Goal: Task Accomplishment & Management: Use online tool/utility

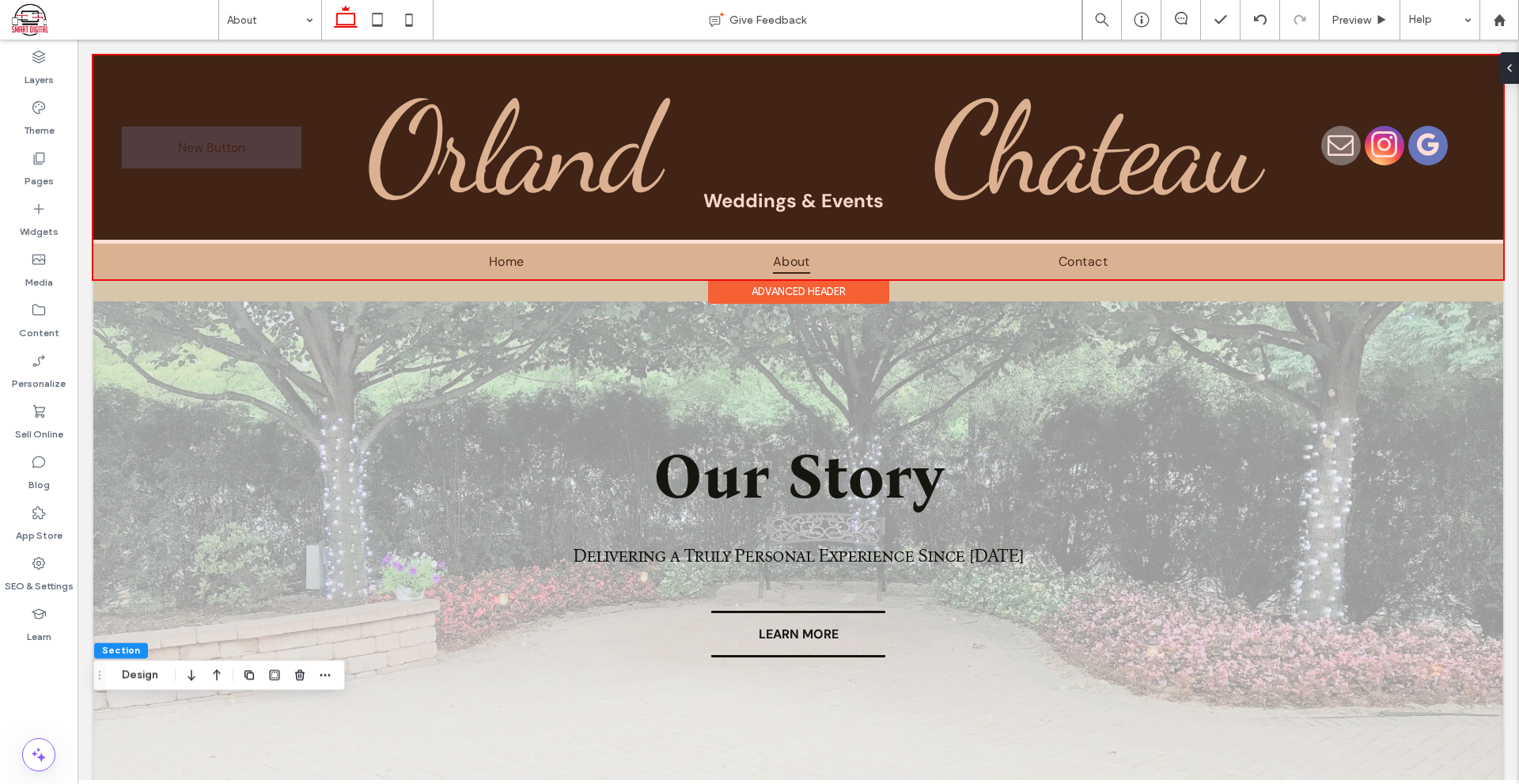
click at [170, 140] on div at bounding box center [798, 167] width 1410 height 224
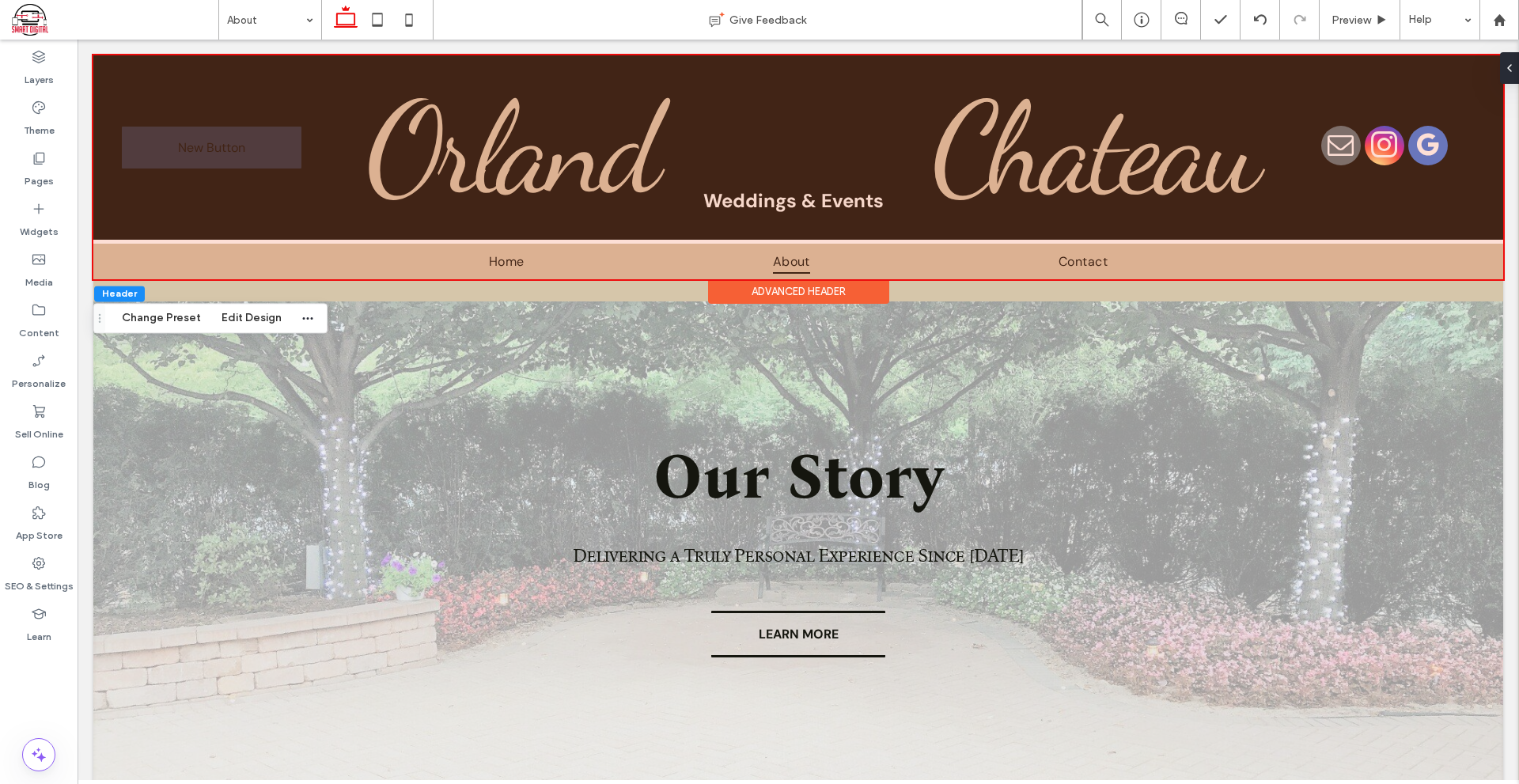
click at [170, 140] on link "New Button" at bounding box center [212, 147] width 180 height 42
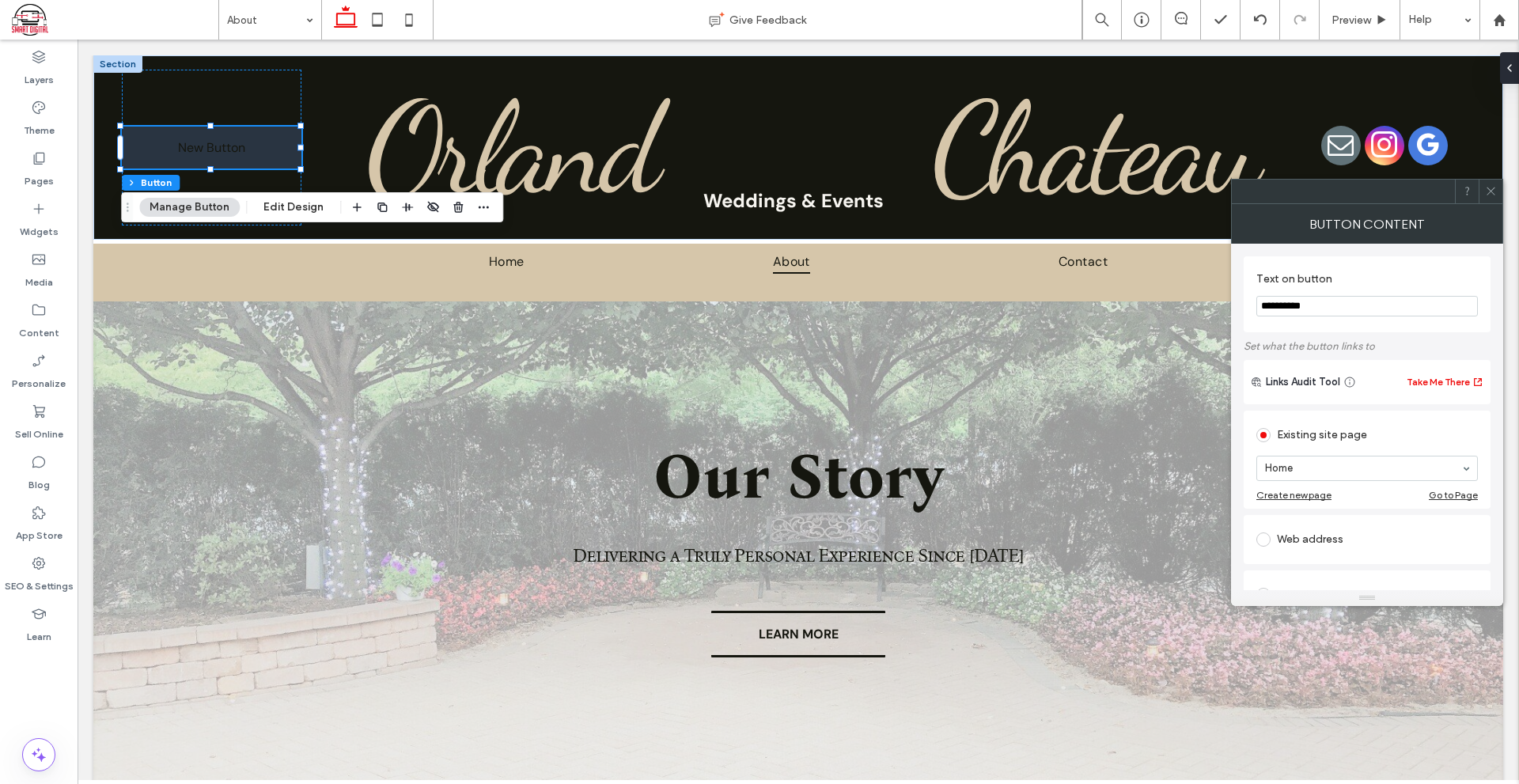
click at [1280, 300] on input "**********" at bounding box center [1367, 306] width 222 height 20
paste input "****"
click at [1263, 310] on input "**********" at bounding box center [1367, 306] width 222 height 20
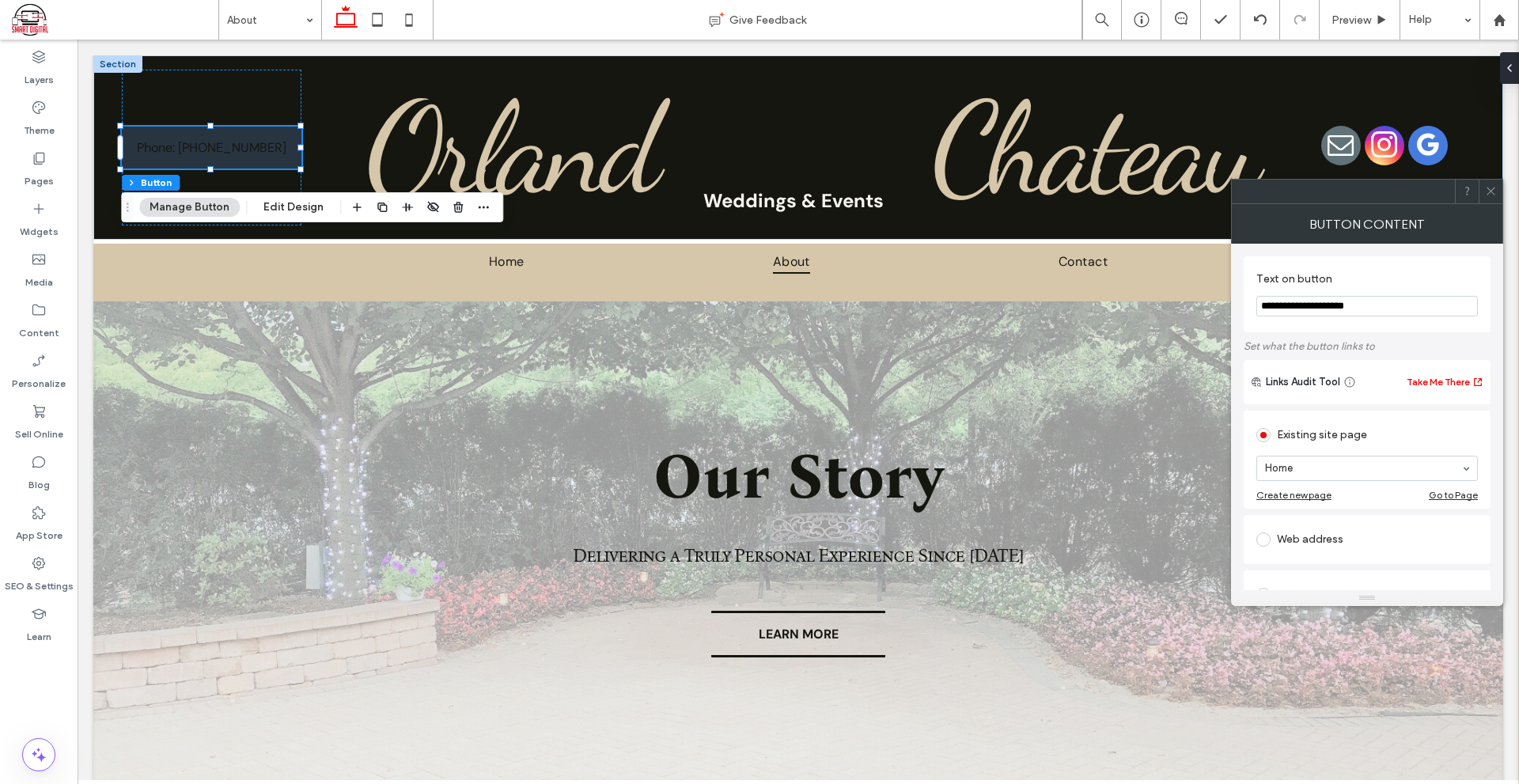
type input "**********"
click at [290, 208] on button "Edit Design" at bounding box center [293, 207] width 80 height 19
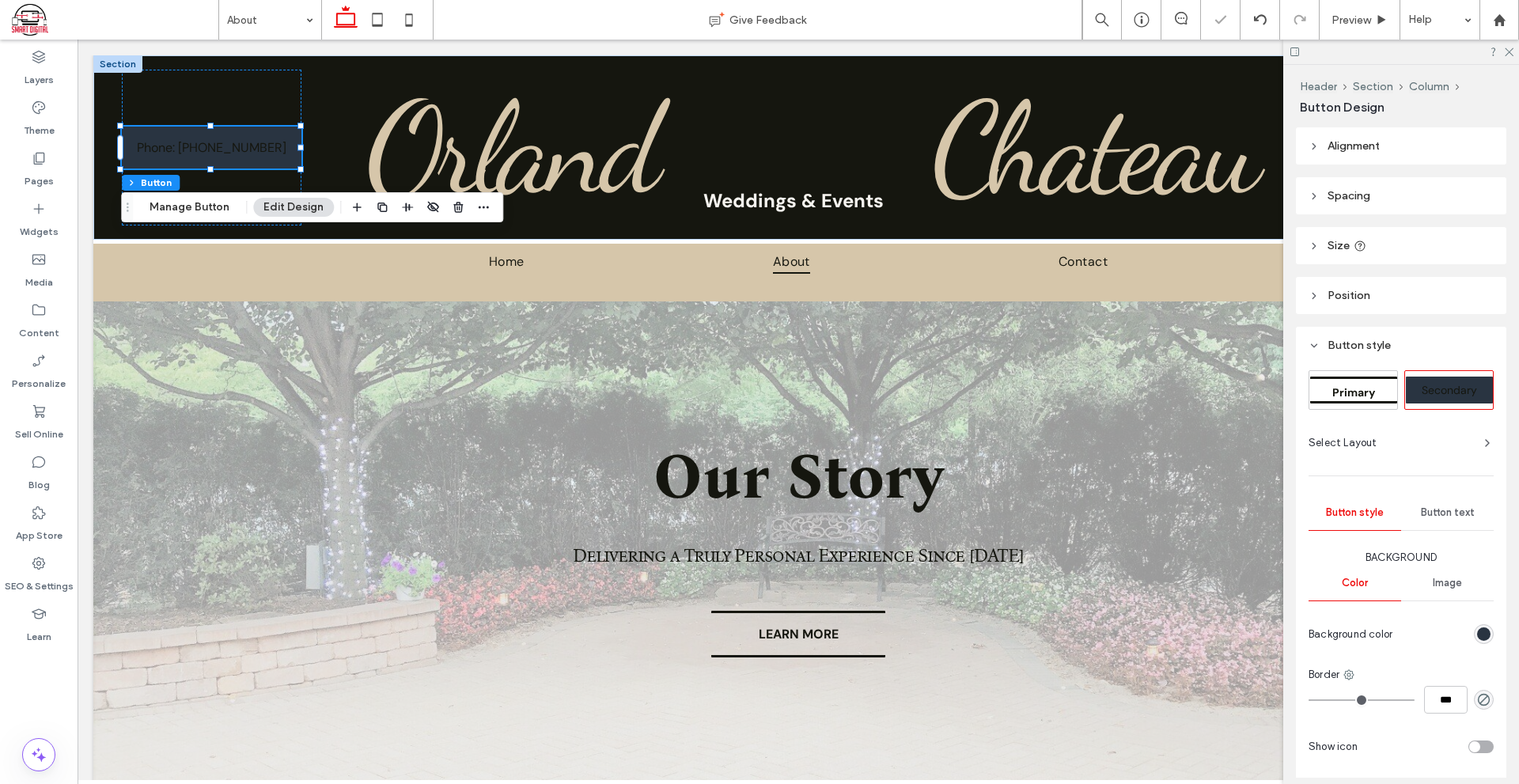
scroll to position [155, 0]
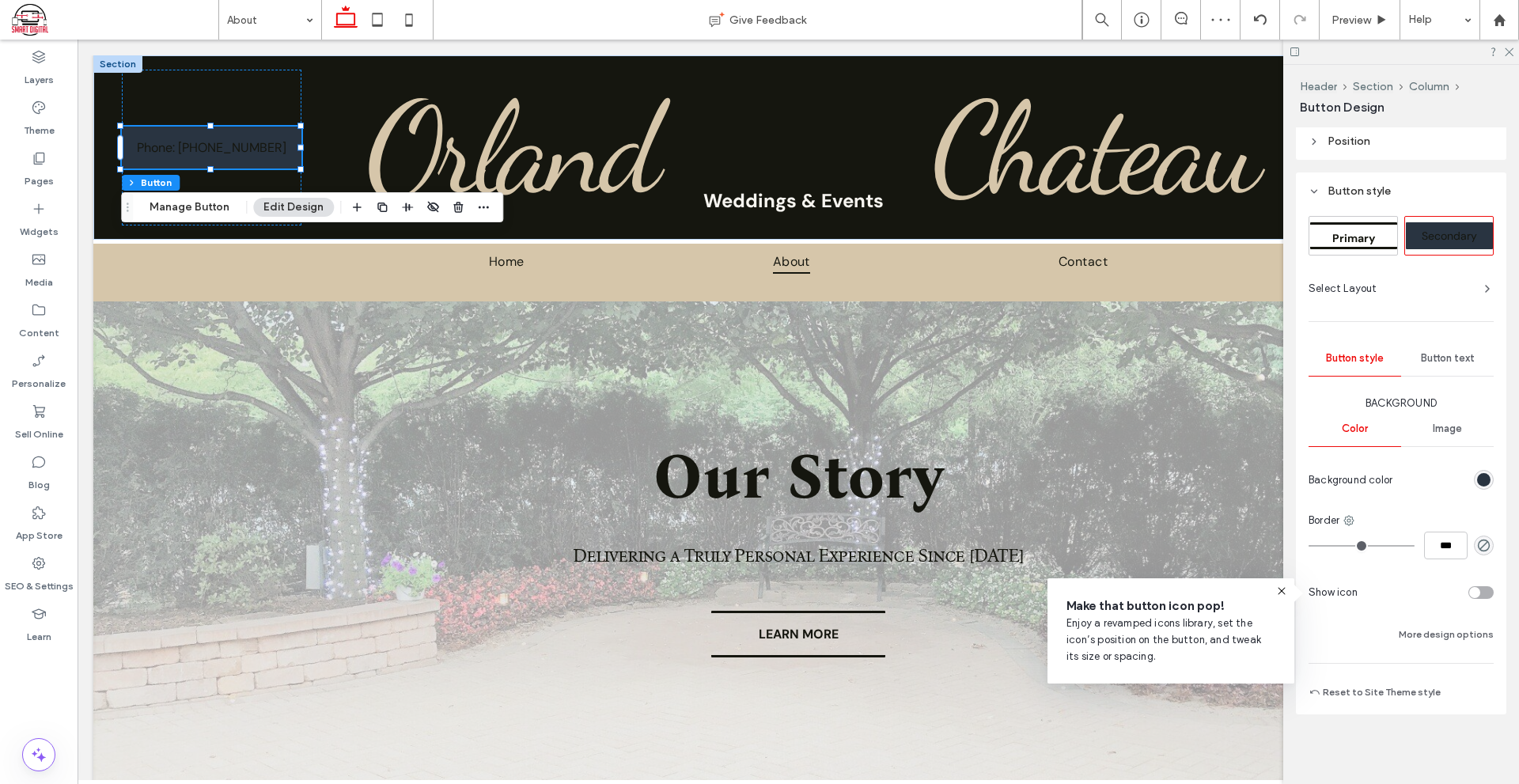
click at [1448, 355] on span "Button text" at bounding box center [1447, 358] width 54 height 12
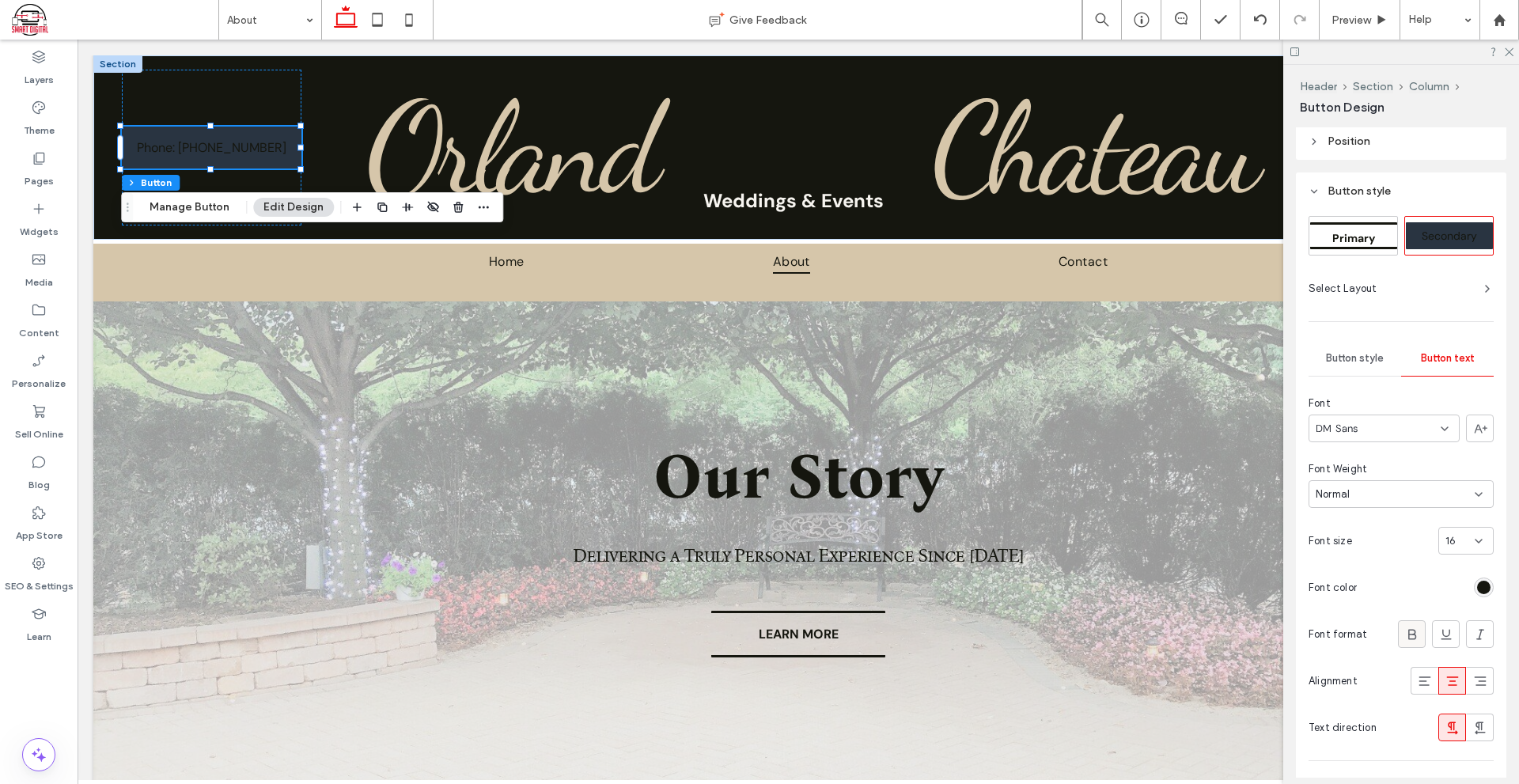
click at [1414, 638] on div at bounding box center [1412, 635] width 27 height 27
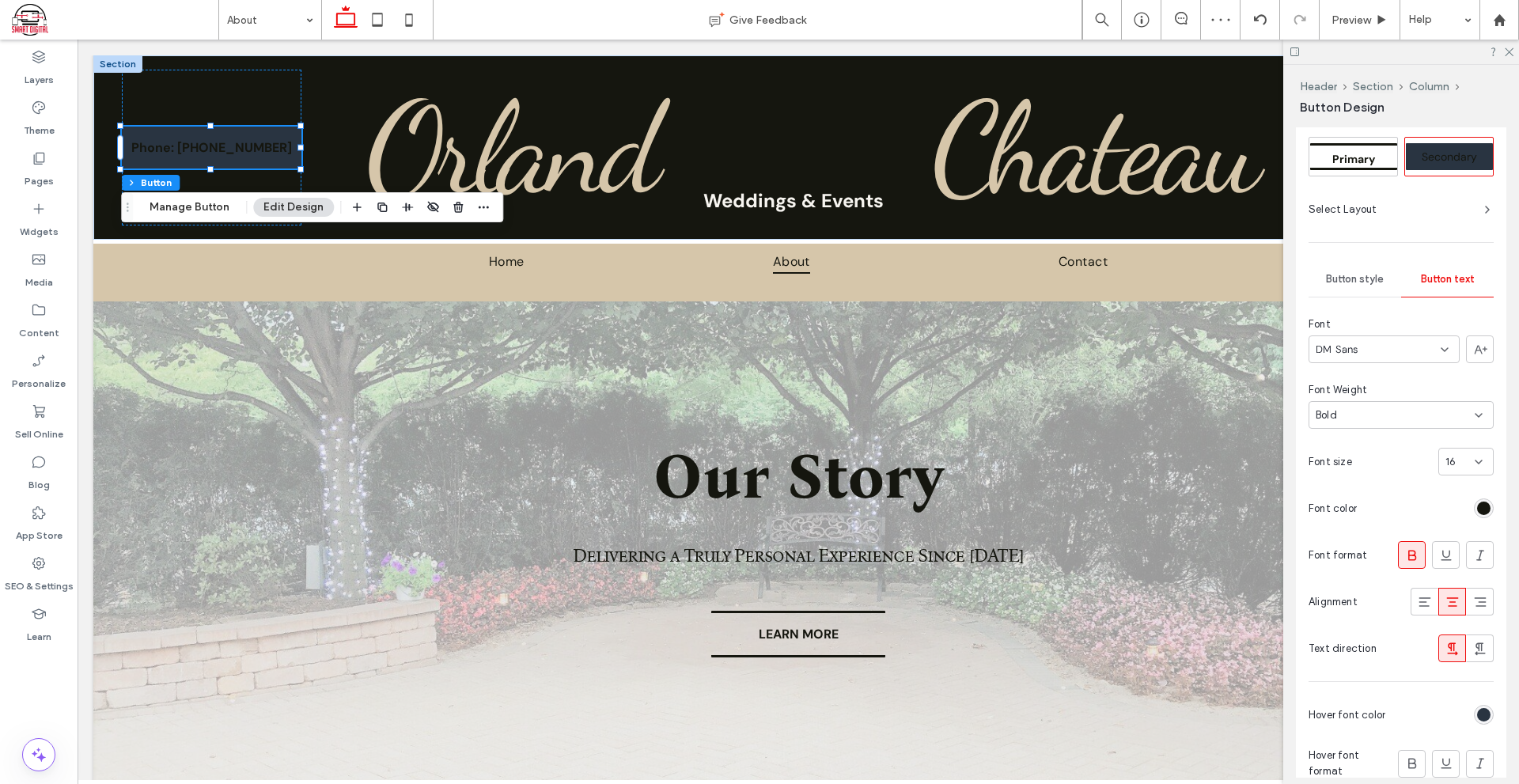
click at [1477, 509] on div "rgb(21, 22, 15)" at bounding box center [1484, 507] width 13 height 13
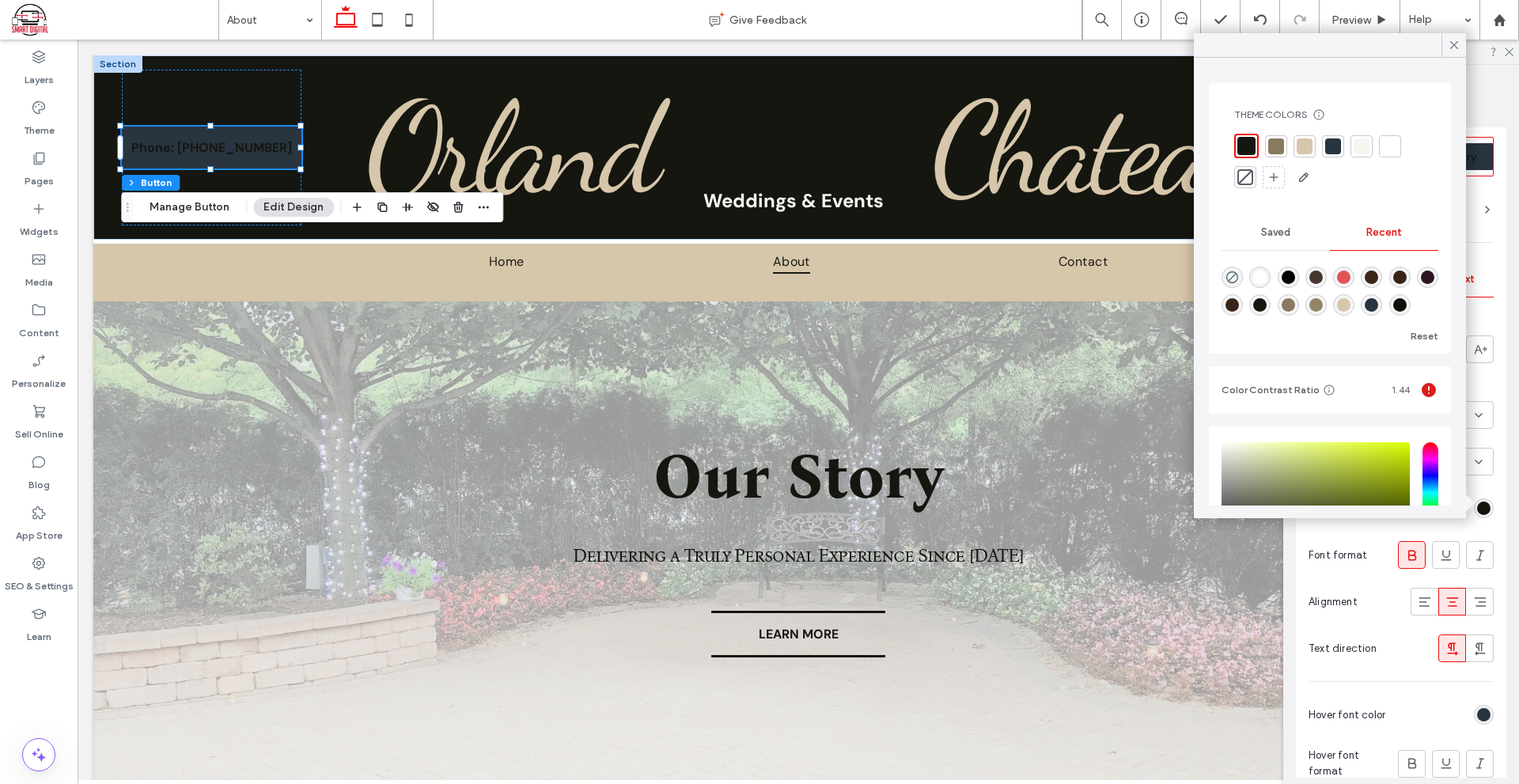
click at [1267, 275] on div "rgba(255, 255, 255, 1)" at bounding box center [1260, 277] width 13 height 13
type input "*******"
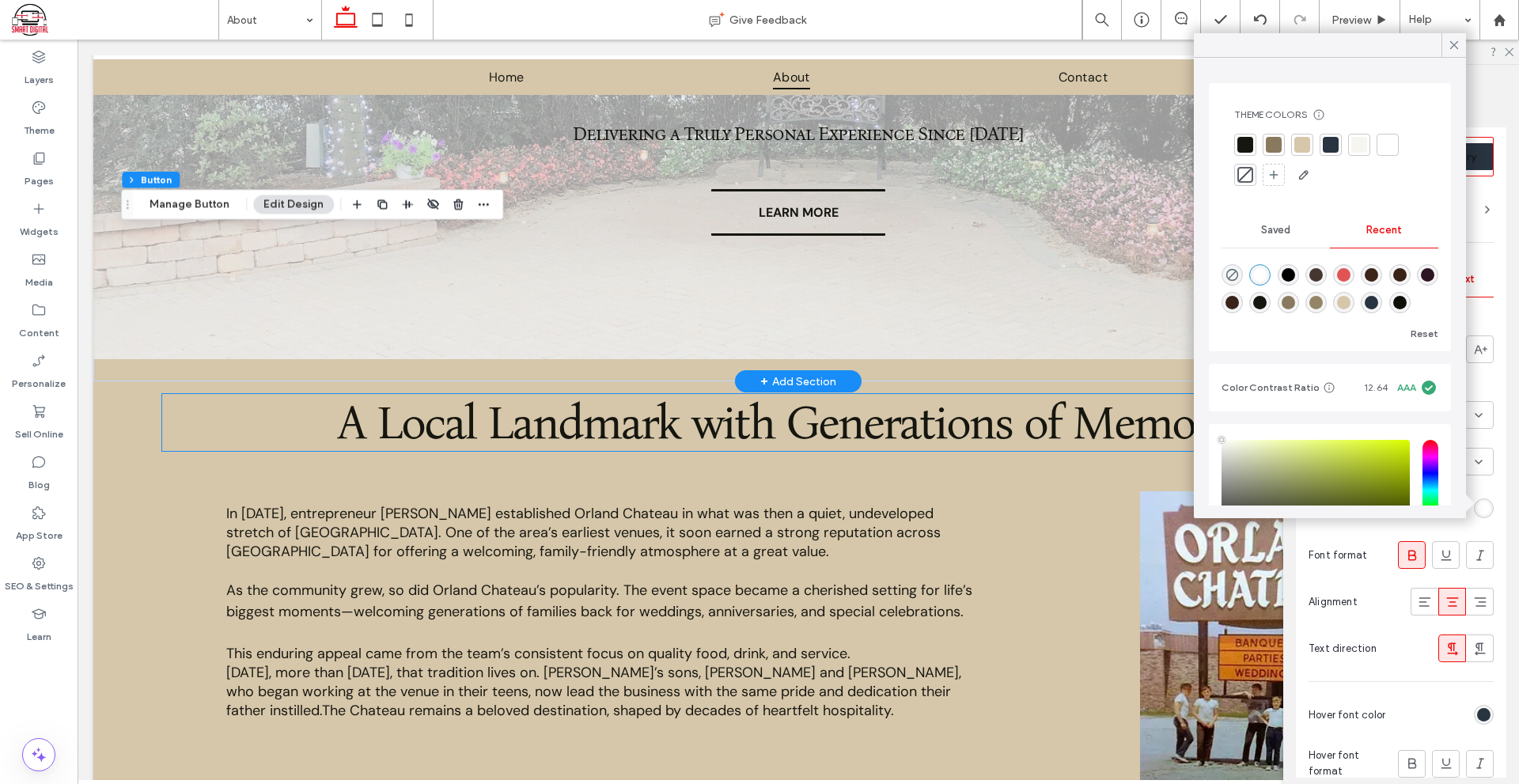
scroll to position [0, 0]
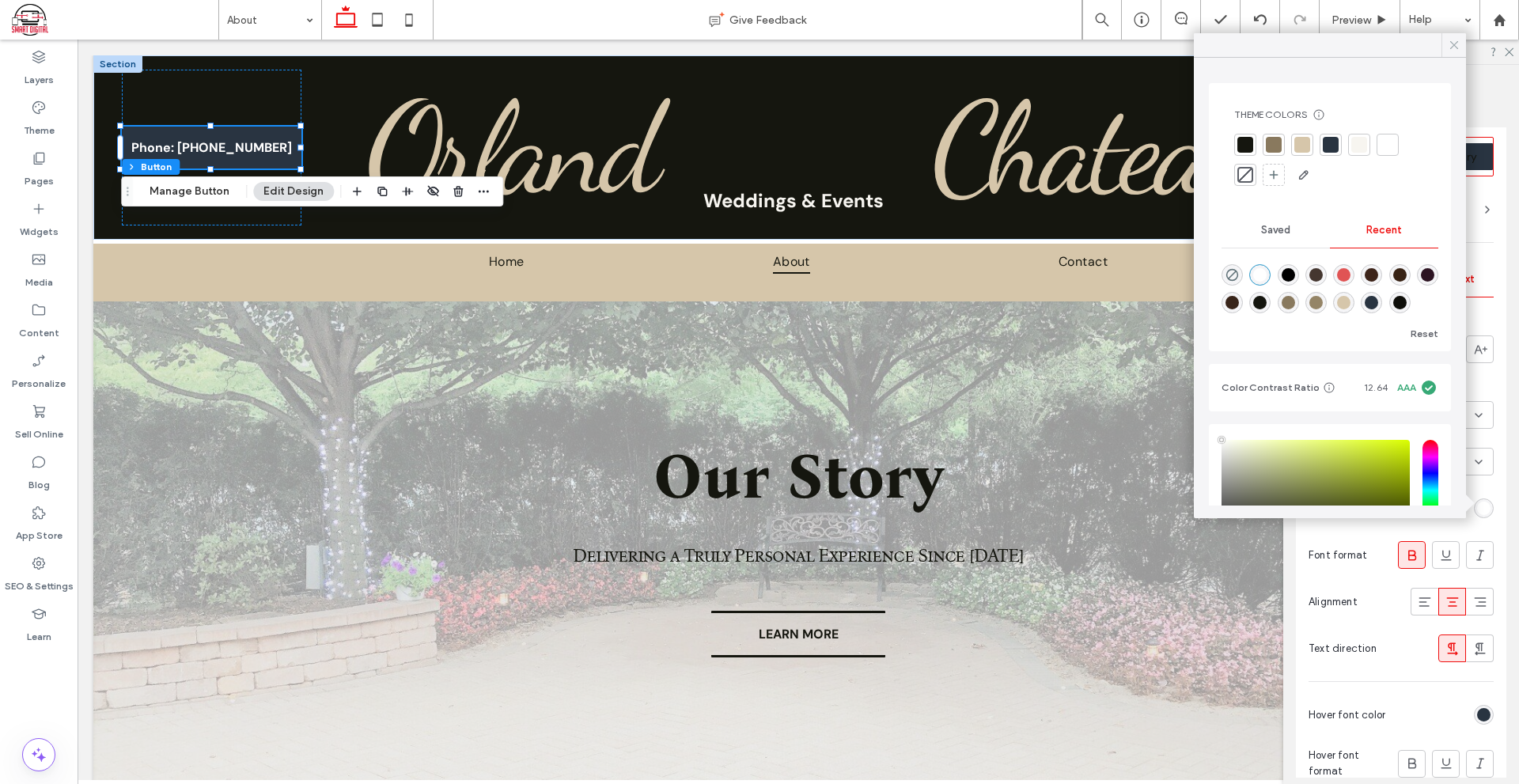
click at [1459, 42] on icon at bounding box center [1454, 45] width 14 height 14
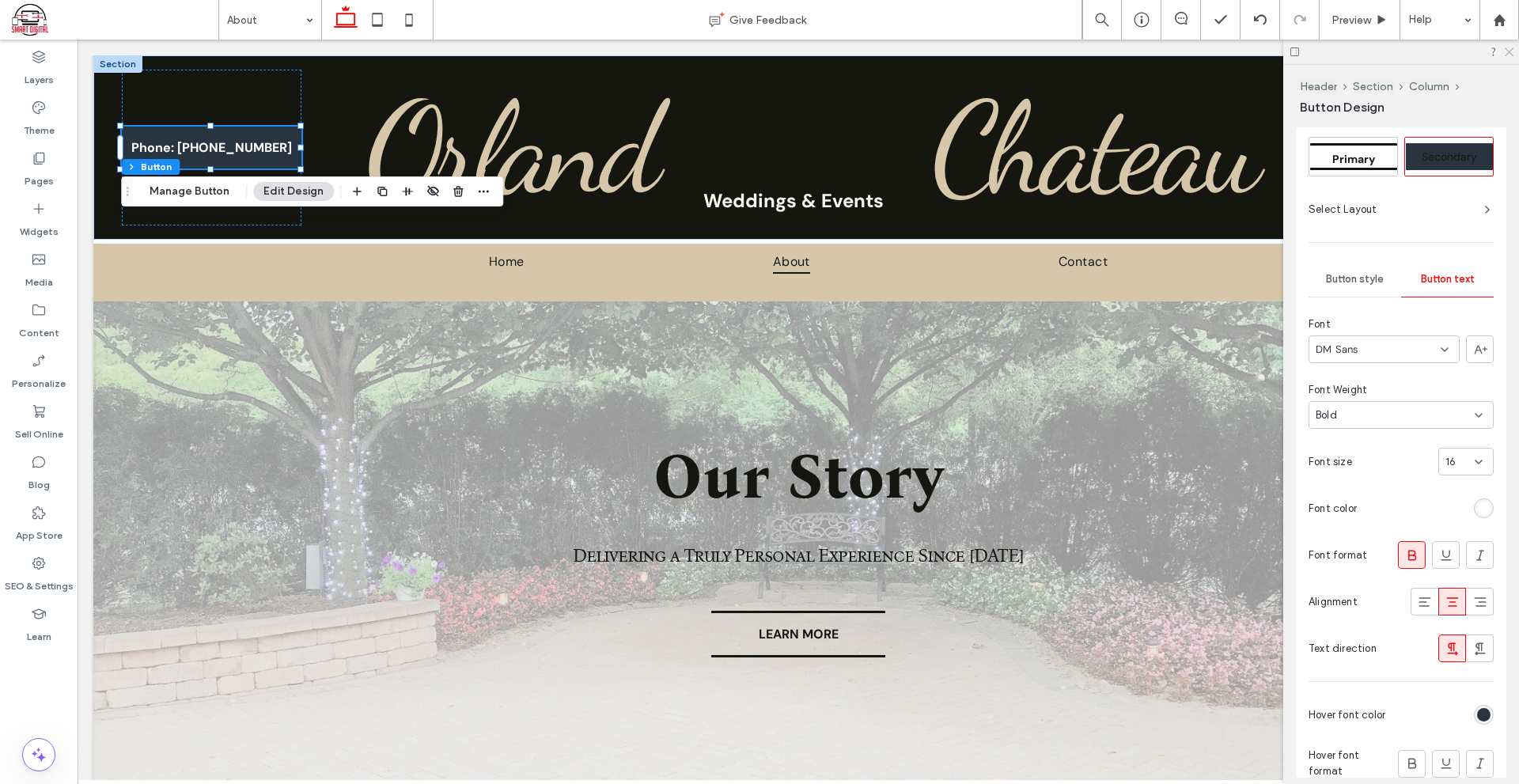
click at [1511, 48] on icon at bounding box center [1509, 51] width 11 height 11
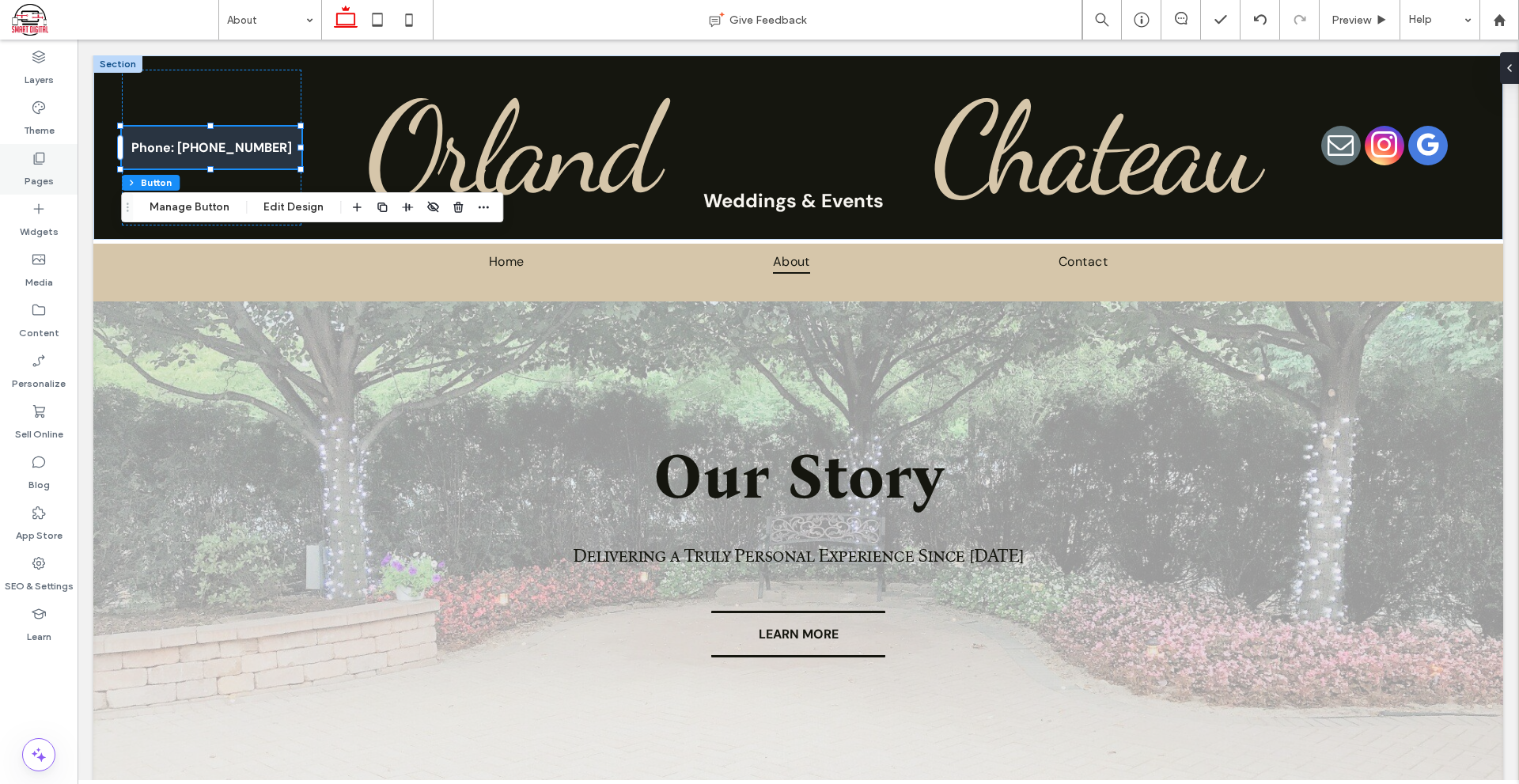
click at [57, 167] on div "Pages" at bounding box center [39, 169] width 78 height 50
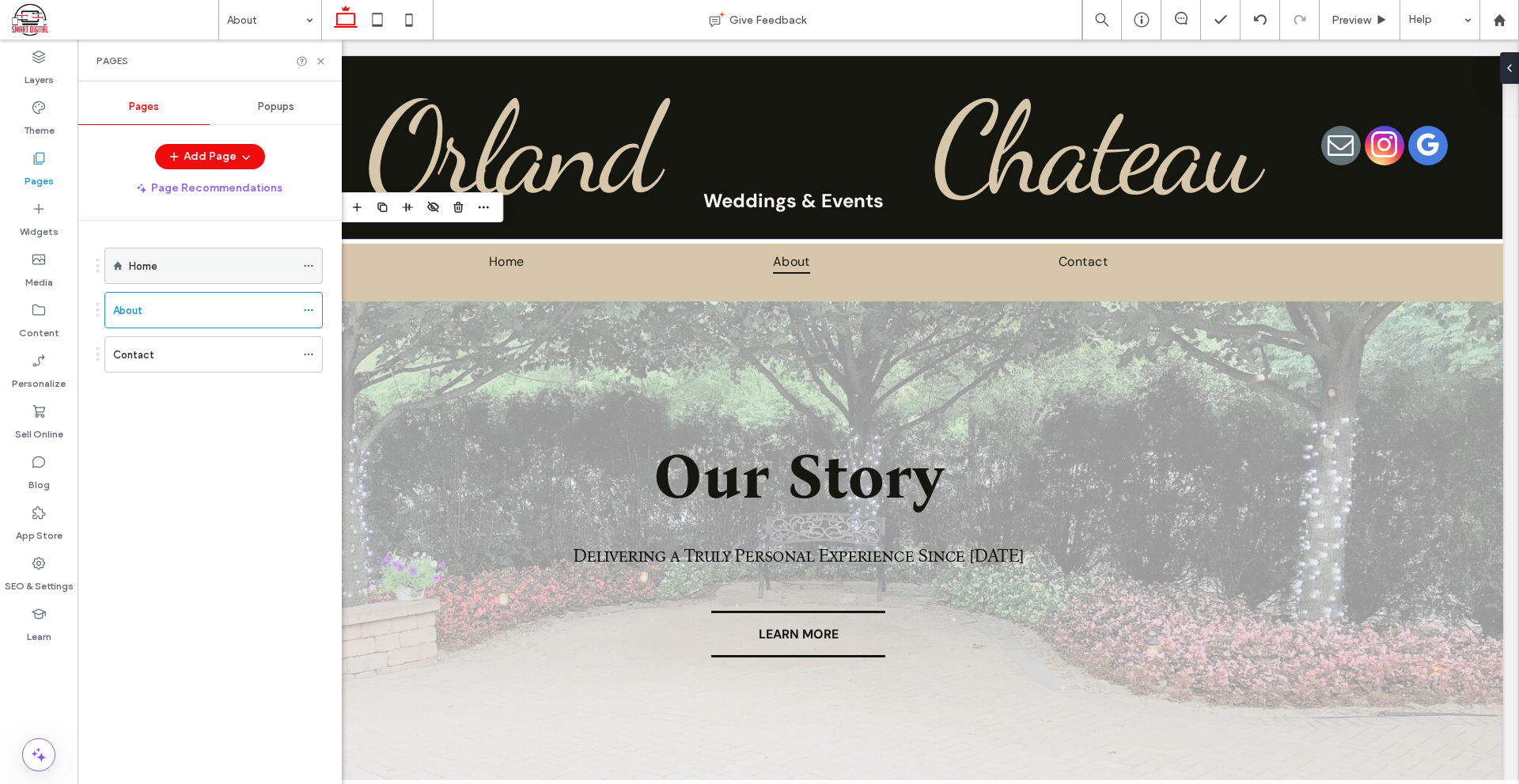
click at [170, 267] on div "Home" at bounding box center [212, 266] width 166 height 17
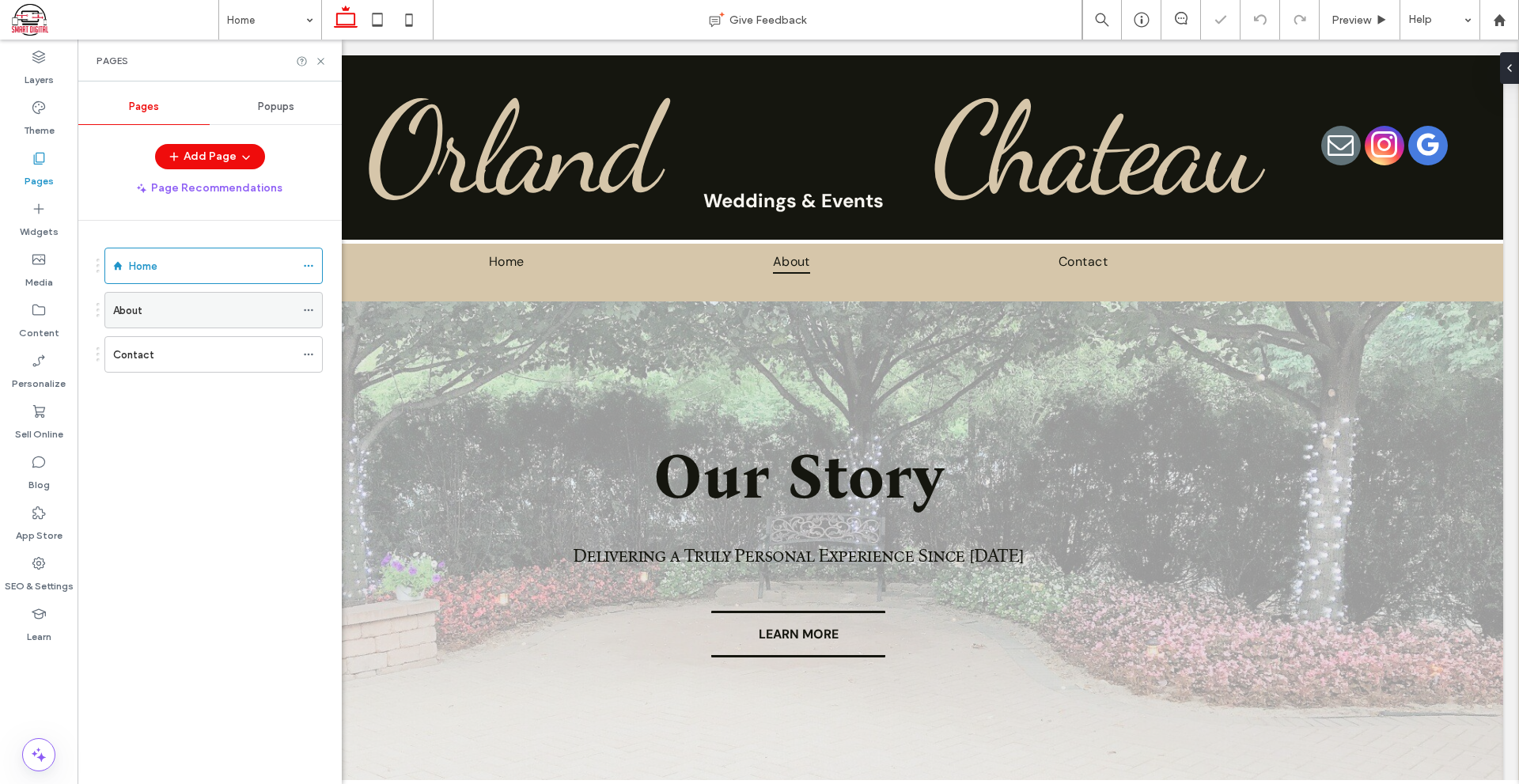
click at [183, 303] on div "About" at bounding box center [204, 310] width 182 height 17
click at [309, 265] on use at bounding box center [309, 266] width 9 height 3
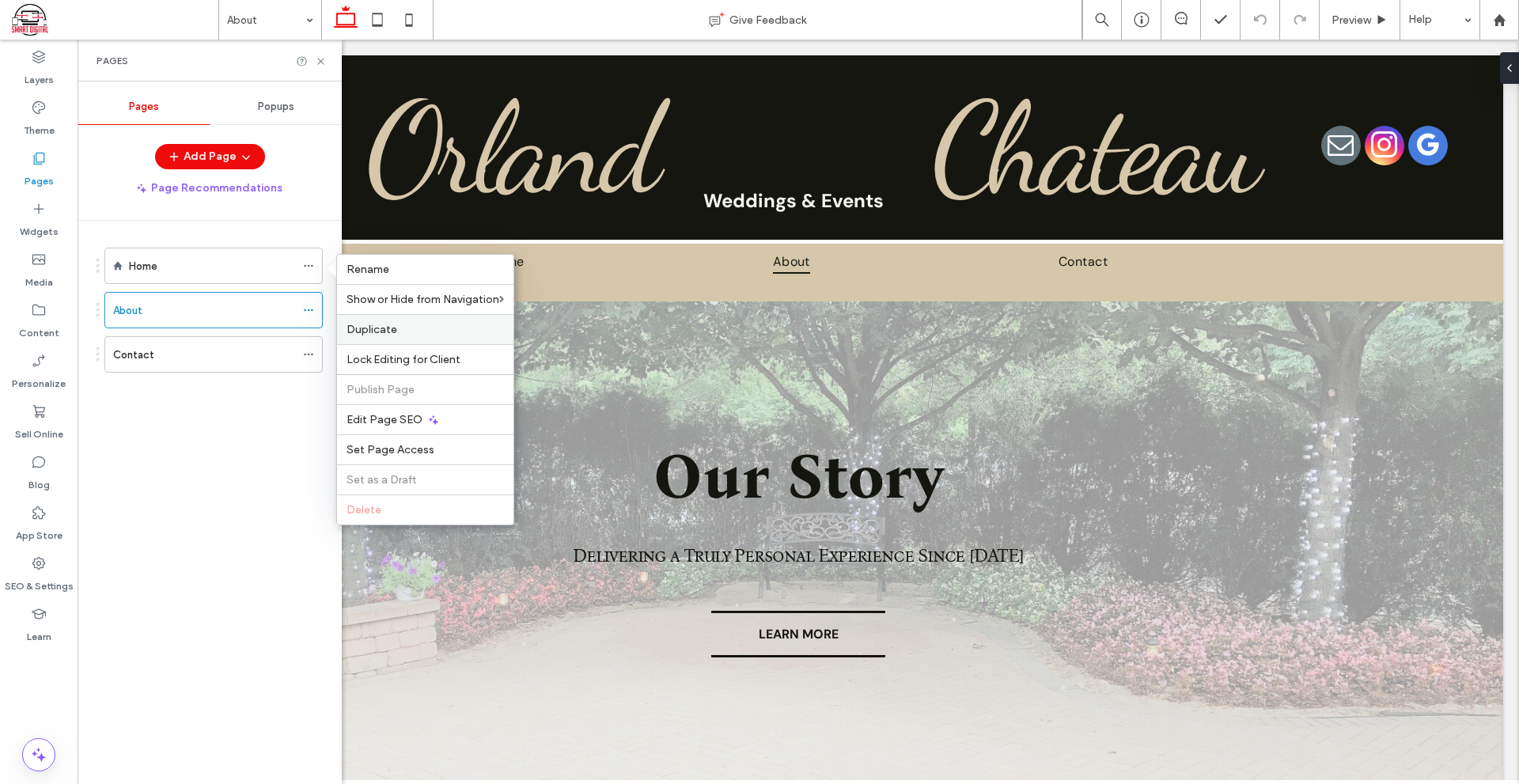
click at [378, 328] on span "Duplicate" at bounding box center [371, 329] width 50 height 13
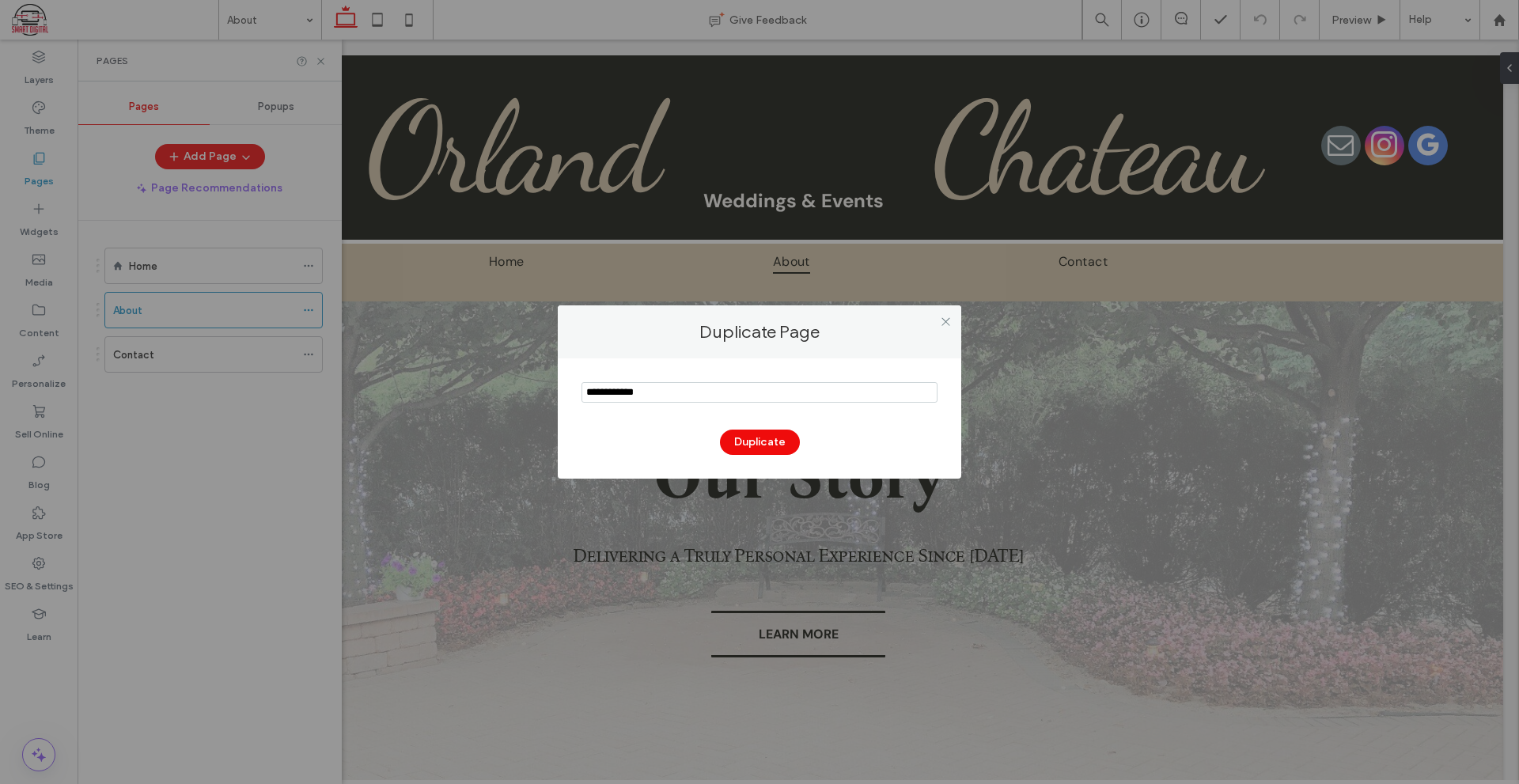
drag, startPoint x: 828, startPoint y: 393, endPoint x: 494, endPoint y: 386, distance: 334.1
click at [503, 388] on div "Duplicate Page Duplicate" at bounding box center [760, 392] width 1519 height 784
click at [690, 396] on input "notEmpty" at bounding box center [760, 392] width 356 height 20
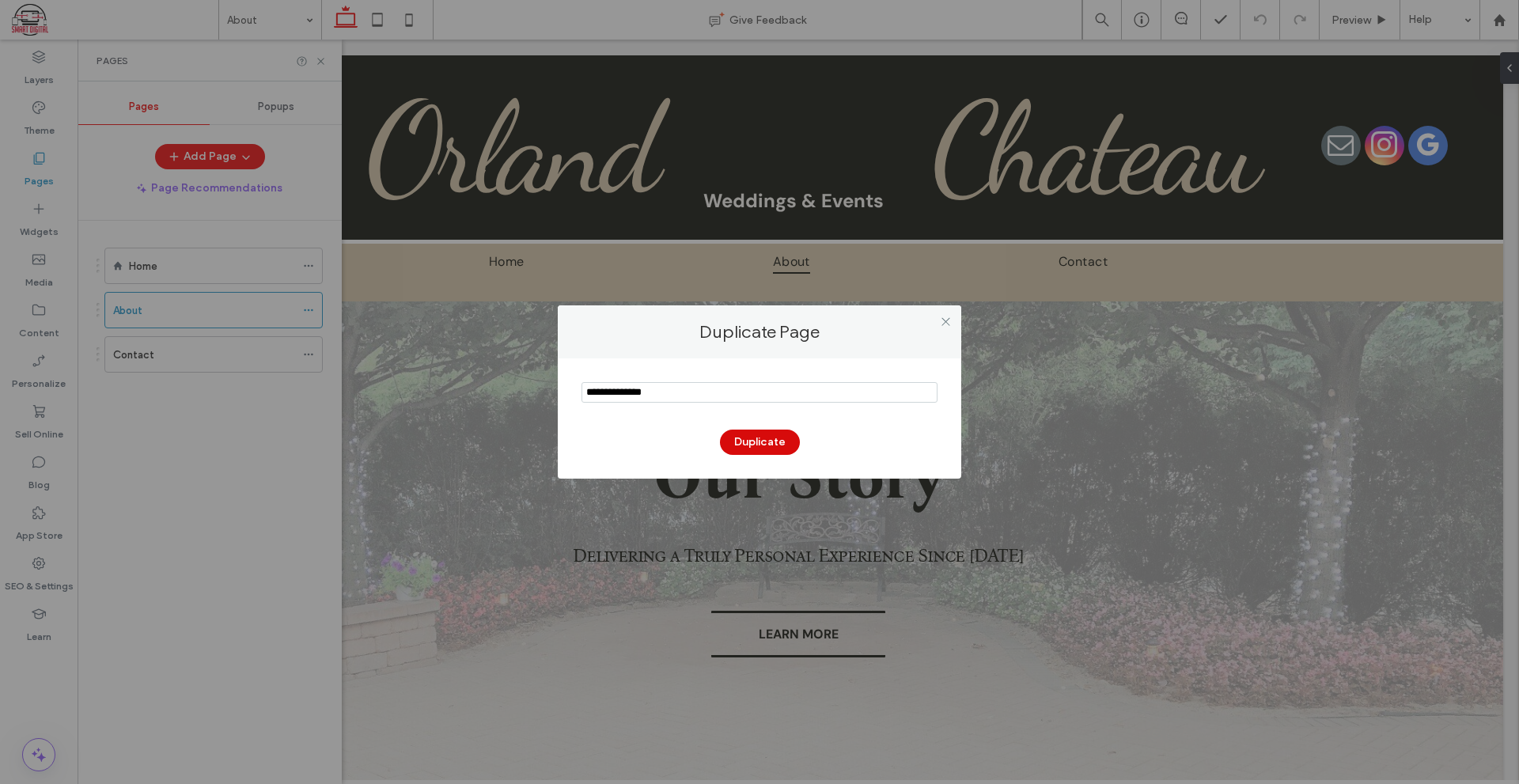
type input "**********"
click at [743, 445] on button "Duplicate" at bounding box center [760, 442] width 80 height 26
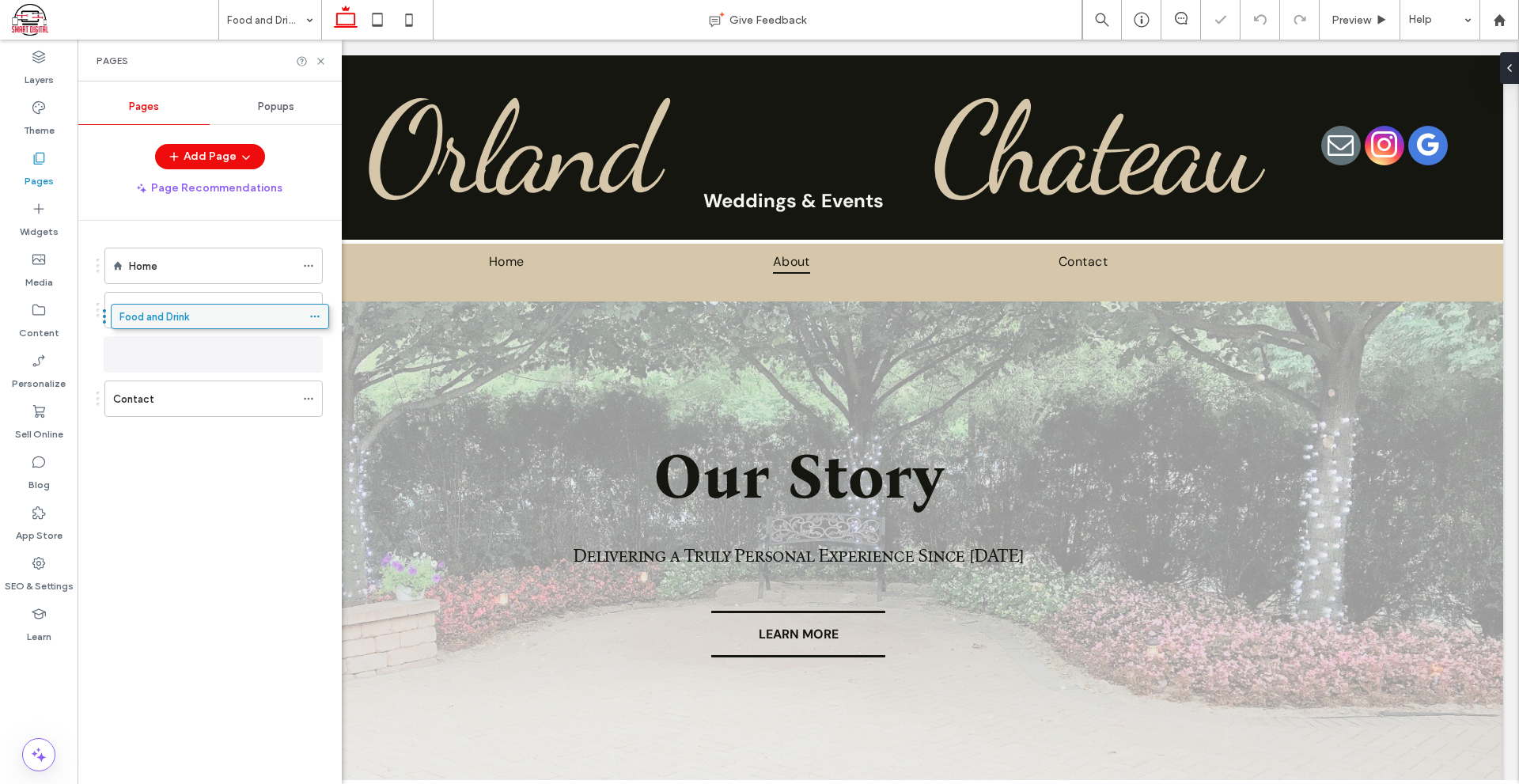
drag, startPoint x: 205, startPoint y: 392, endPoint x: 213, endPoint y: 319, distance: 73.4
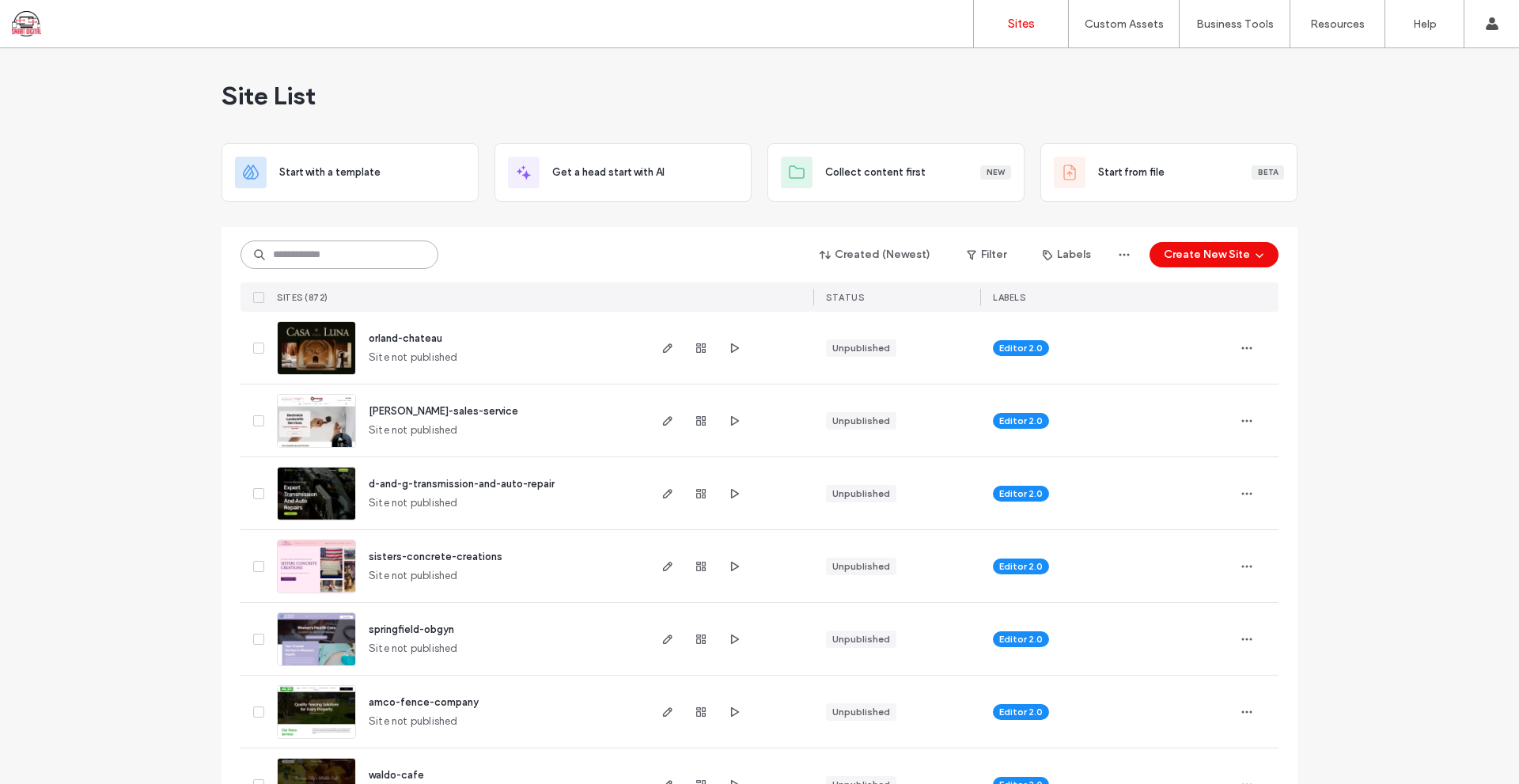
click at [404, 249] on input at bounding box center [340, 255] width 198 height 28
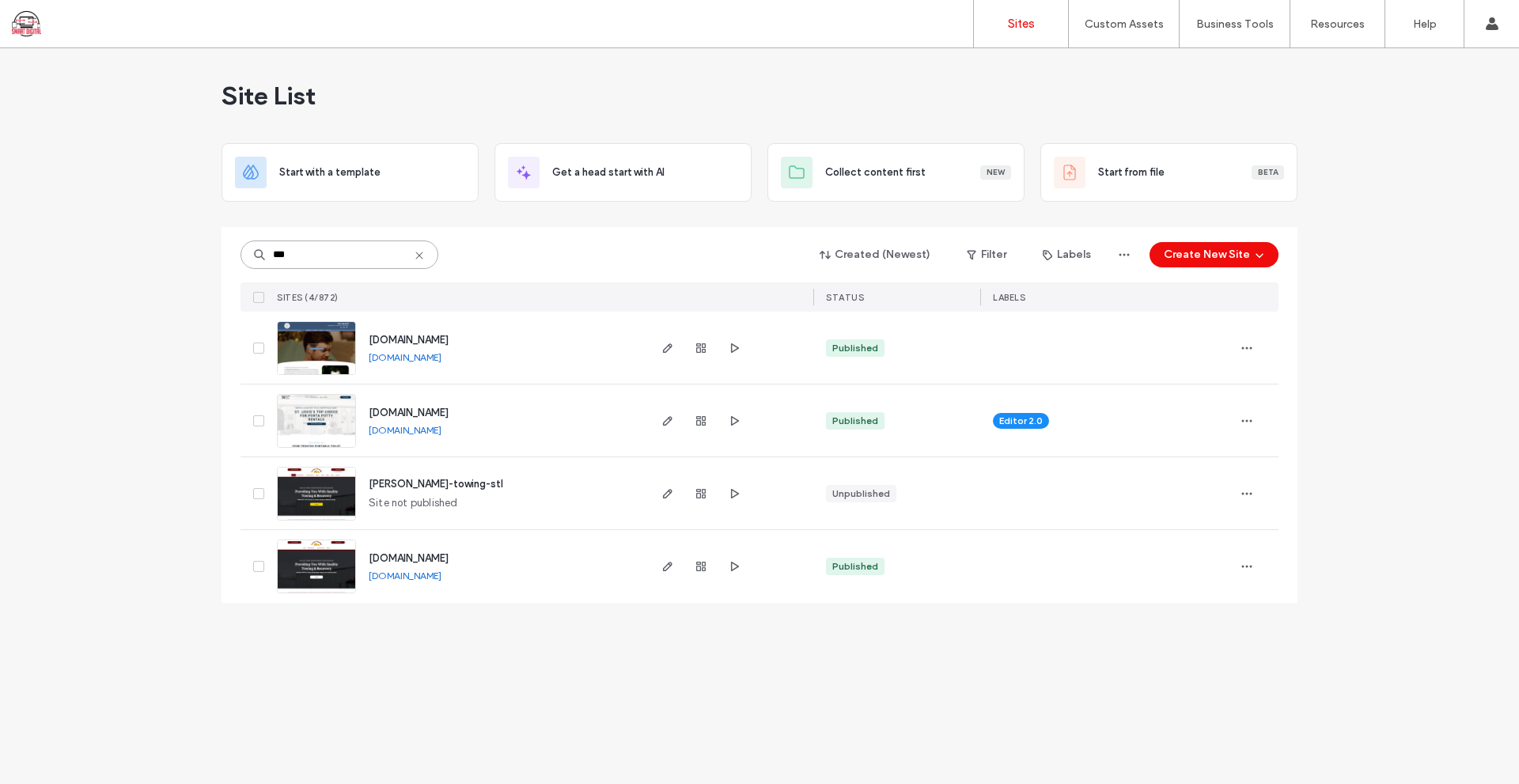
type input "***"
click at [324, 343] on img at bounding box center [317, 376] width 78 height 108
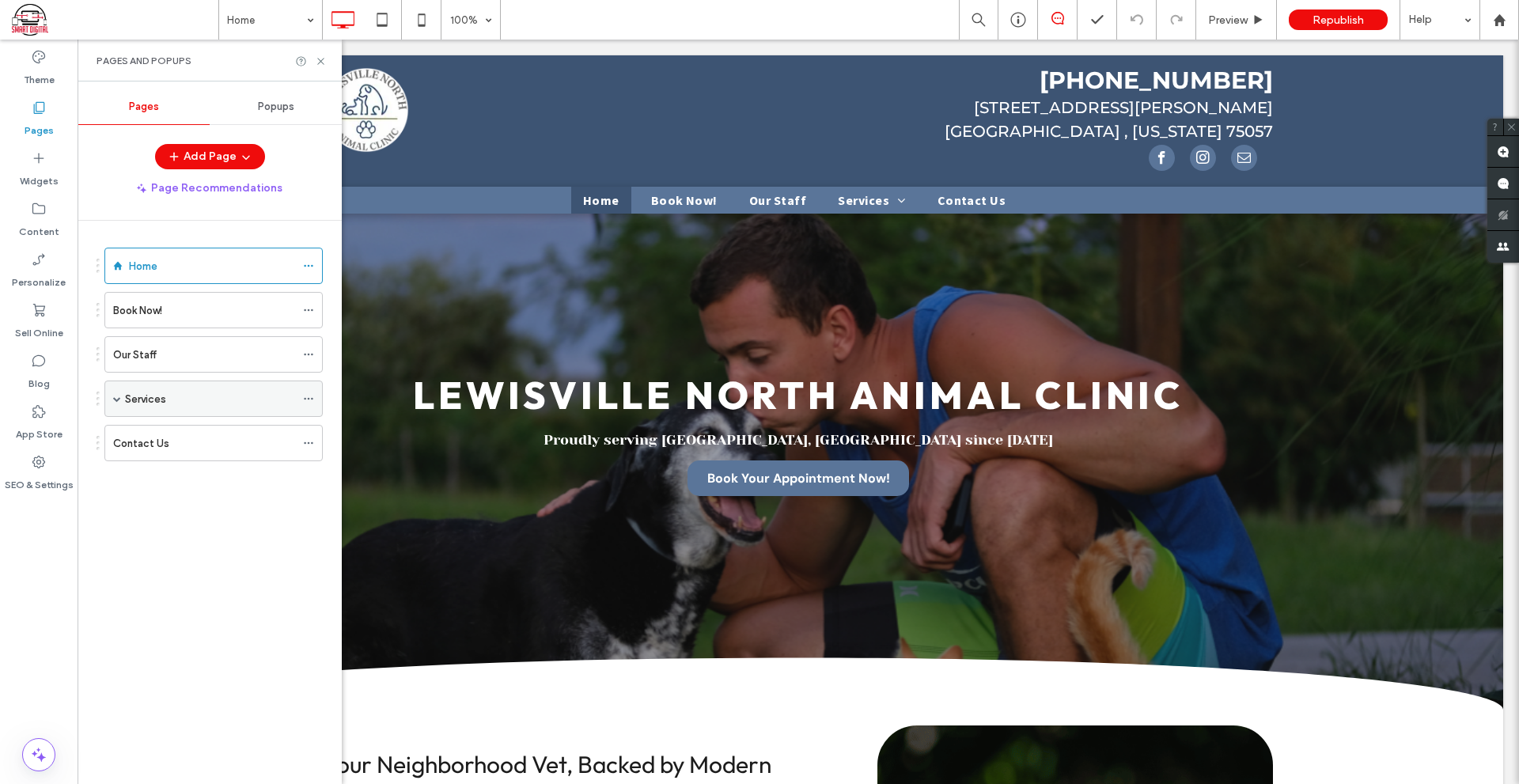
click at [118, 397] on span at bounding box center [117, 399] width 8 height 8
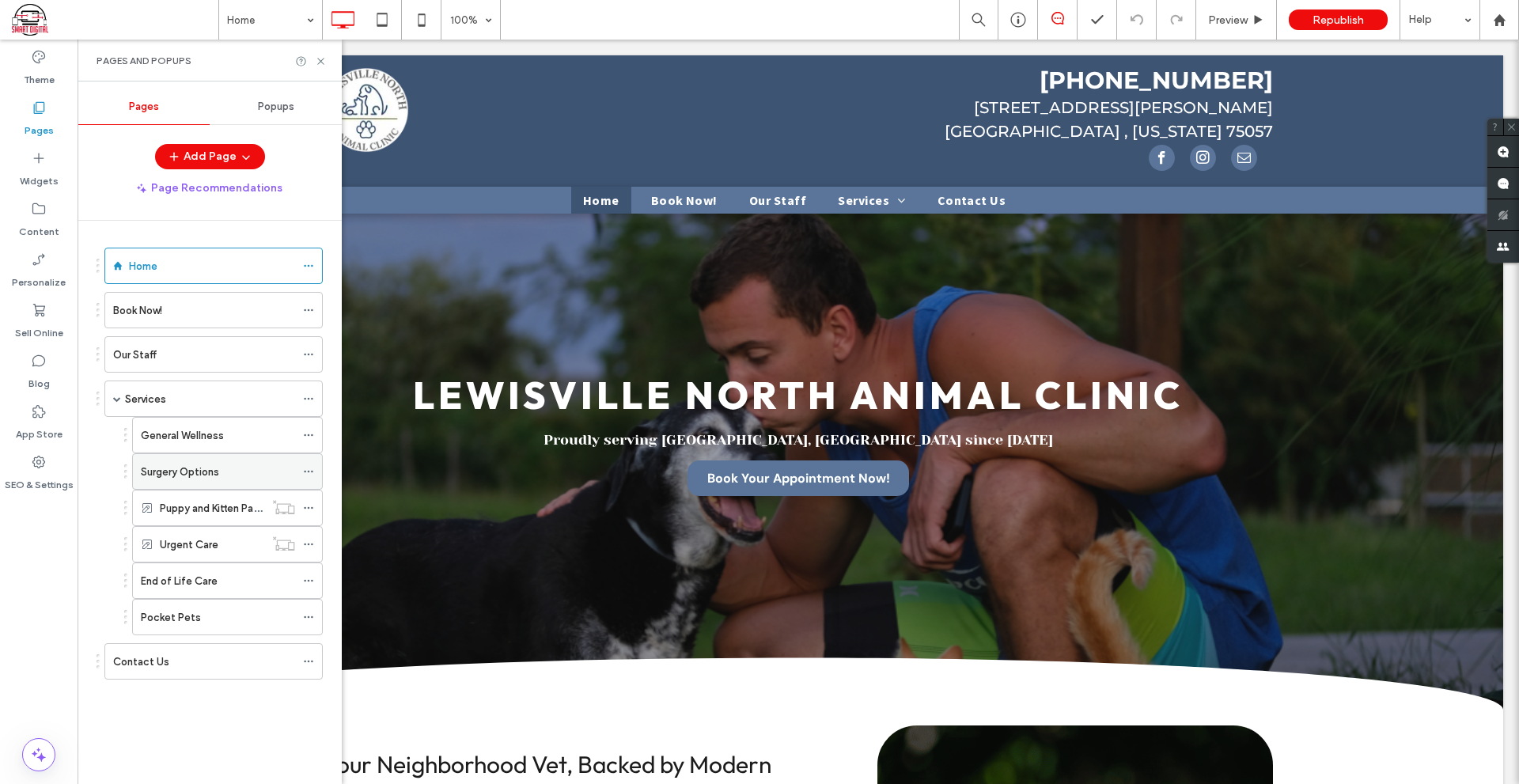
click at [215, 481] on div "Surgery Options" at bounding box center [218, 471] width 155 height 34
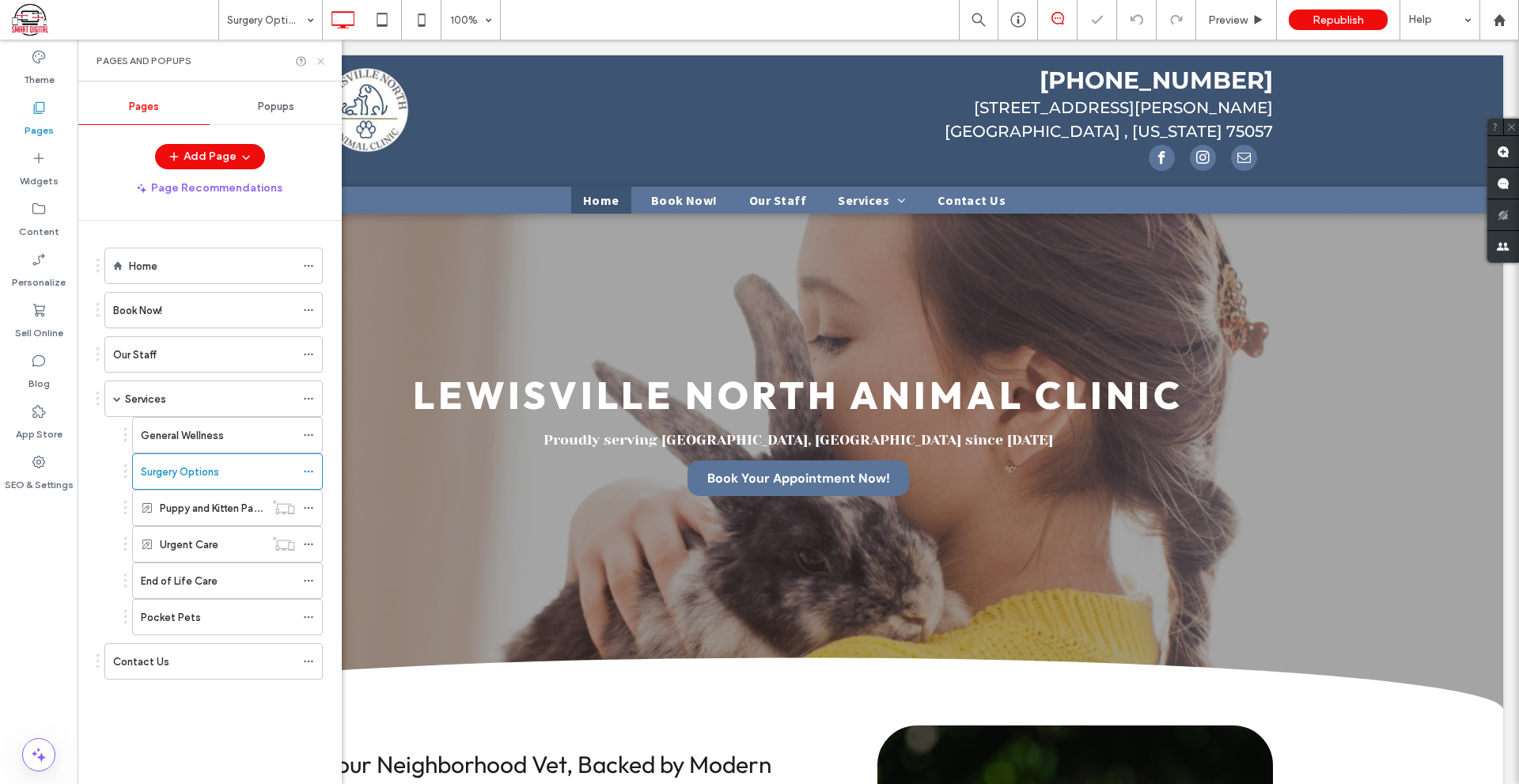
click at [320, 57] on icon at bounding box center [320, 61] width 11 height 11
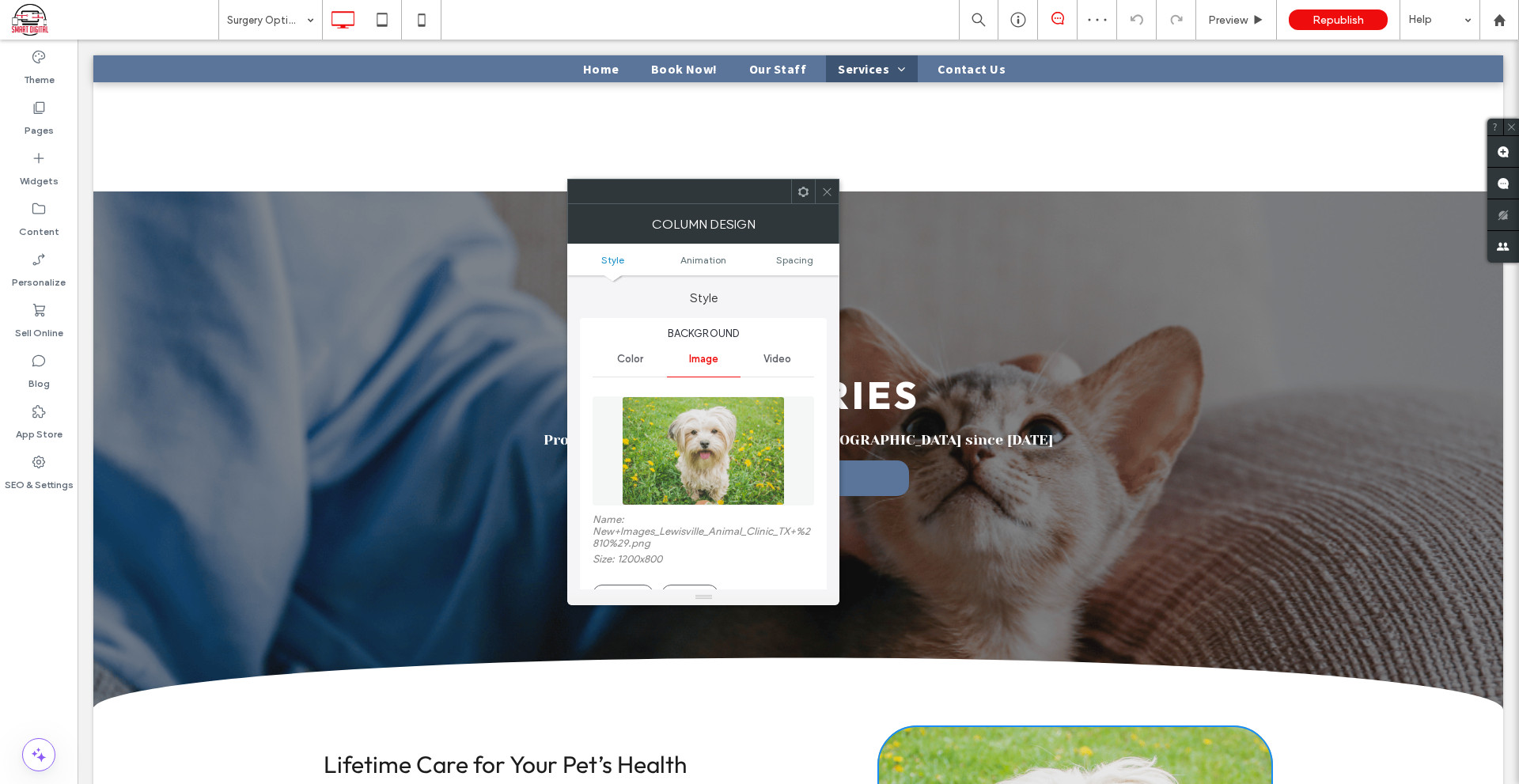
scroll to position [633, 0]
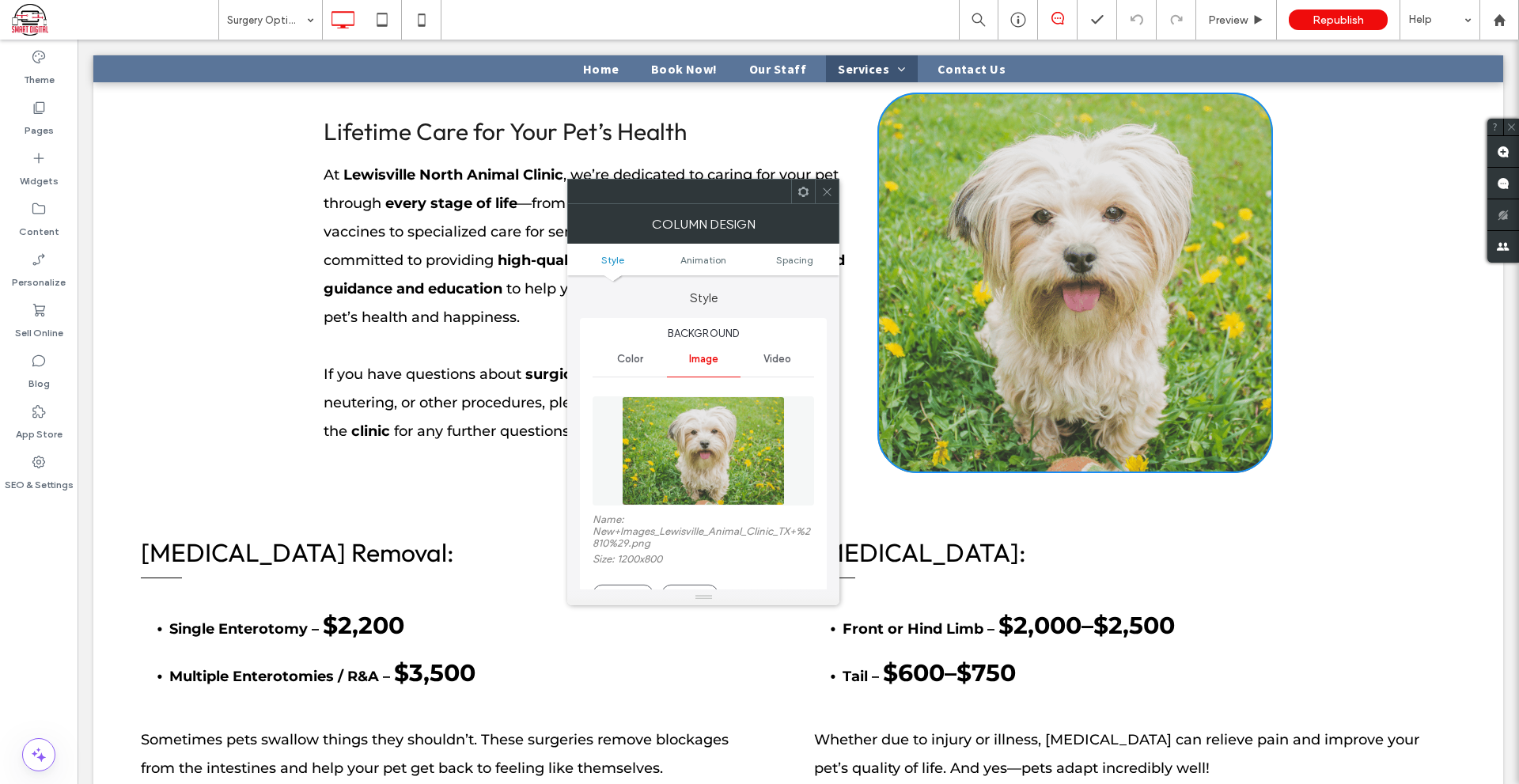
click at [819, 192] on div at bounding box center [827, 191] width 24 height 24
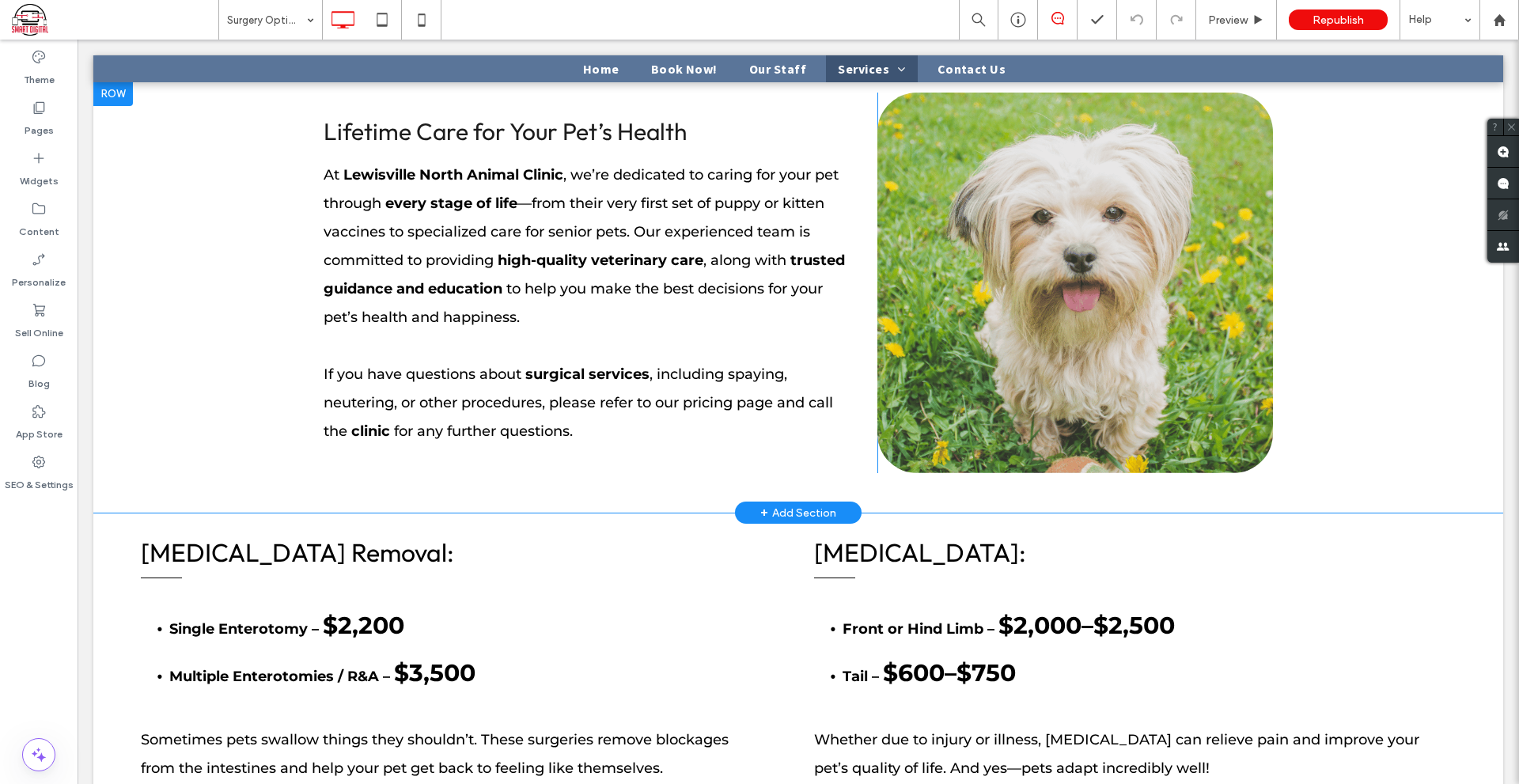
click at [1043, 451] on div "Click To Paste" at bounding box center [1076, 283] width 396 height 381
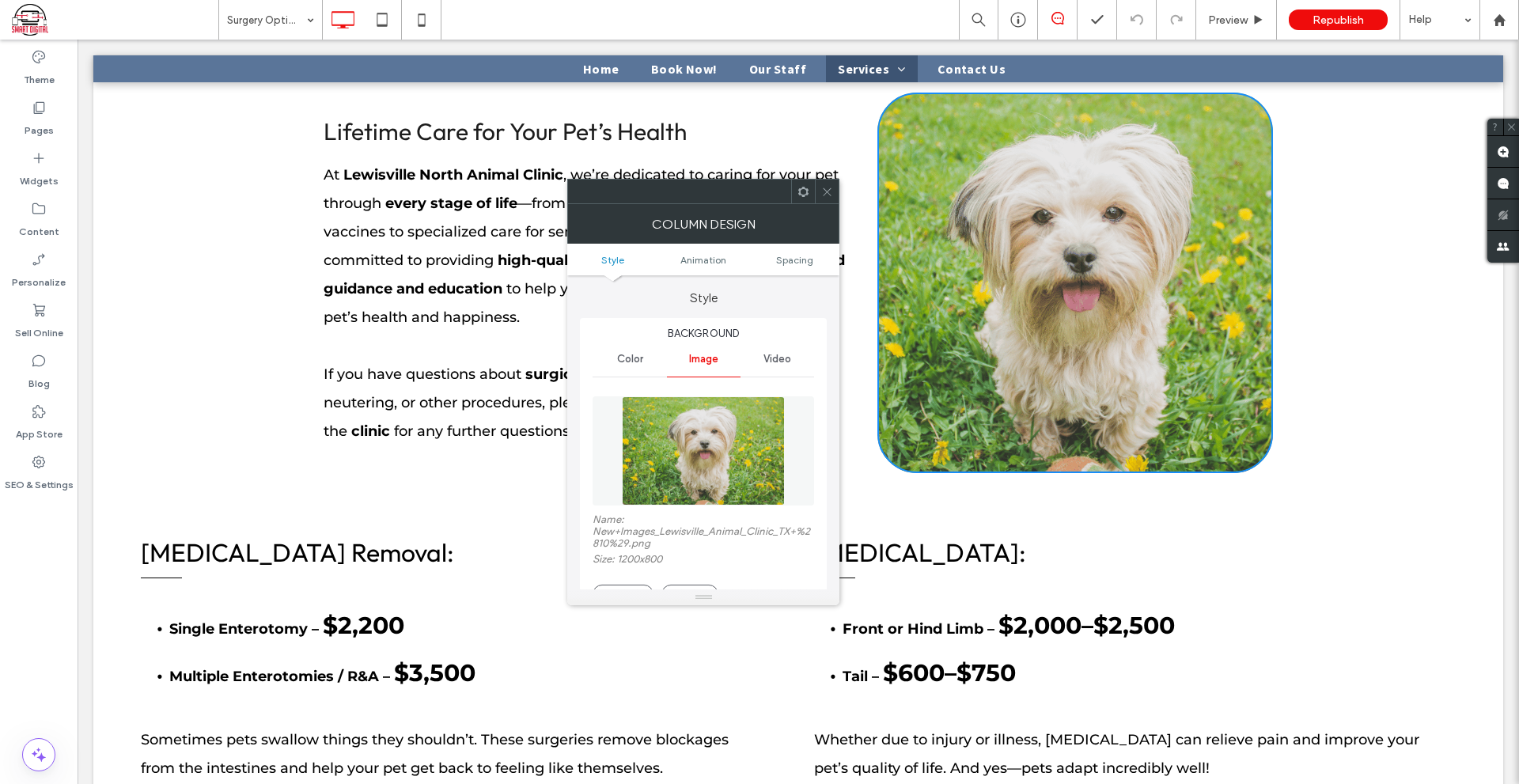
click at [720, 476] on img at bounding box center [704, 451] width 163 height 110
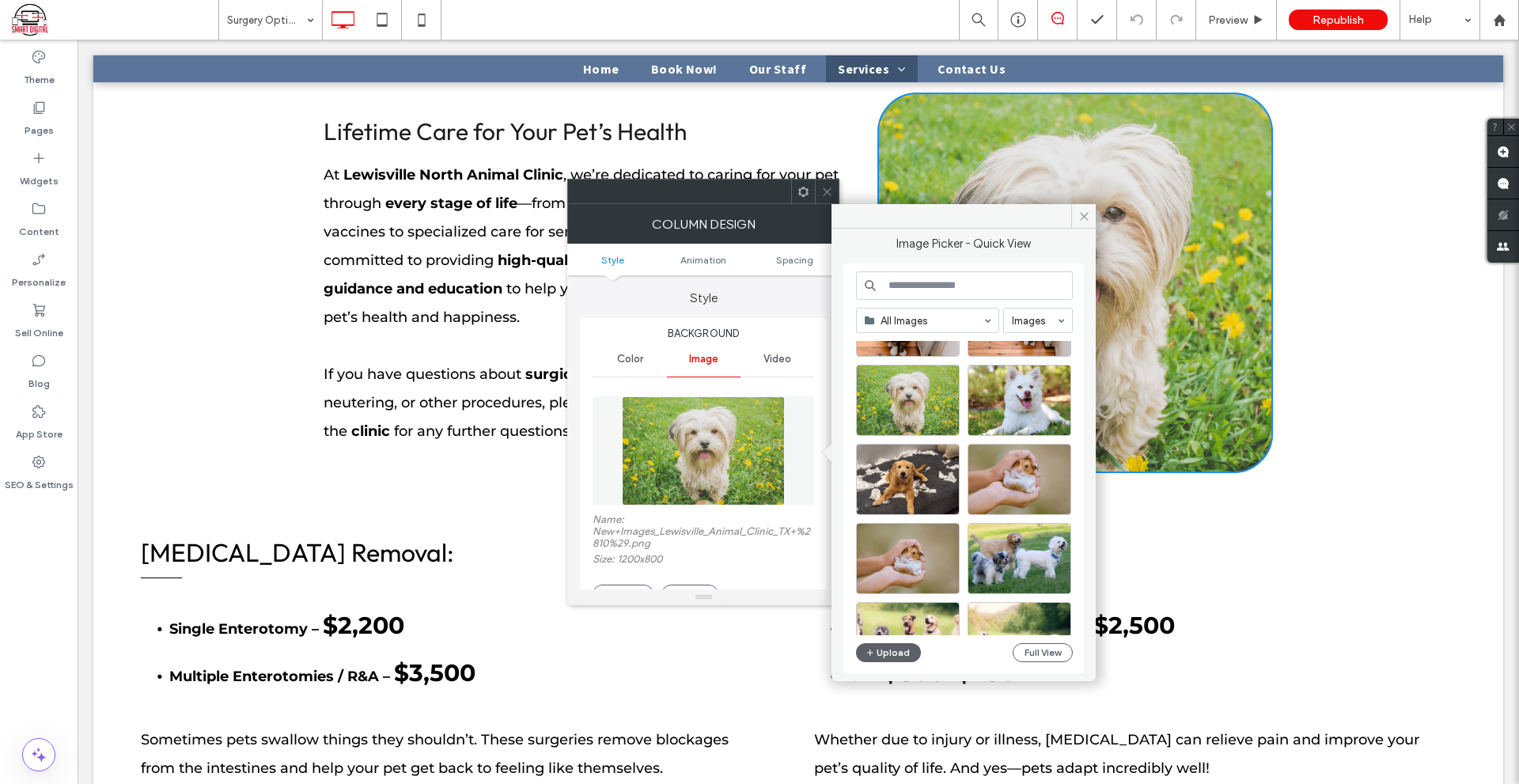
scroll to position [316, 0]
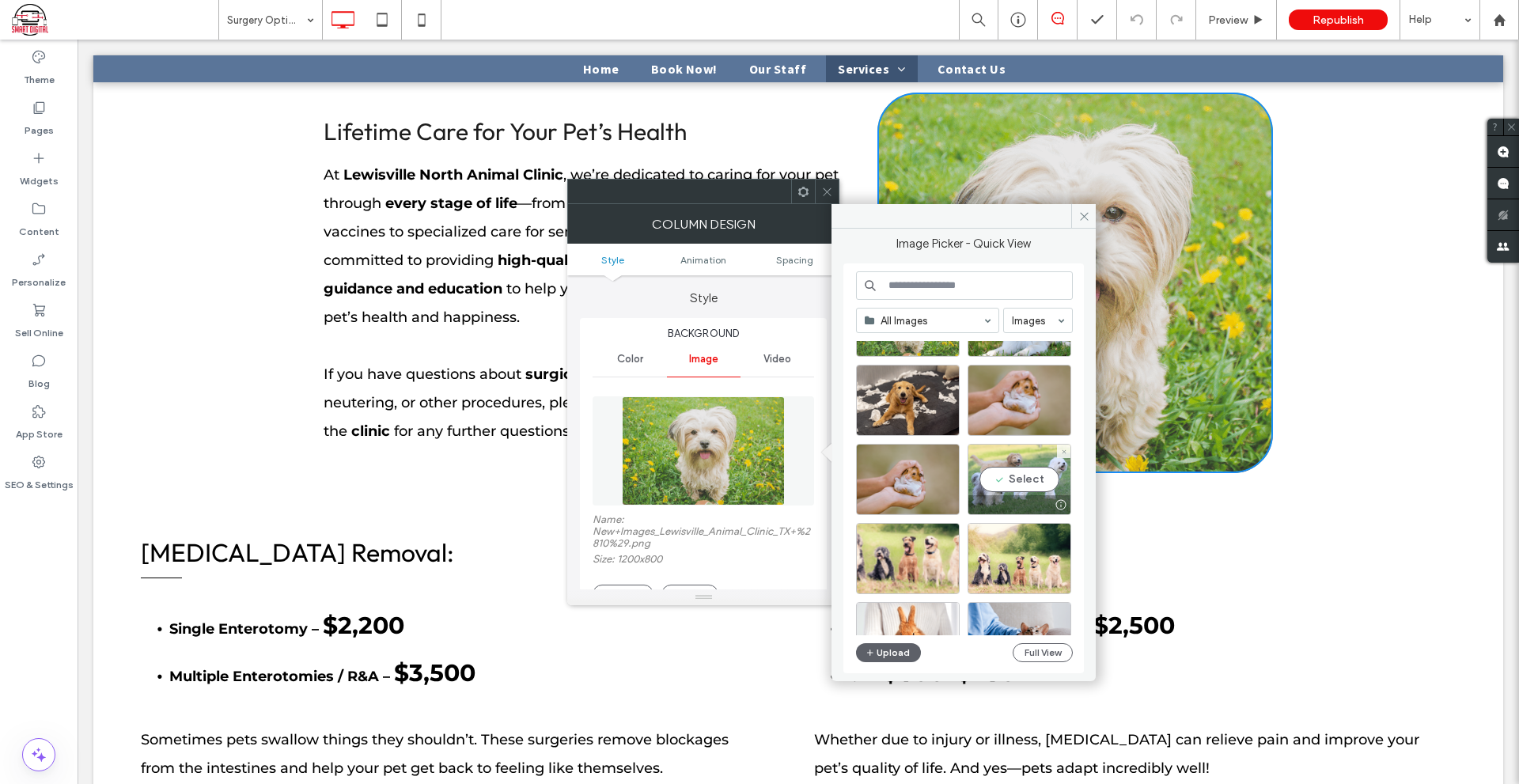
click at [1019, 478] on div "Select" at bounding box center [1019, 479] width 103 height 72
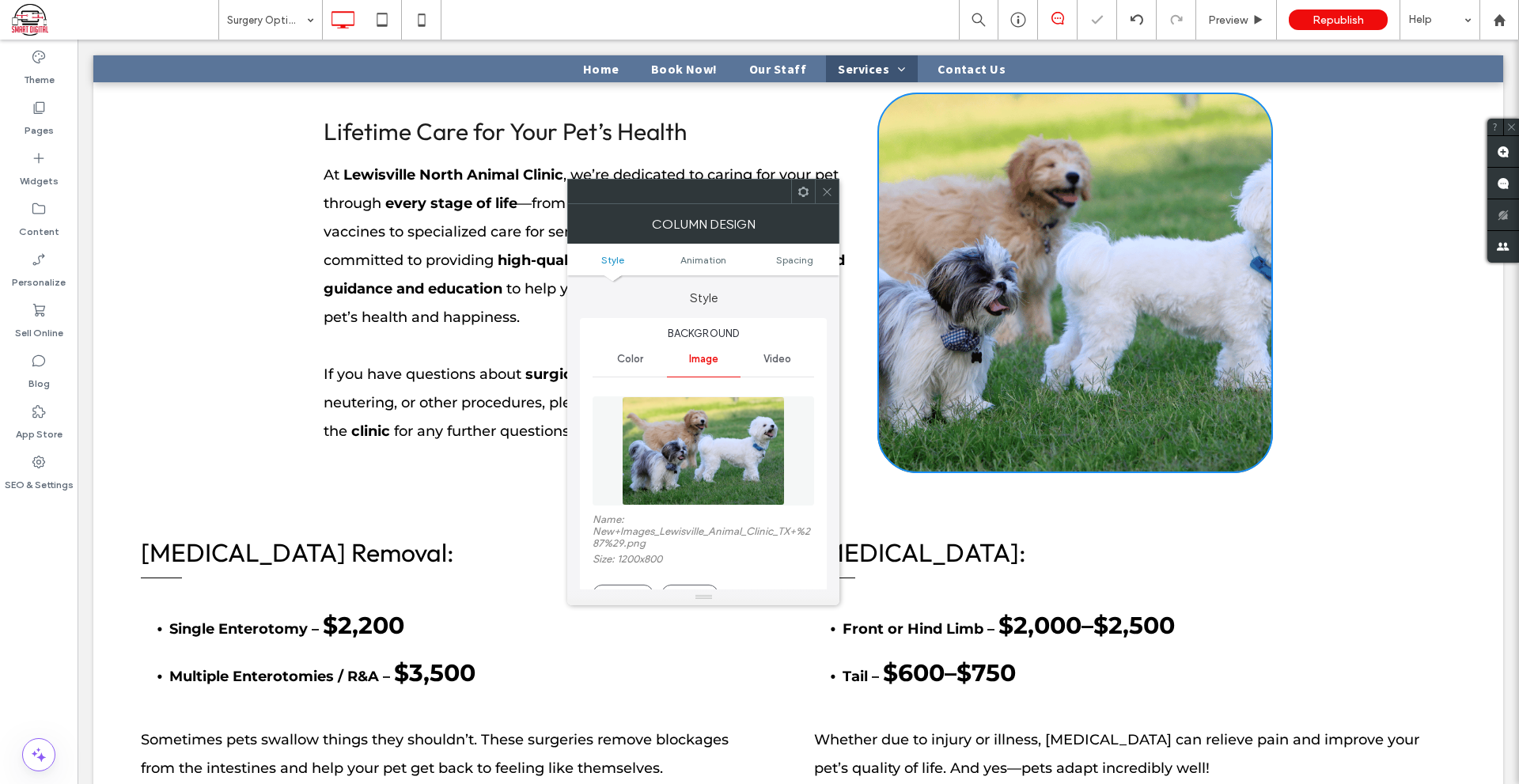
click at [750, 450] on img at bounding box center [704, 451] width 163 height 110
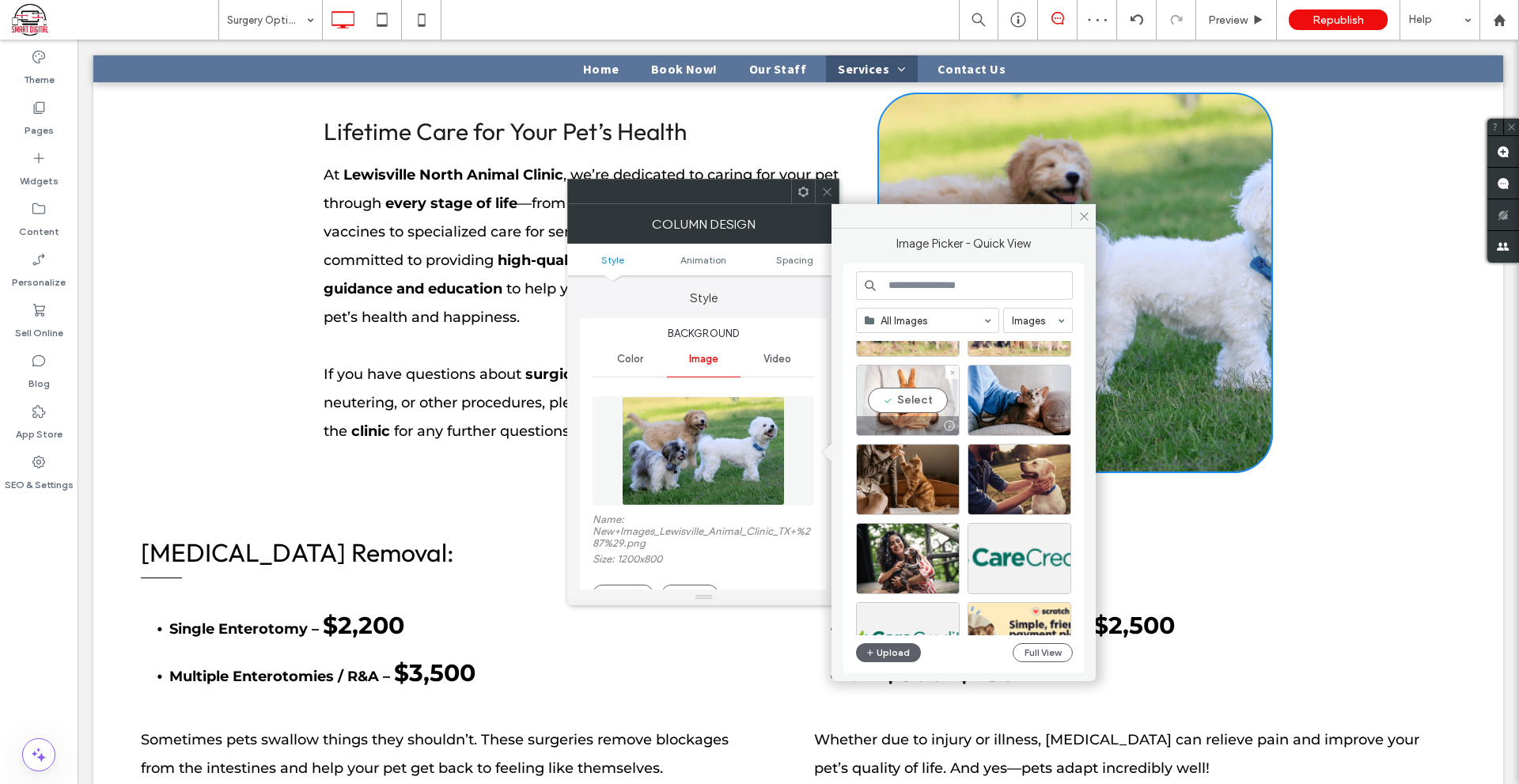
scroll to position [633, 0]
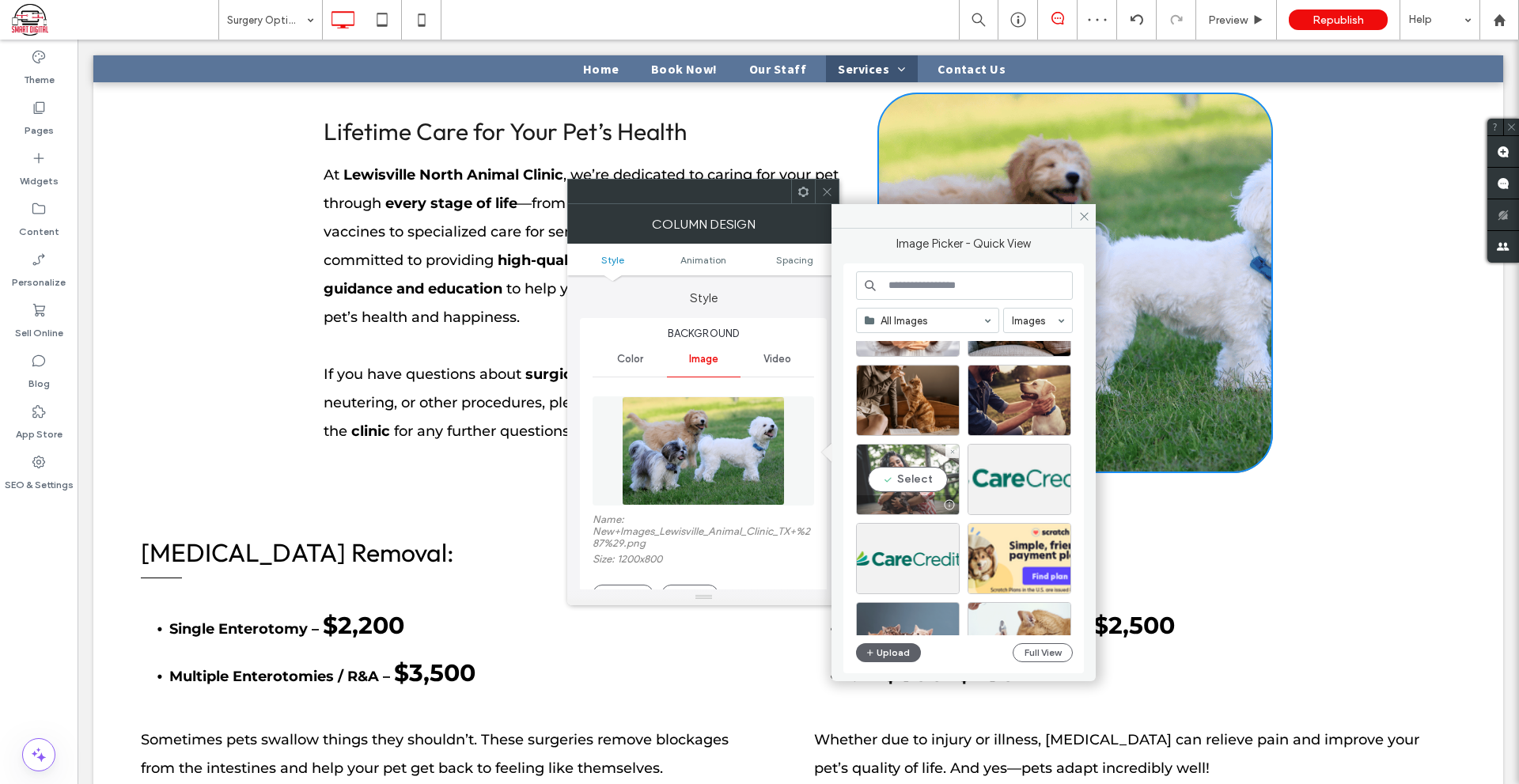
click at [911, 490] on div "Select" at bounding box center [907, 479] width 103 height 72
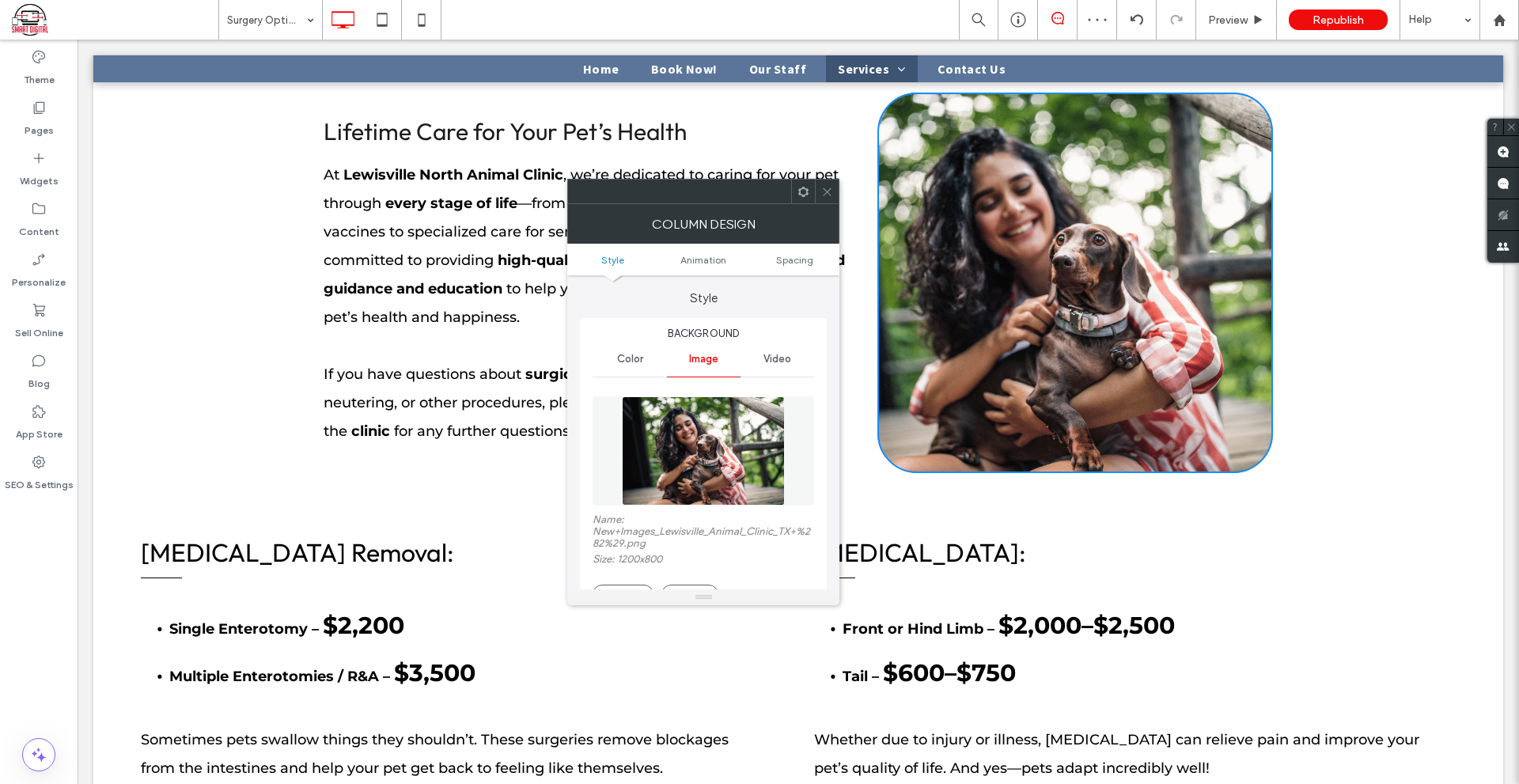
click at [826, 186] on icon at bounding box center [827, 191] width 11 height 11
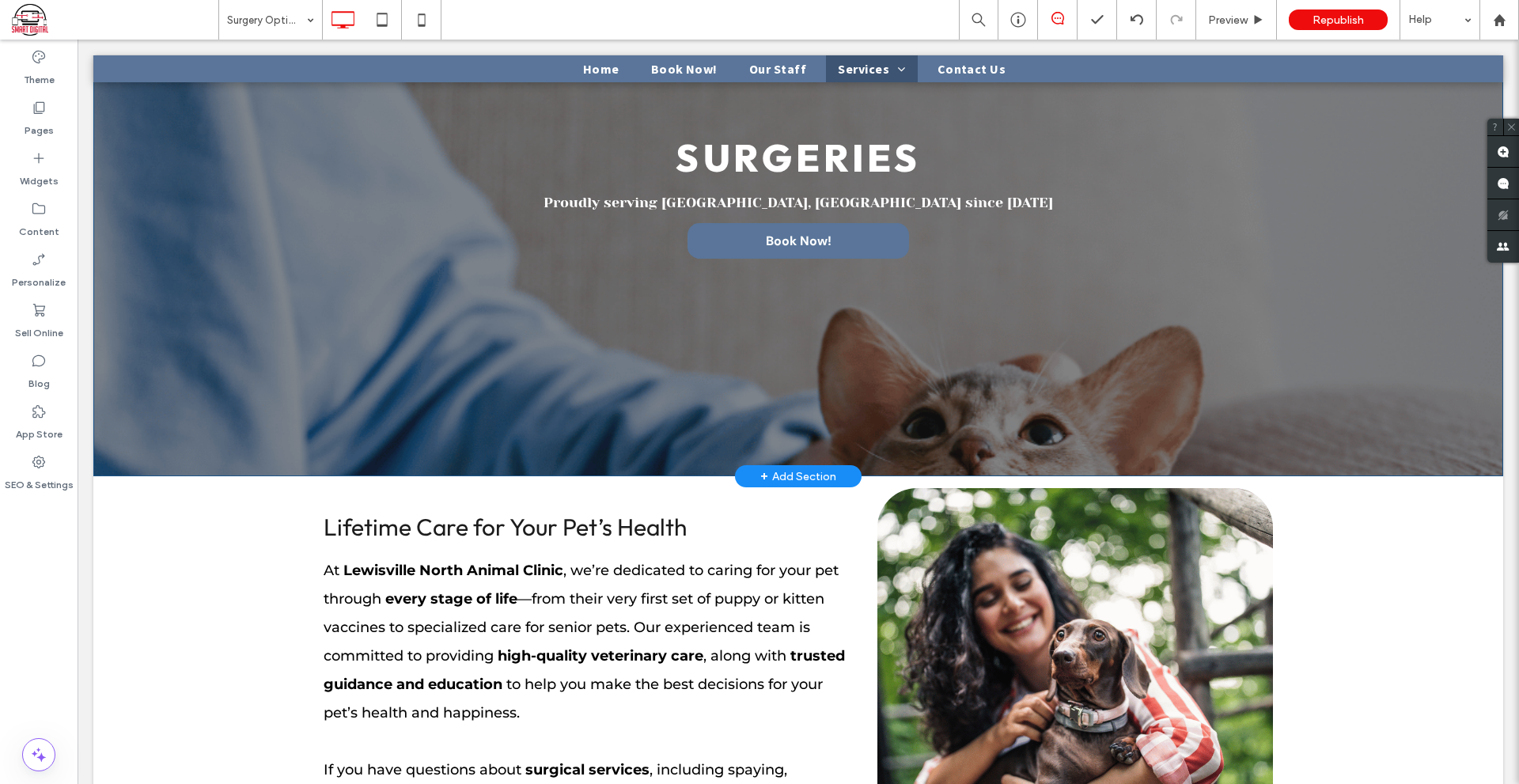
scroll to position [80, 0]
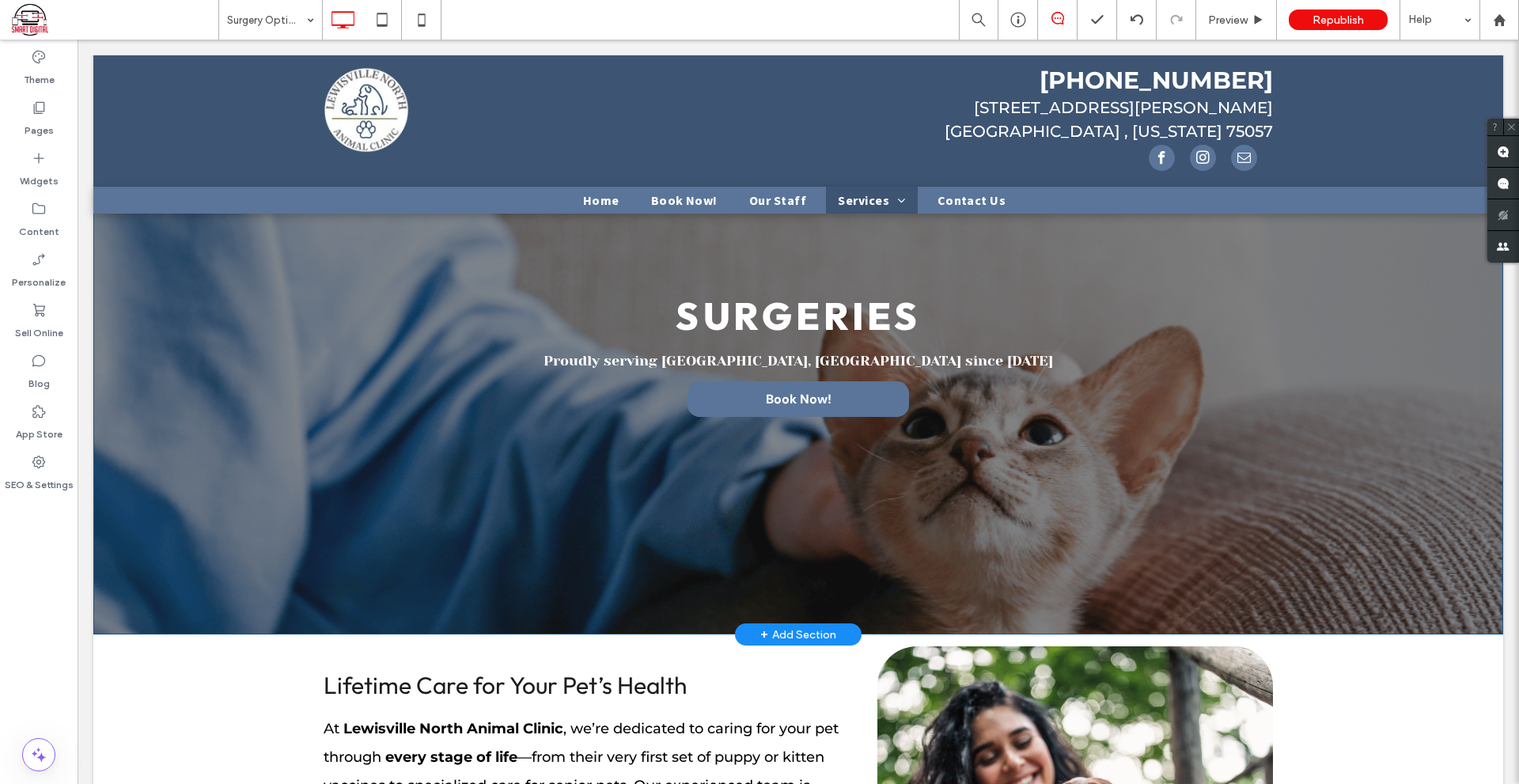
click at [941, 516] on div "Surgeries Proudly serving Lewisville, TX since 1974 Book Now! Click To Paste Ro…" at bounding box center [798, 373] width 1410 height 522
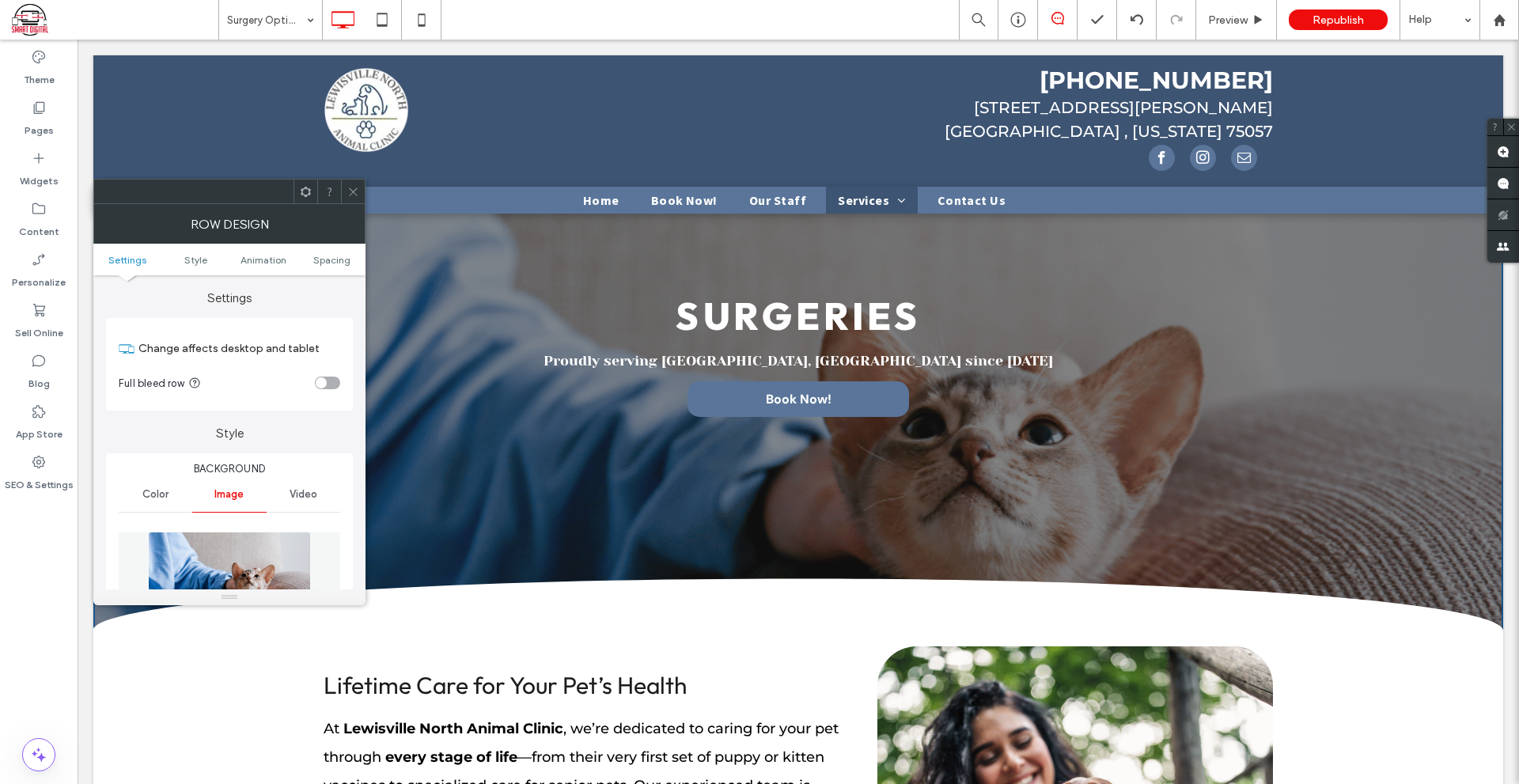
click at [205, 540] on img at bounding box center [229, 586] width 163 height 110
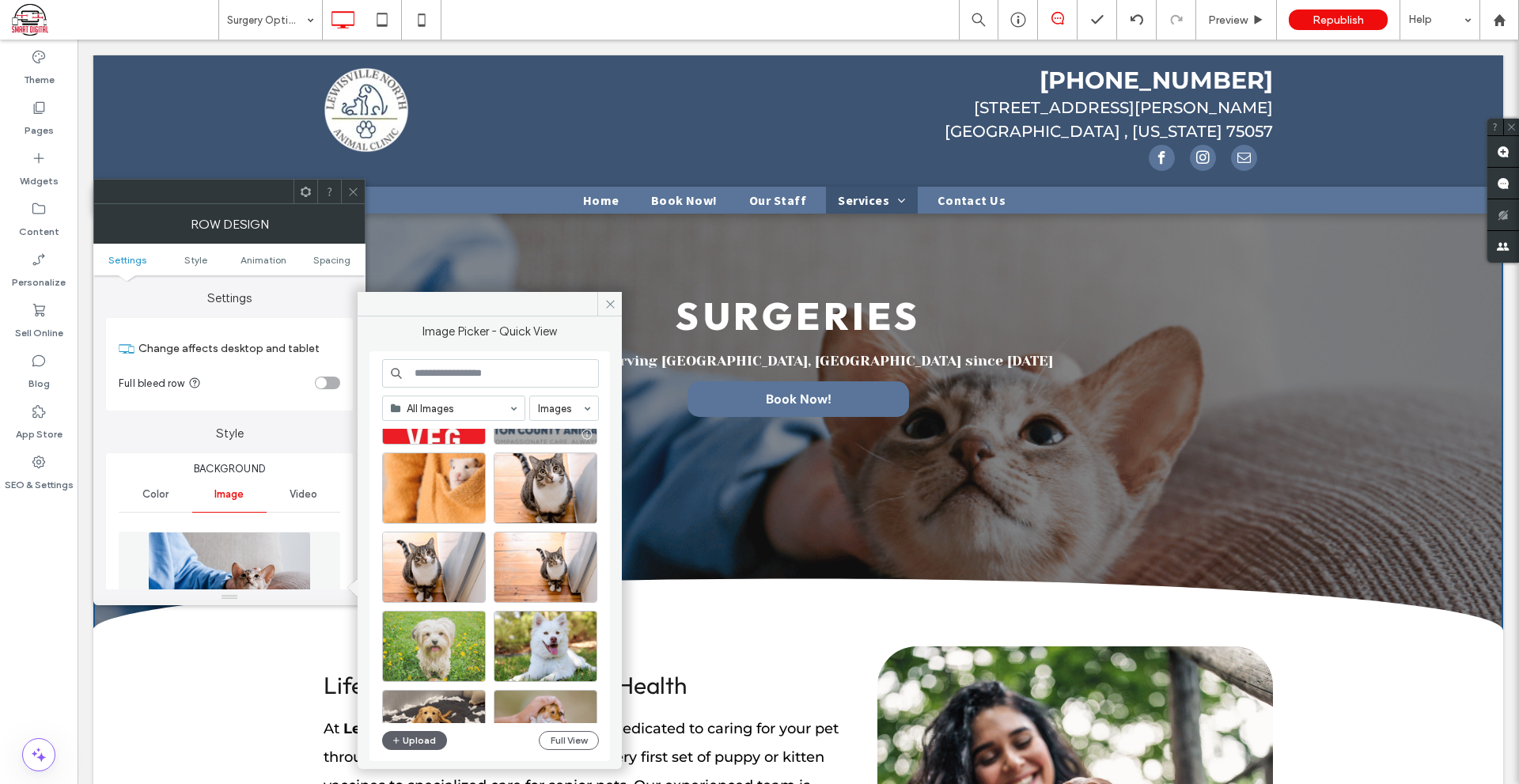
scroll to position [238, 0]
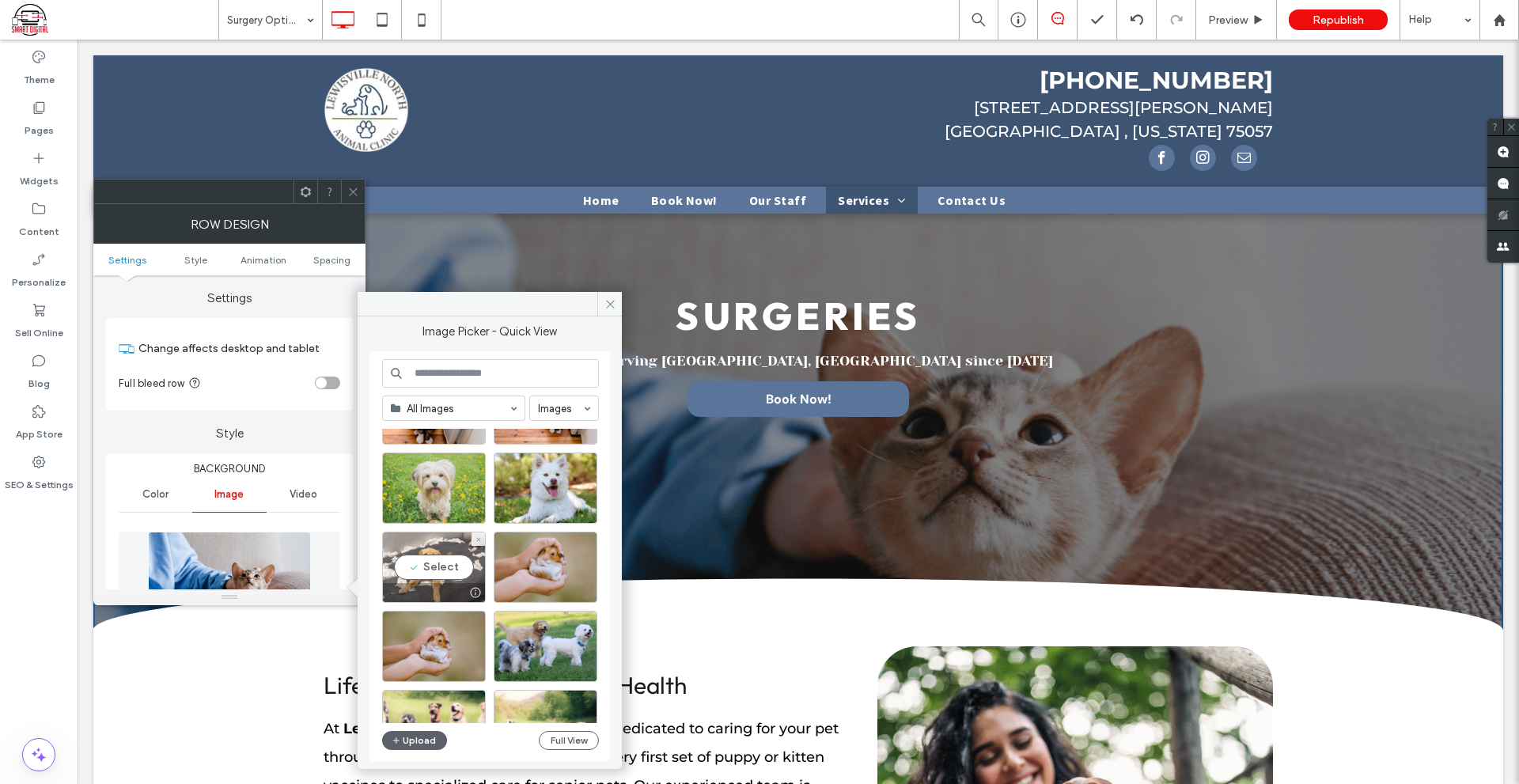
click at [438, 562] on div "Select" at bounding box center [433, 567] width 103 height 72
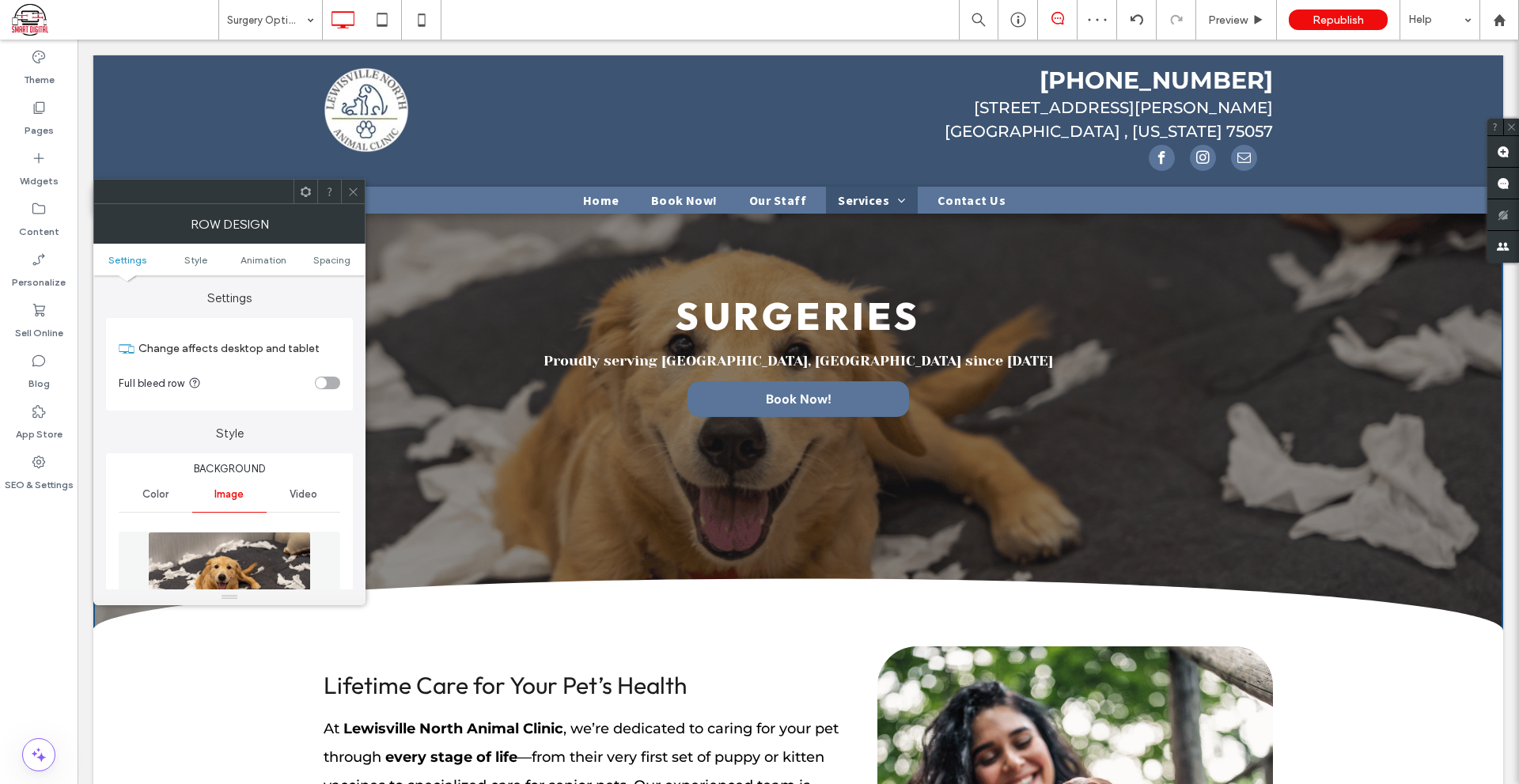
click at [223, 571] on img at bounding box center [229, 586] width 163 height 110
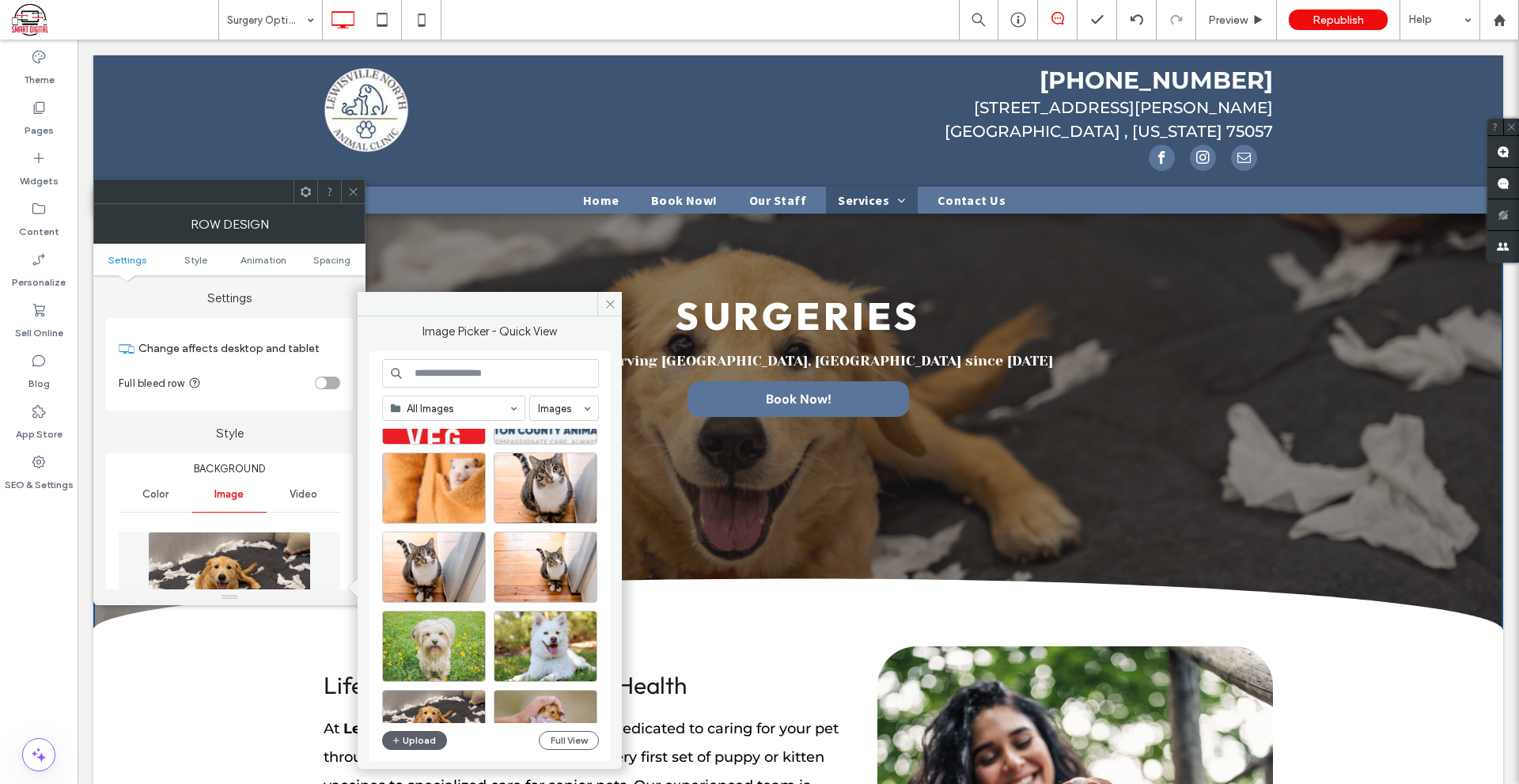
scroll to position [158, 0]
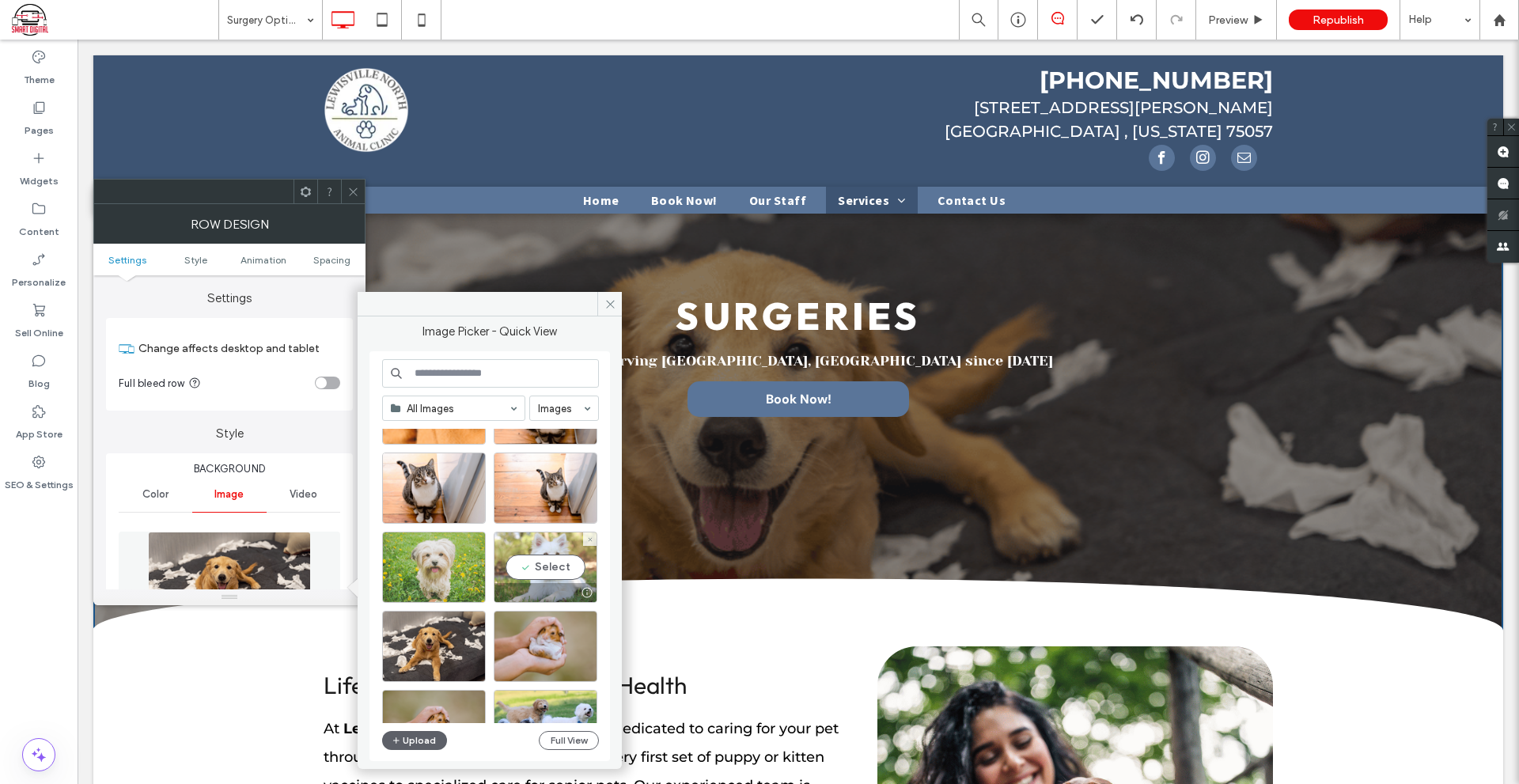
click at [561, 582] on div "Select" at bounding box center [546, 567] width 103 height 72
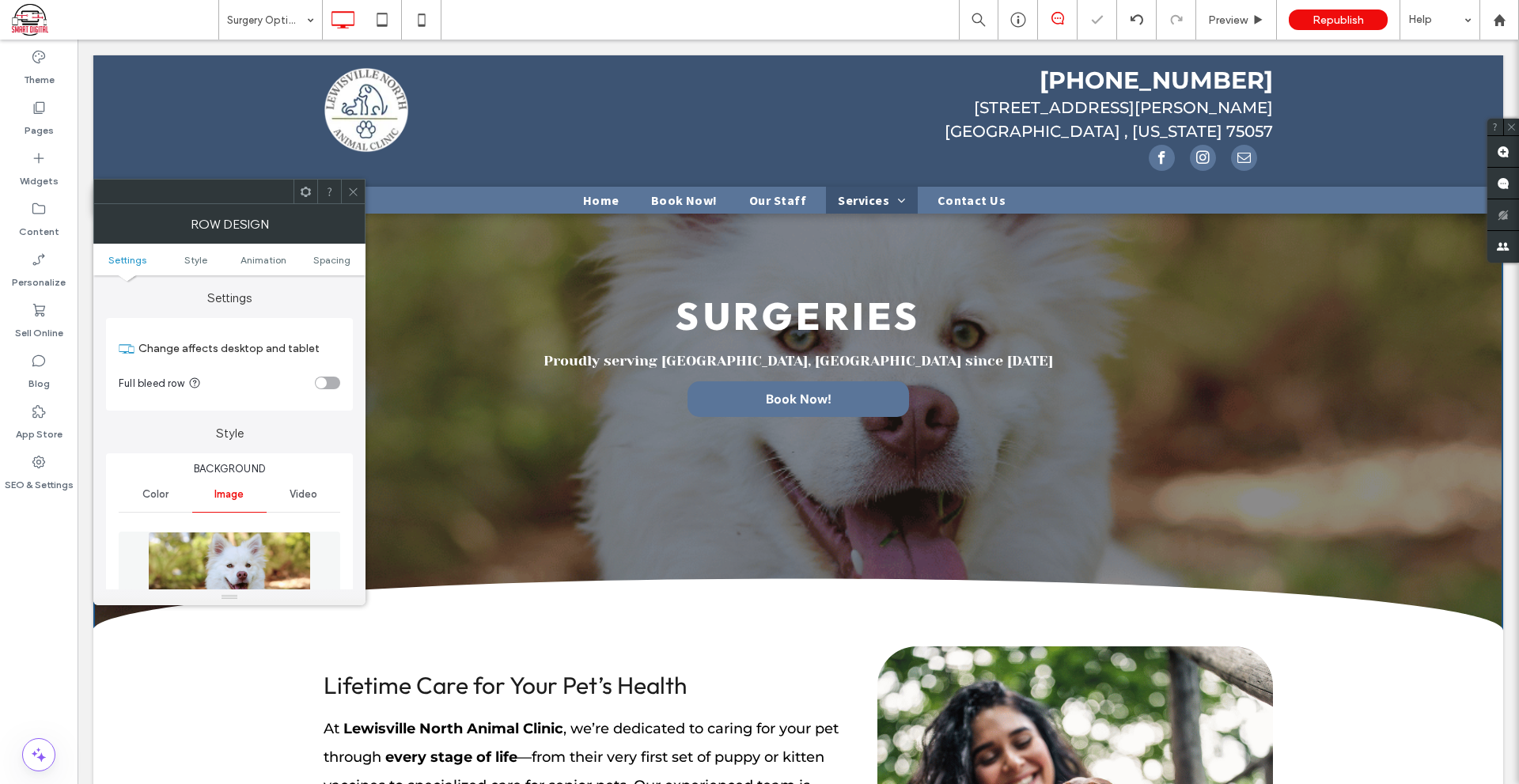
click at [281, 561] on img at bounding box center [229, 586] width 163 height 110
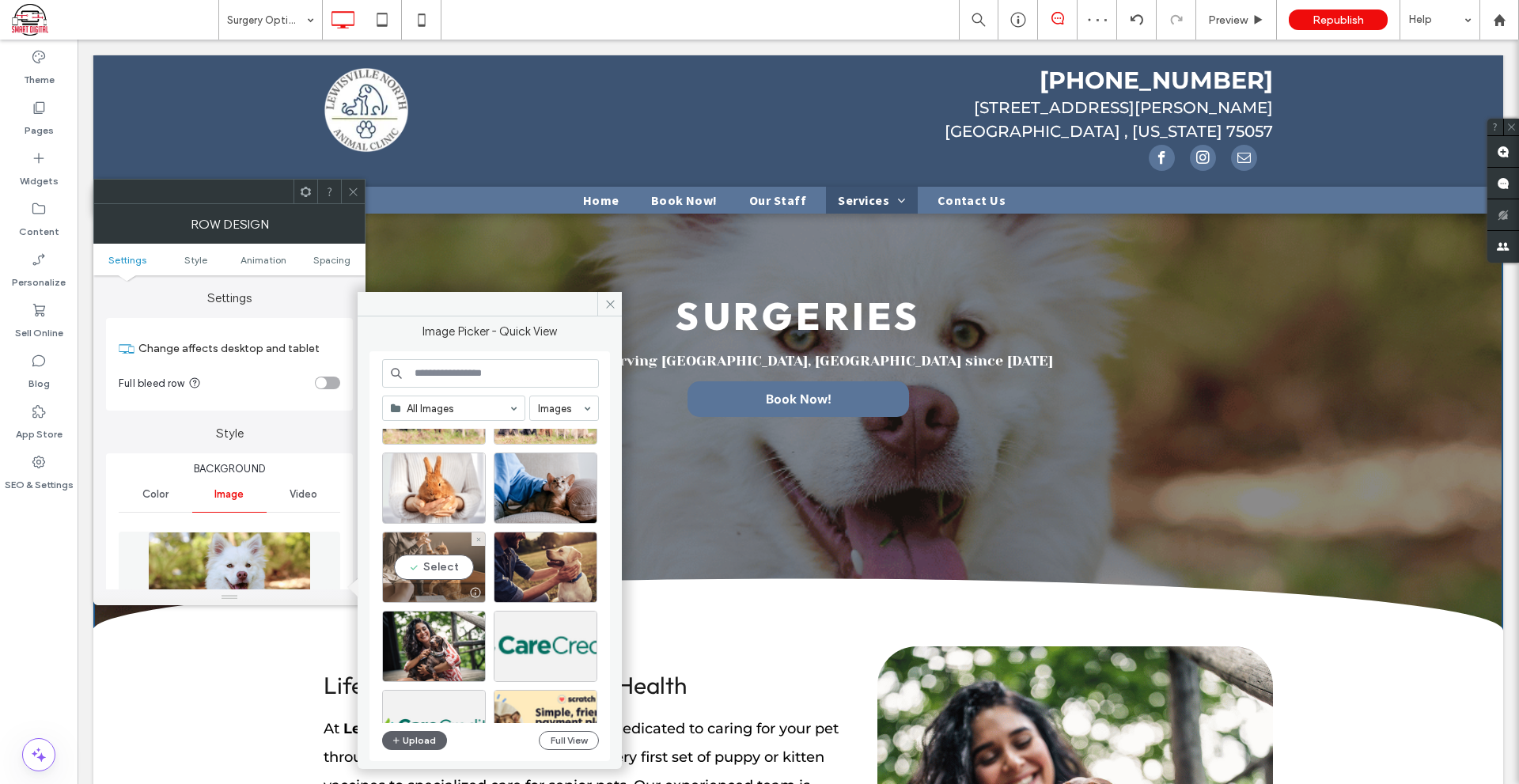
scroll to position [633, 0]
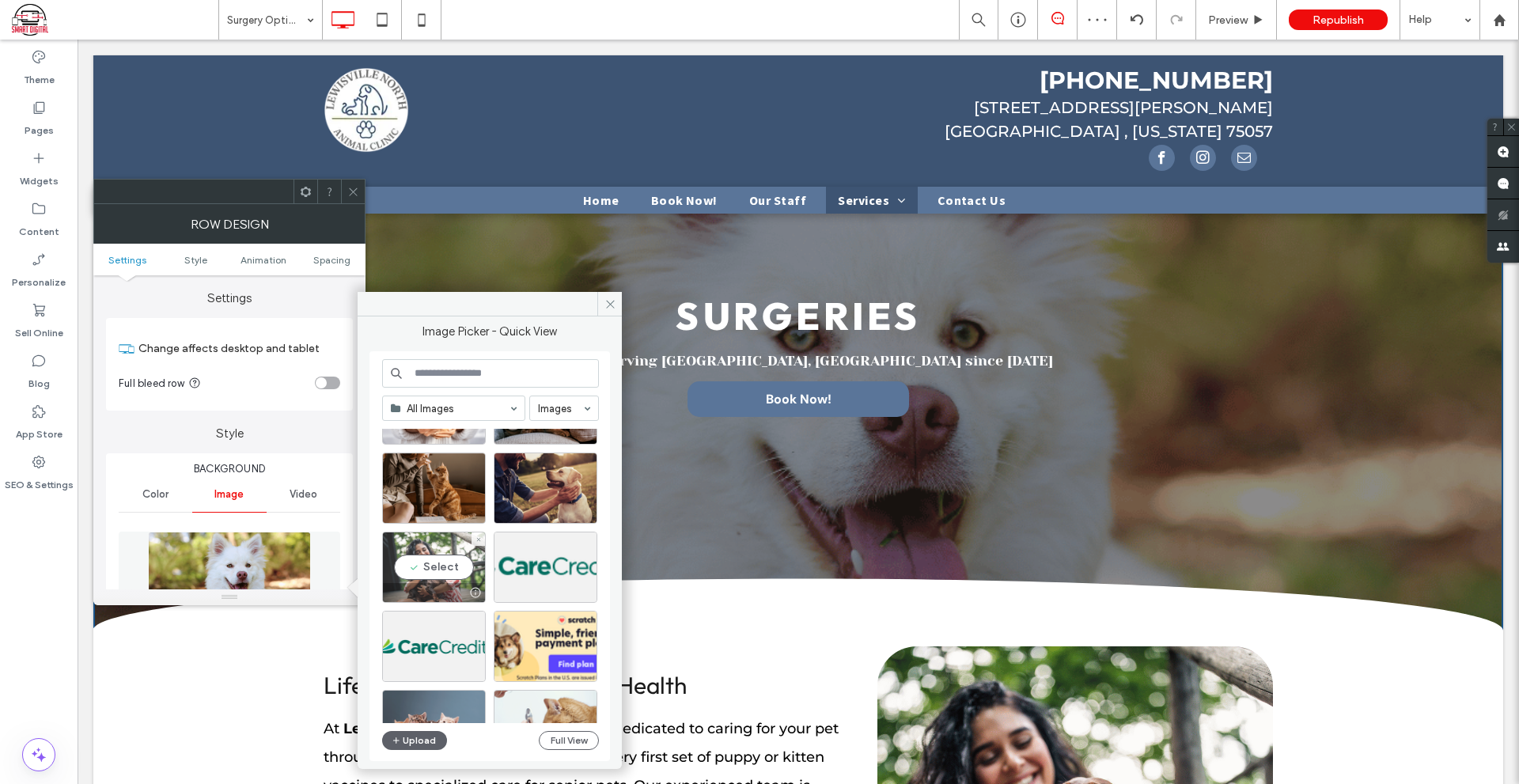
click at [454, 573] on div "Select" at bounding box center [433, 567] width 103 height 72
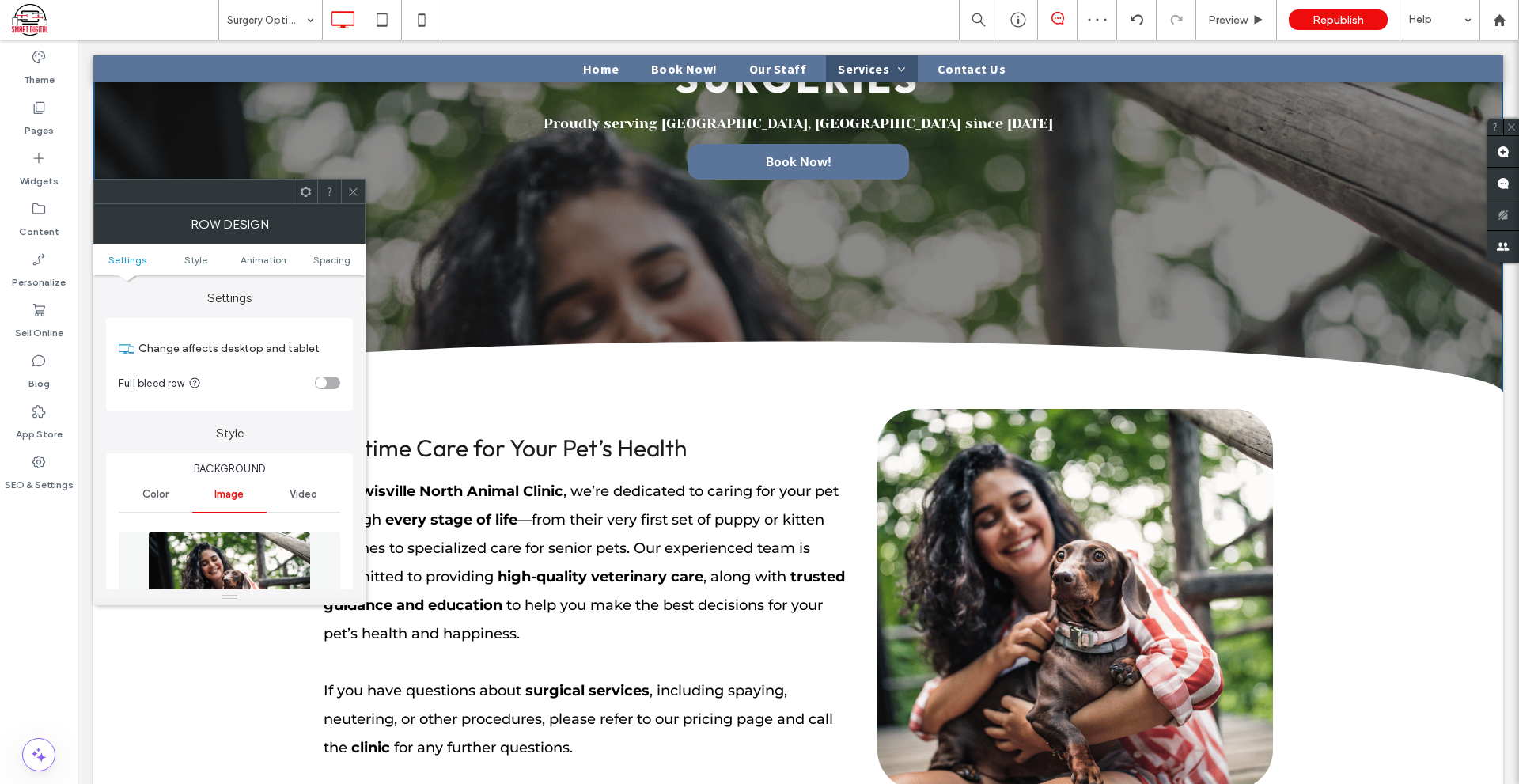
scroll to position [396, 0]
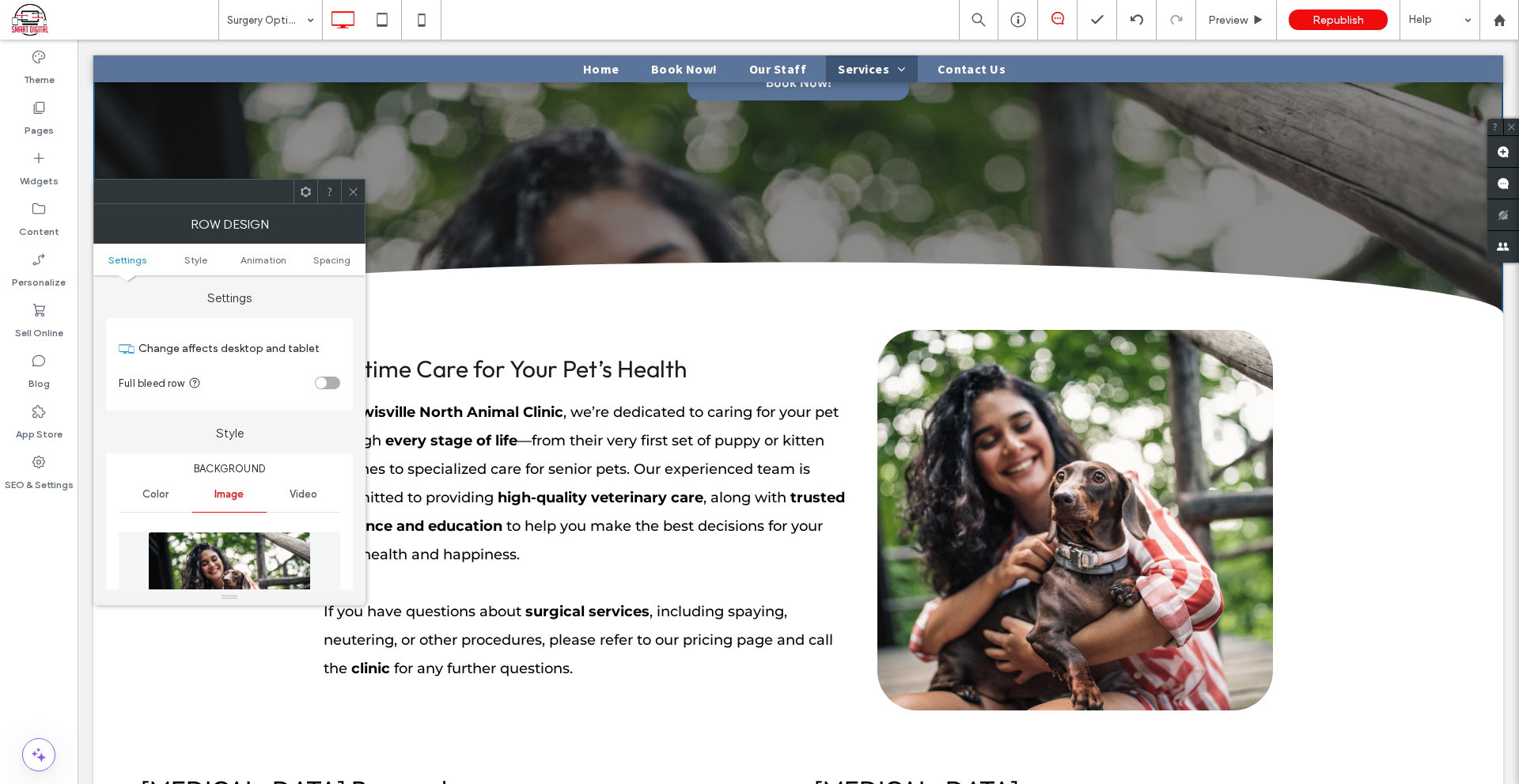
click at [963, 626] on div at bounding box center [1082, 501] width 380 height 343
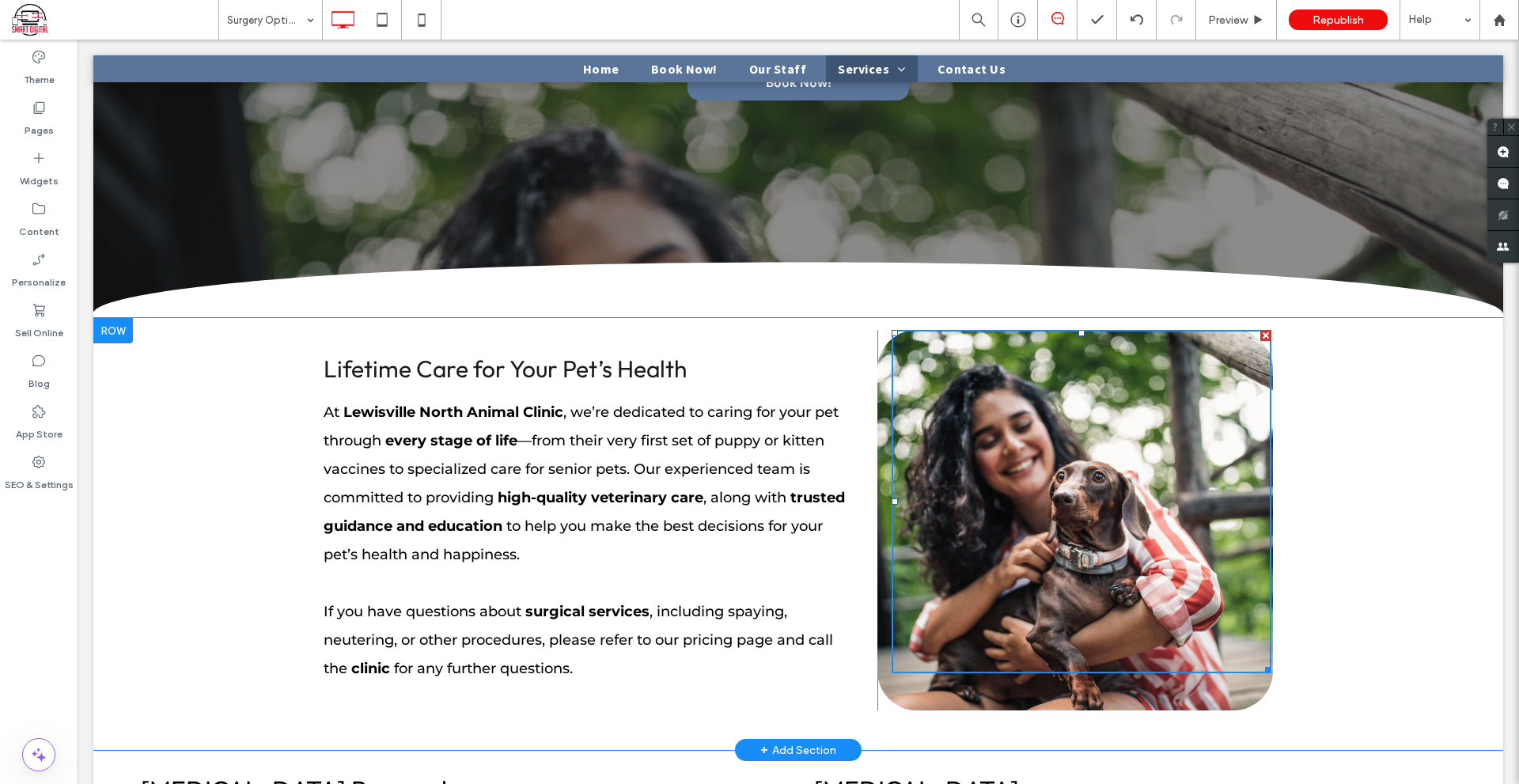
click at [970, 689] on div "Click To Paste" at bounding box center [1076, 520] width 396 height 381
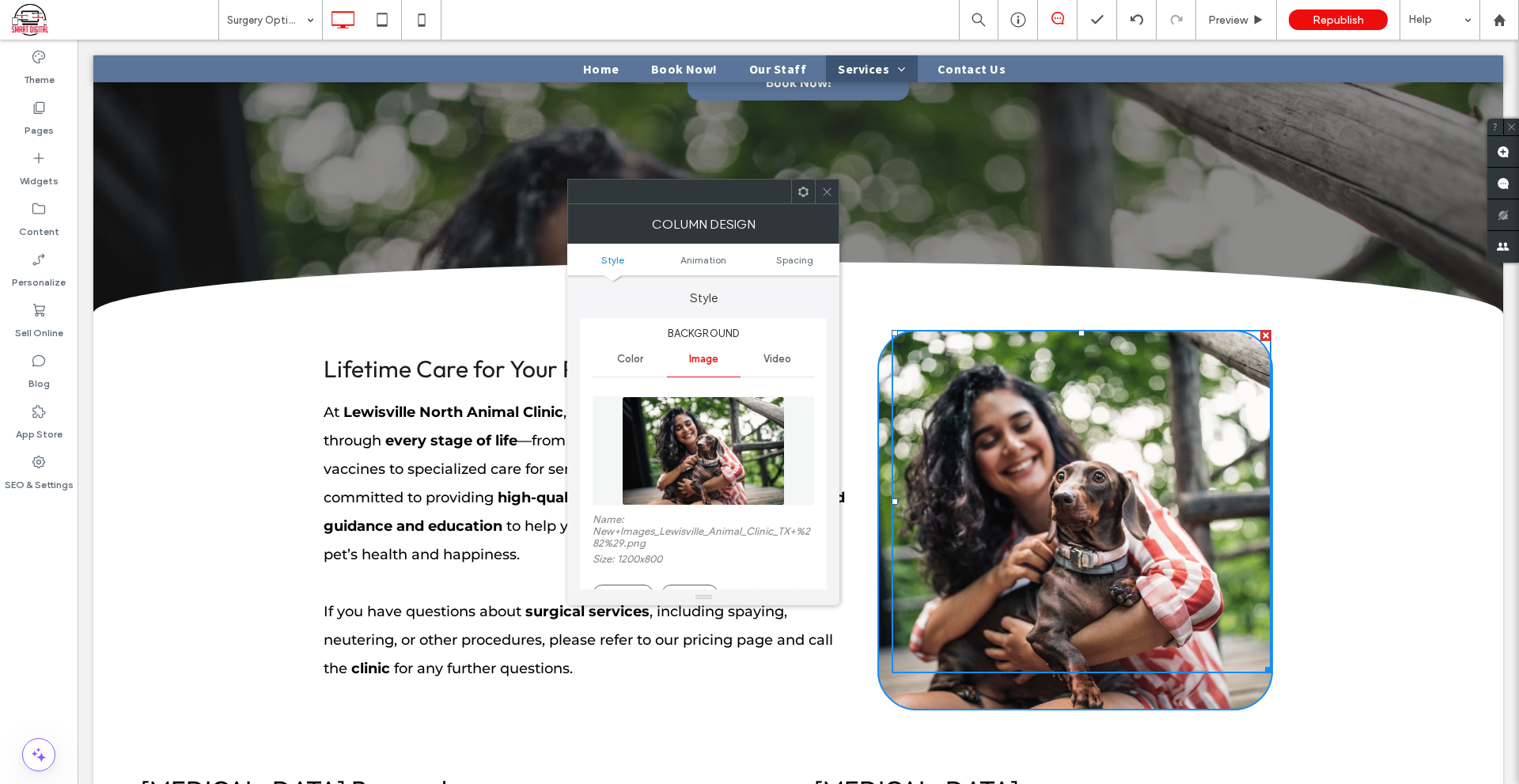
click at [779, 479] on img at bounding box center [704, 451] width 163 height 110
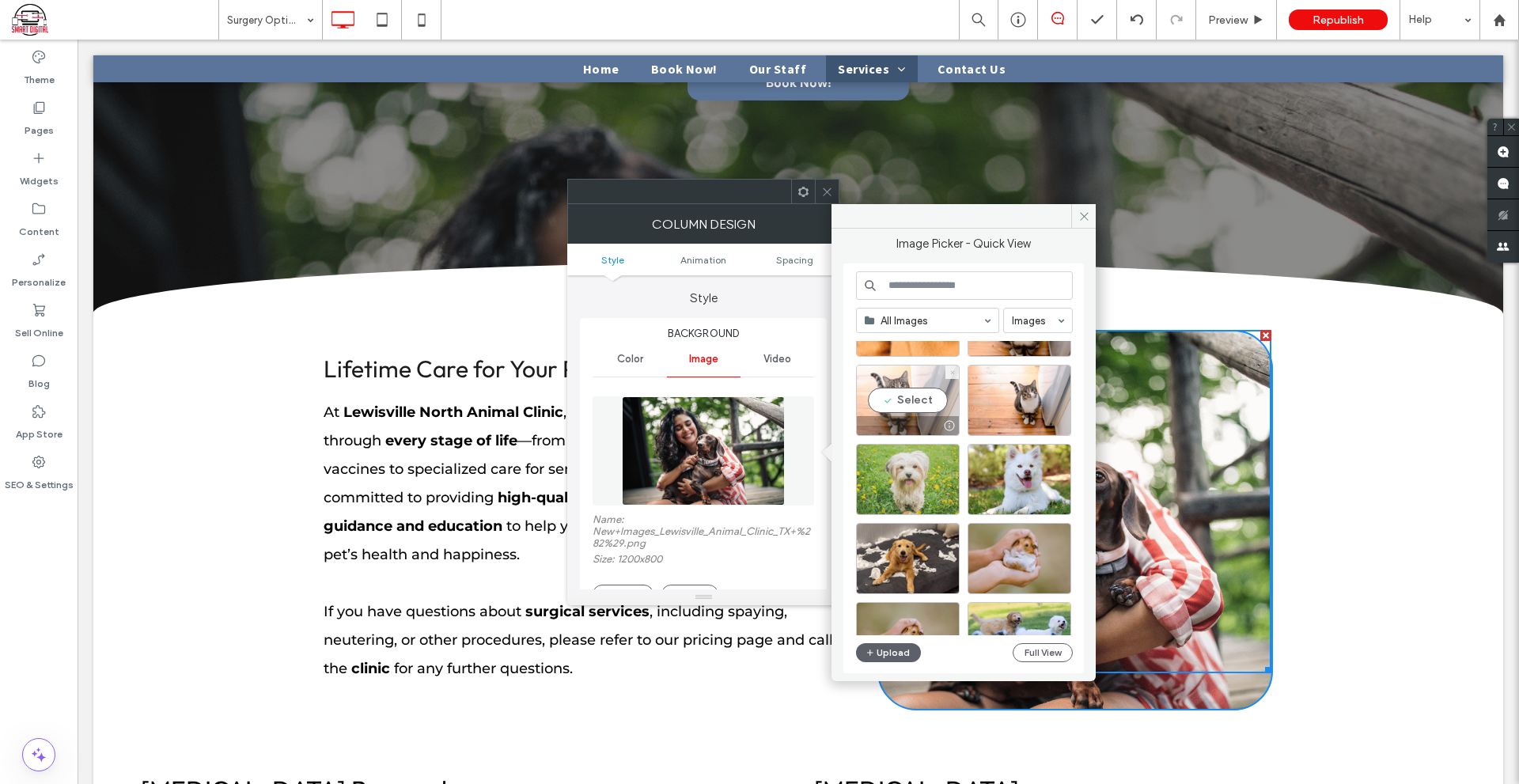
scroll to position [238, 0]
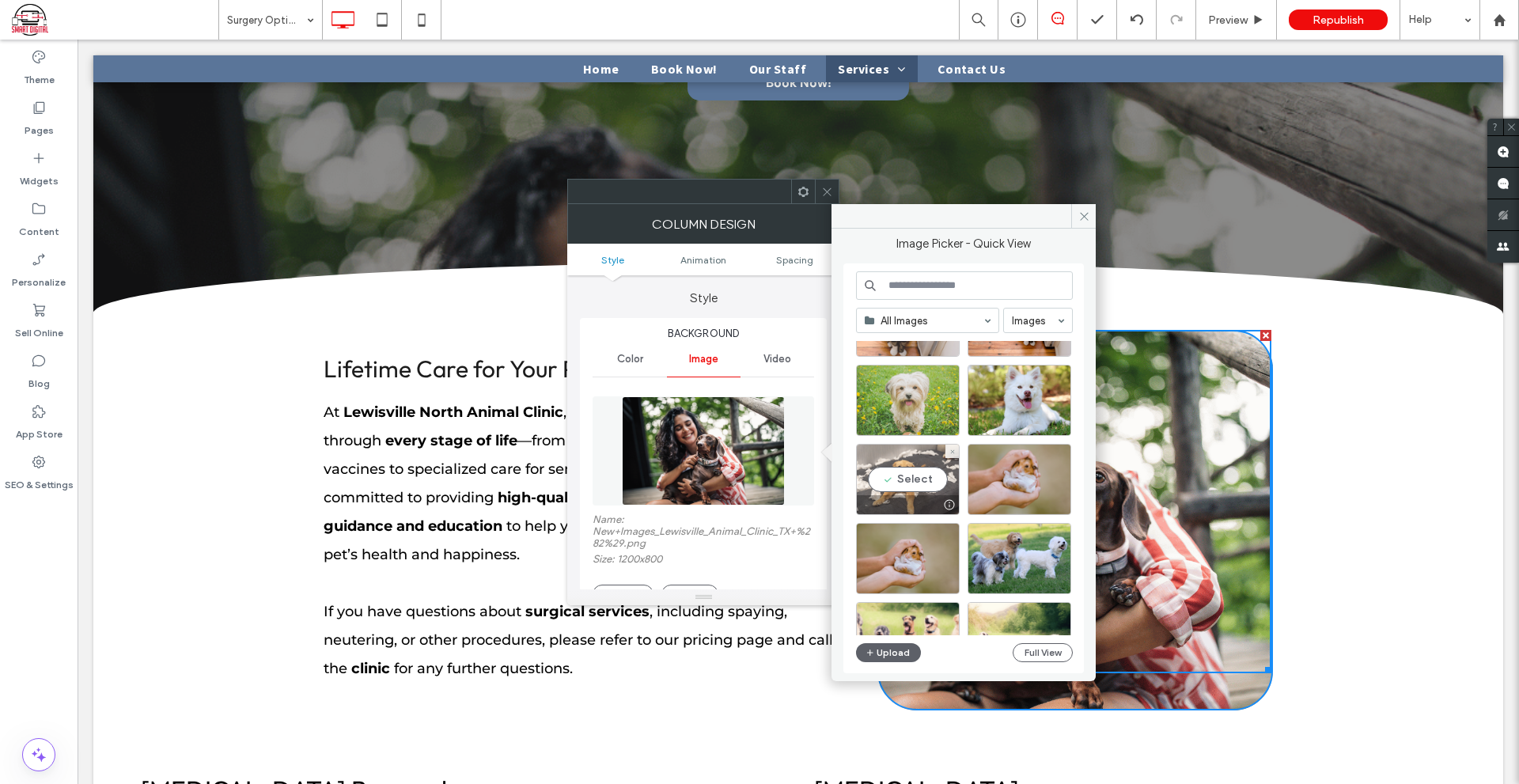
drag, startPoint x: 848, startPoint y: 435, endPoint x: 925, endPoint y: 475, distance: 86.8
click at [925, 475] on div "Select" at bounding box center [907, 479] width 103 height 72
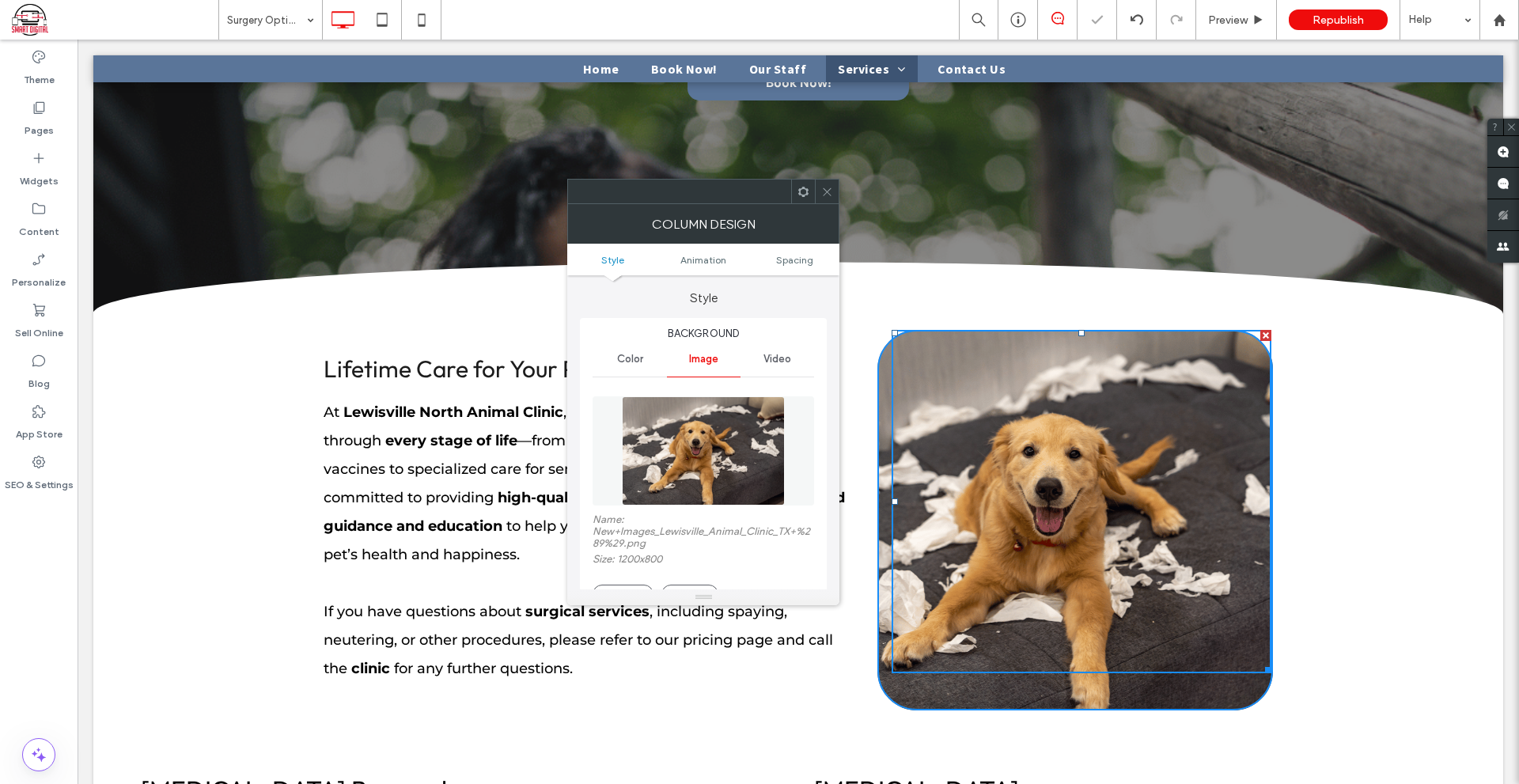
click at [833, 195] on icon at bounding box center [827, 191] width 11 height 11
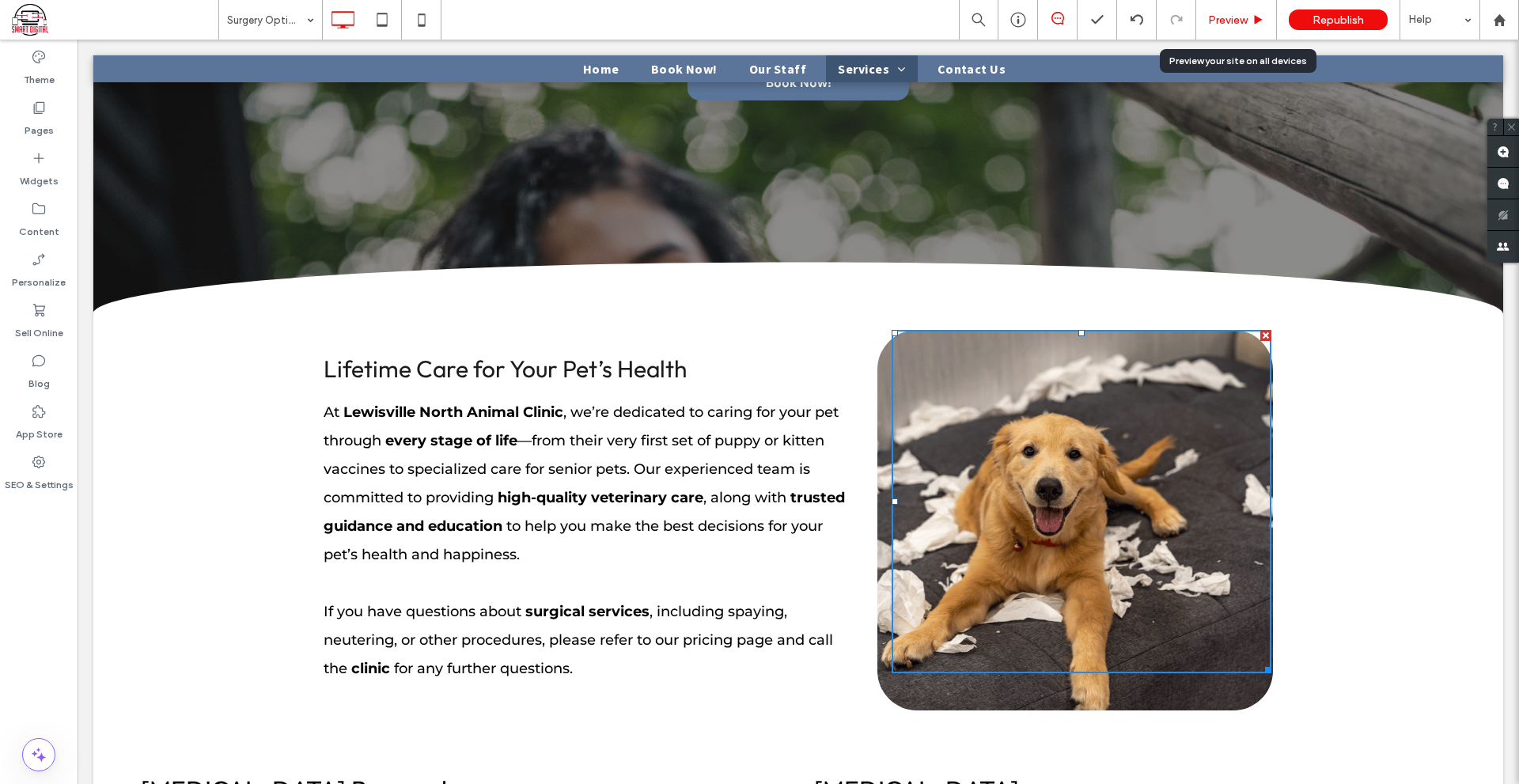
click at [1223, 21] on span "Preview" at bounding box center [1228, 19] width 40 height 13
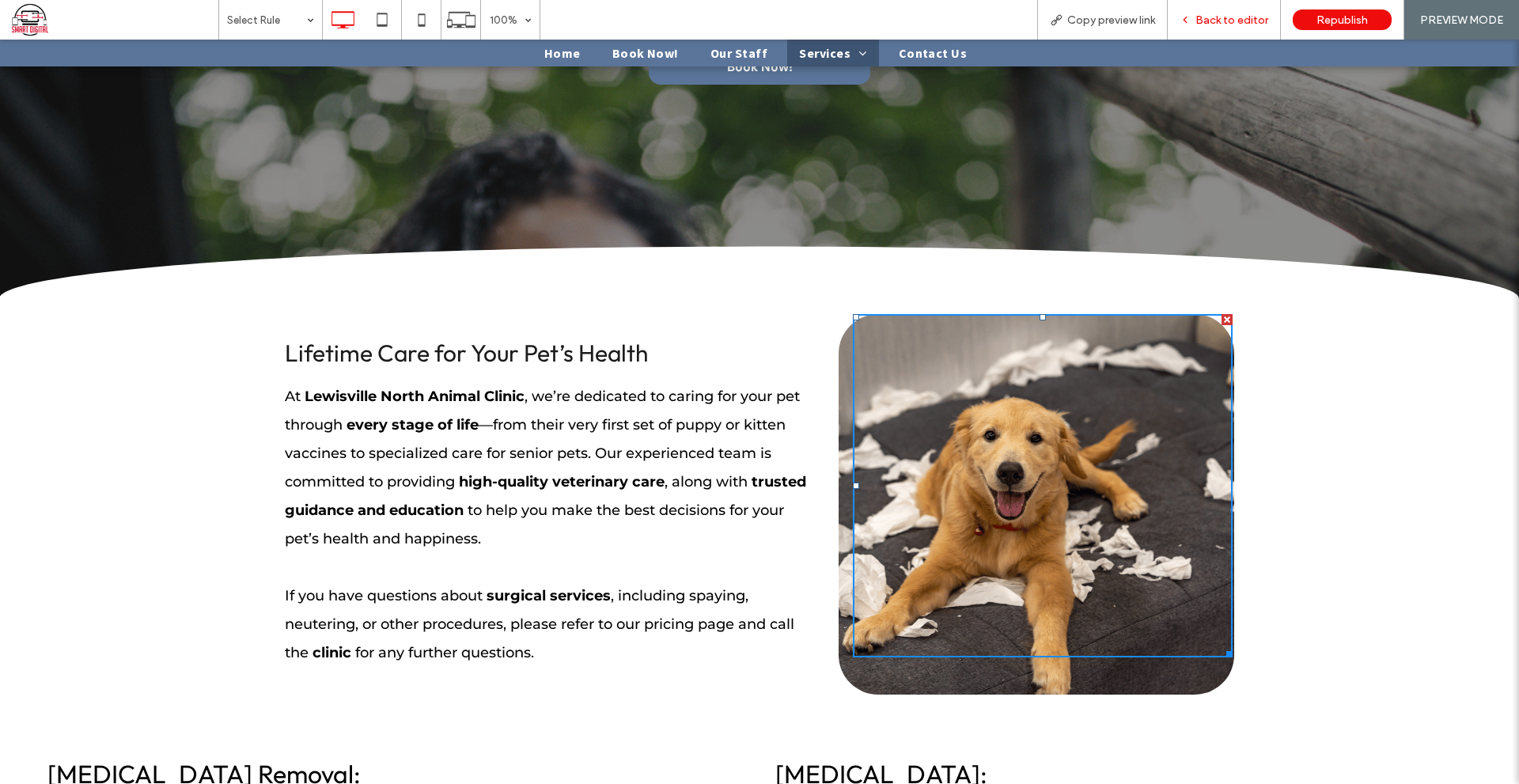
click at [1239, 13] on span "Back to editor" at bounding box center [1232, 19] width 73 height 13
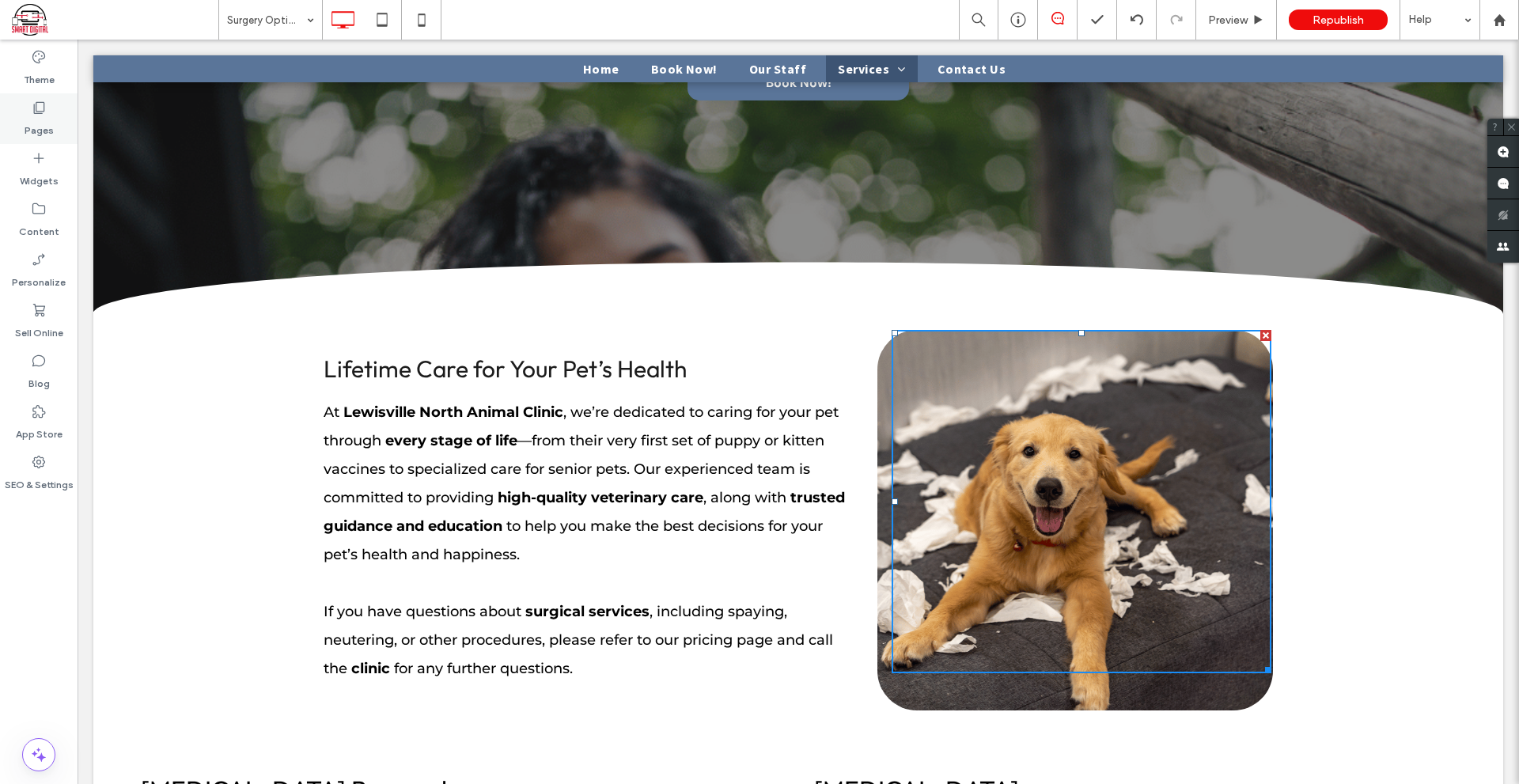
click at [42, 115] on icon at bounding box center [39, 108] width 16 height 16
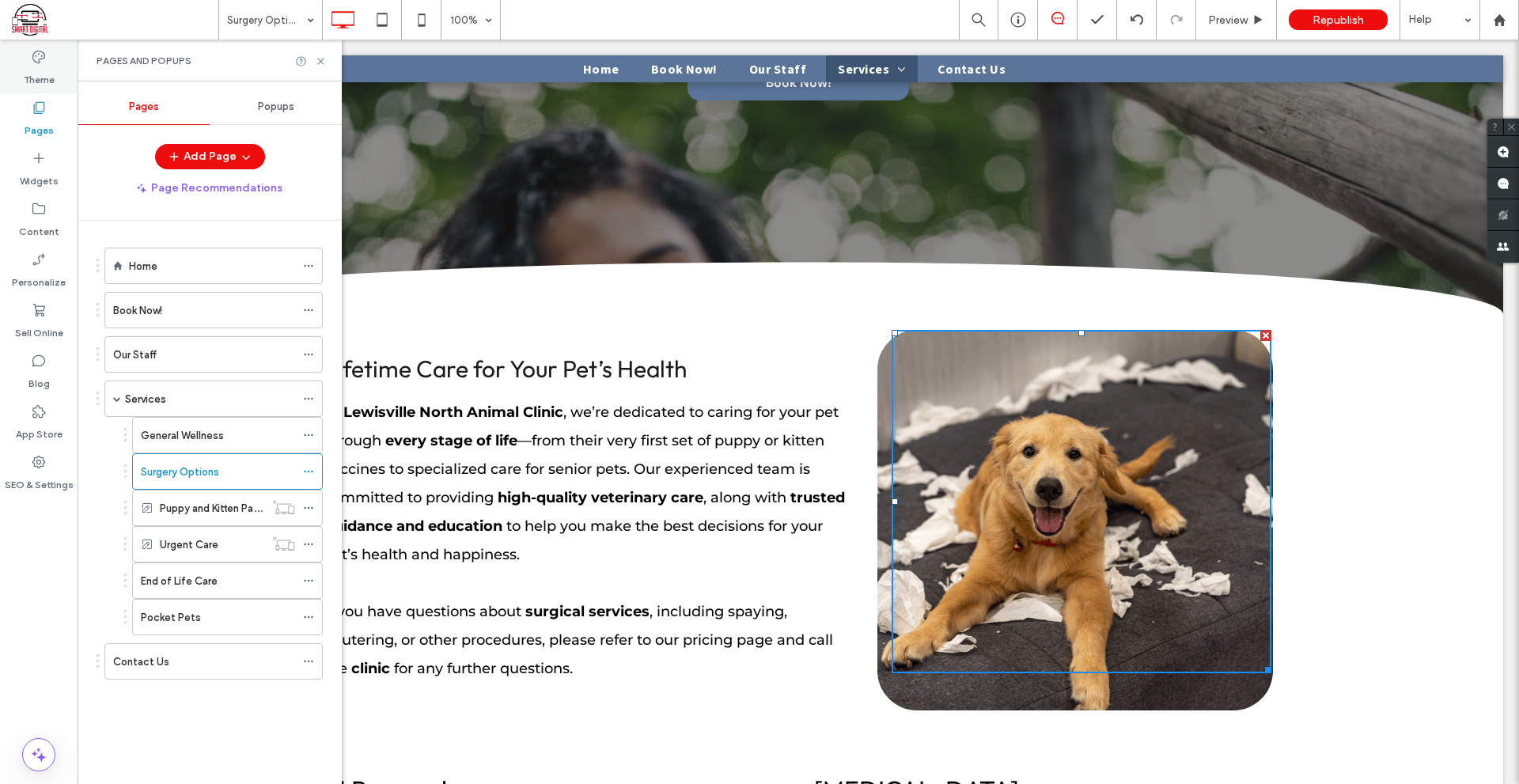
click at [49, 73] on label "Theme" at bounding box center [39, 75] width 31 height 22
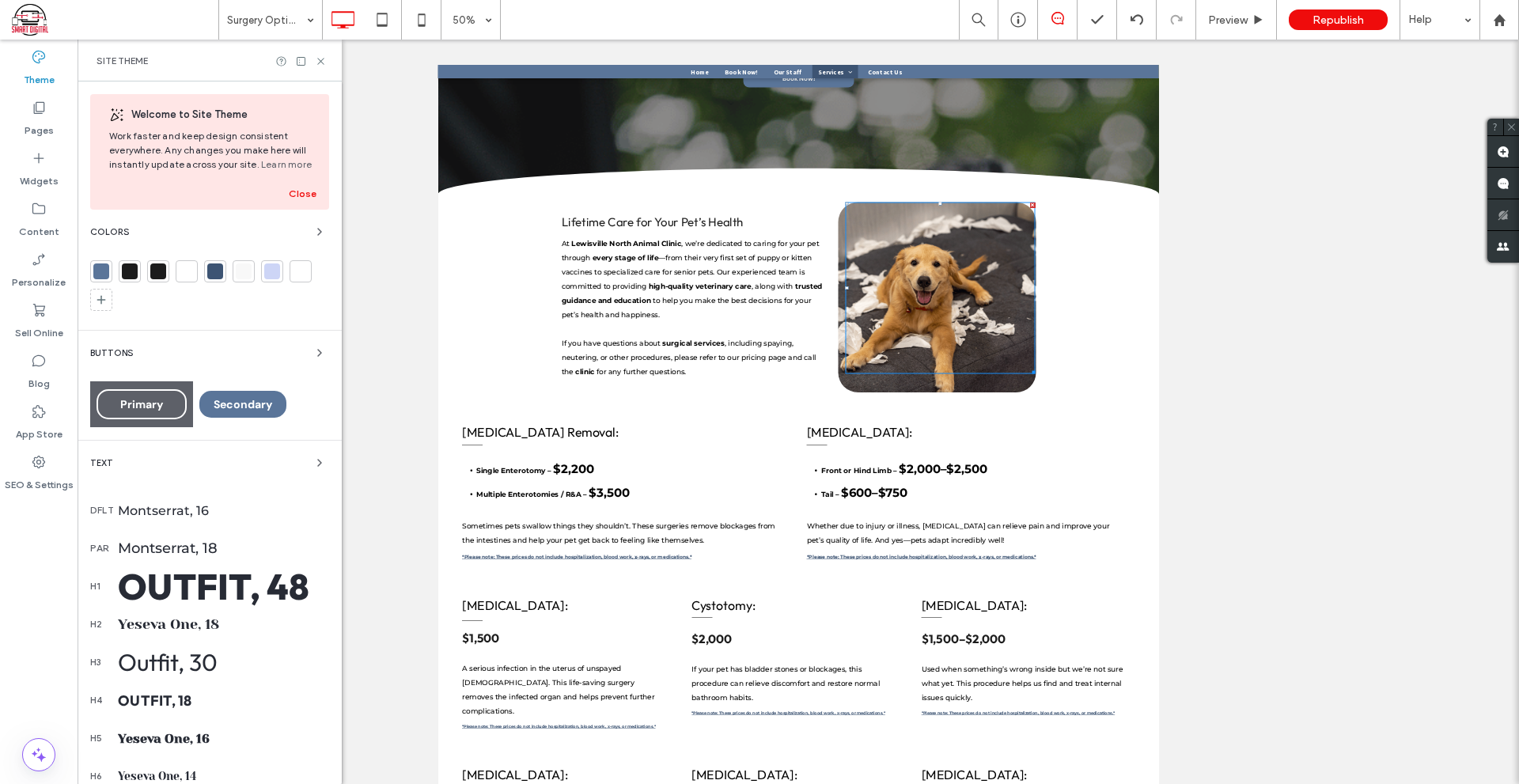
scroll to position [328, 0]
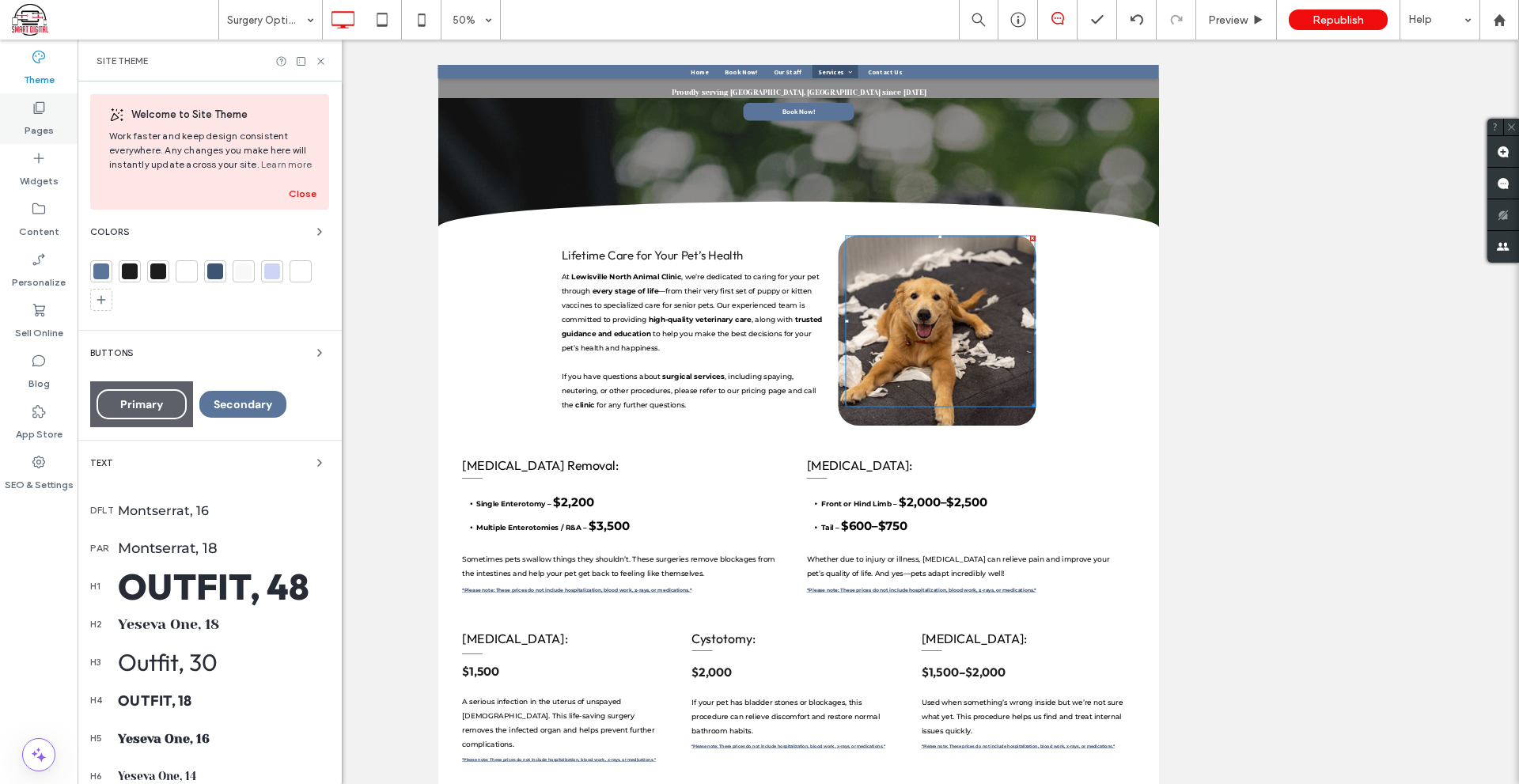
click at [42, 101] on icon at bounding box center [39, 108] width 16 height 16
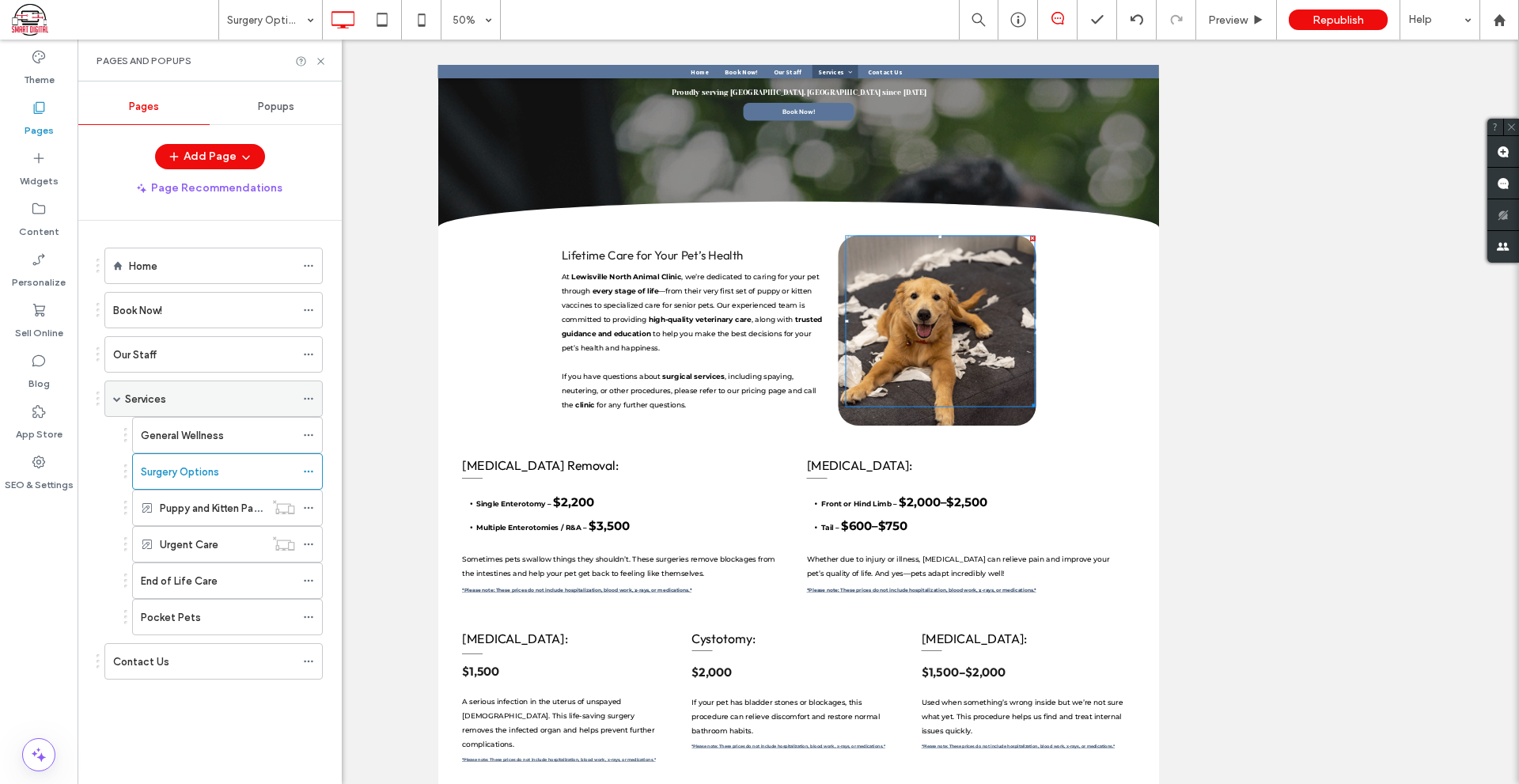
click at [117, 398] on span at bounding box center [117, 399] width 8 height 8
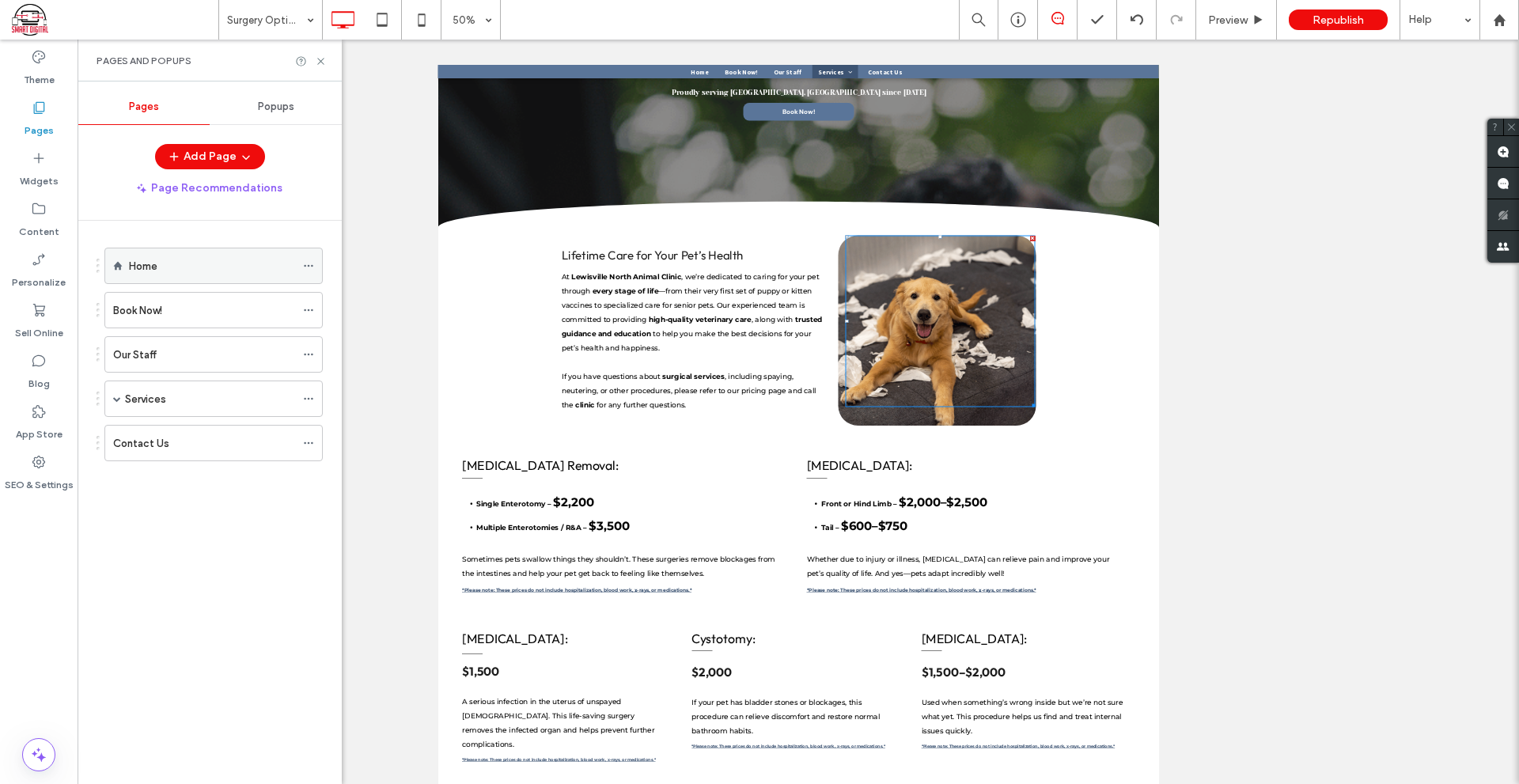
click at [149, 258] on label "Home" at bounding box center [143, 266] width 28 height 27
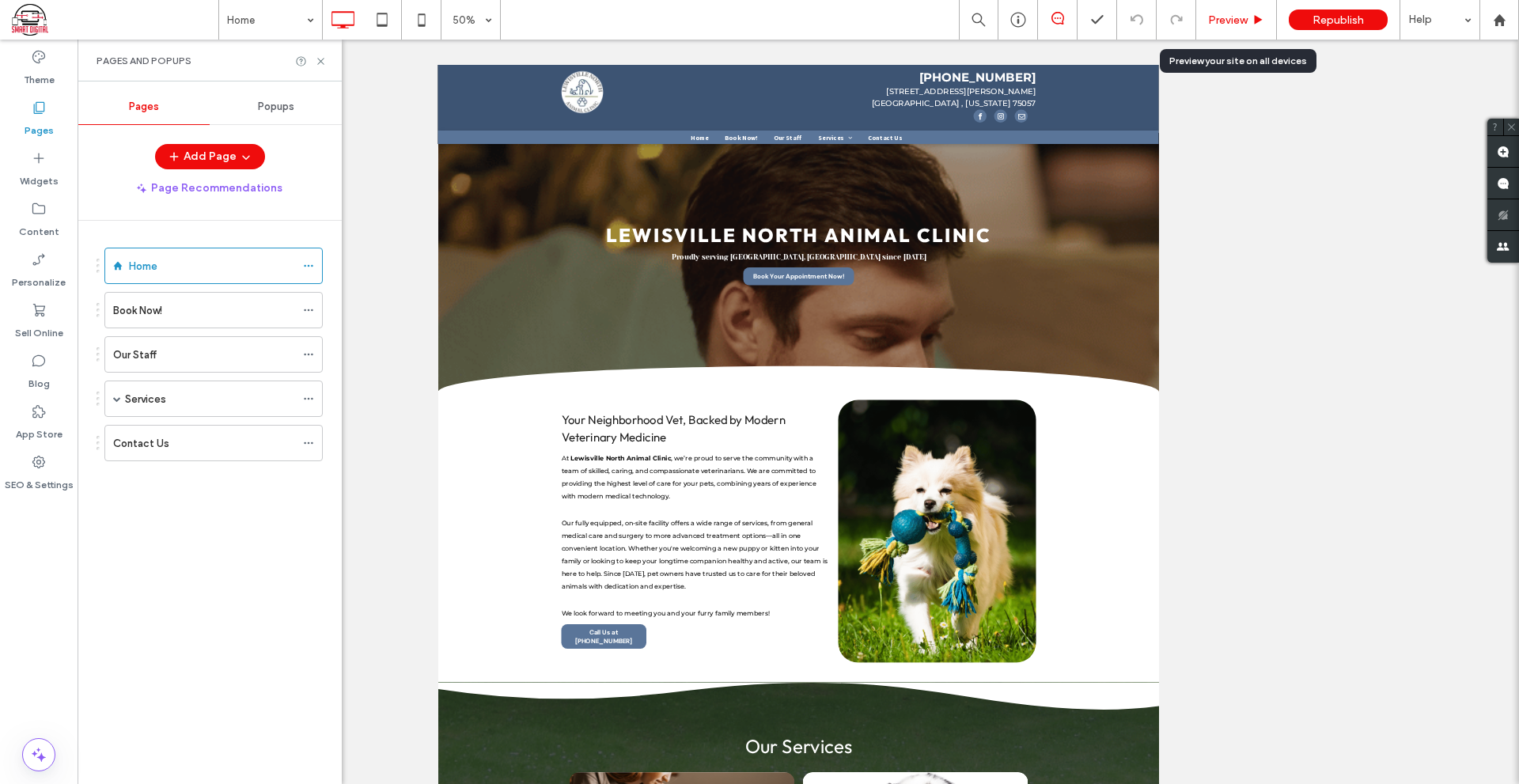
click at [1224, 27] on div "Preview" at bounding box center [1236, 19] width 80 height 40
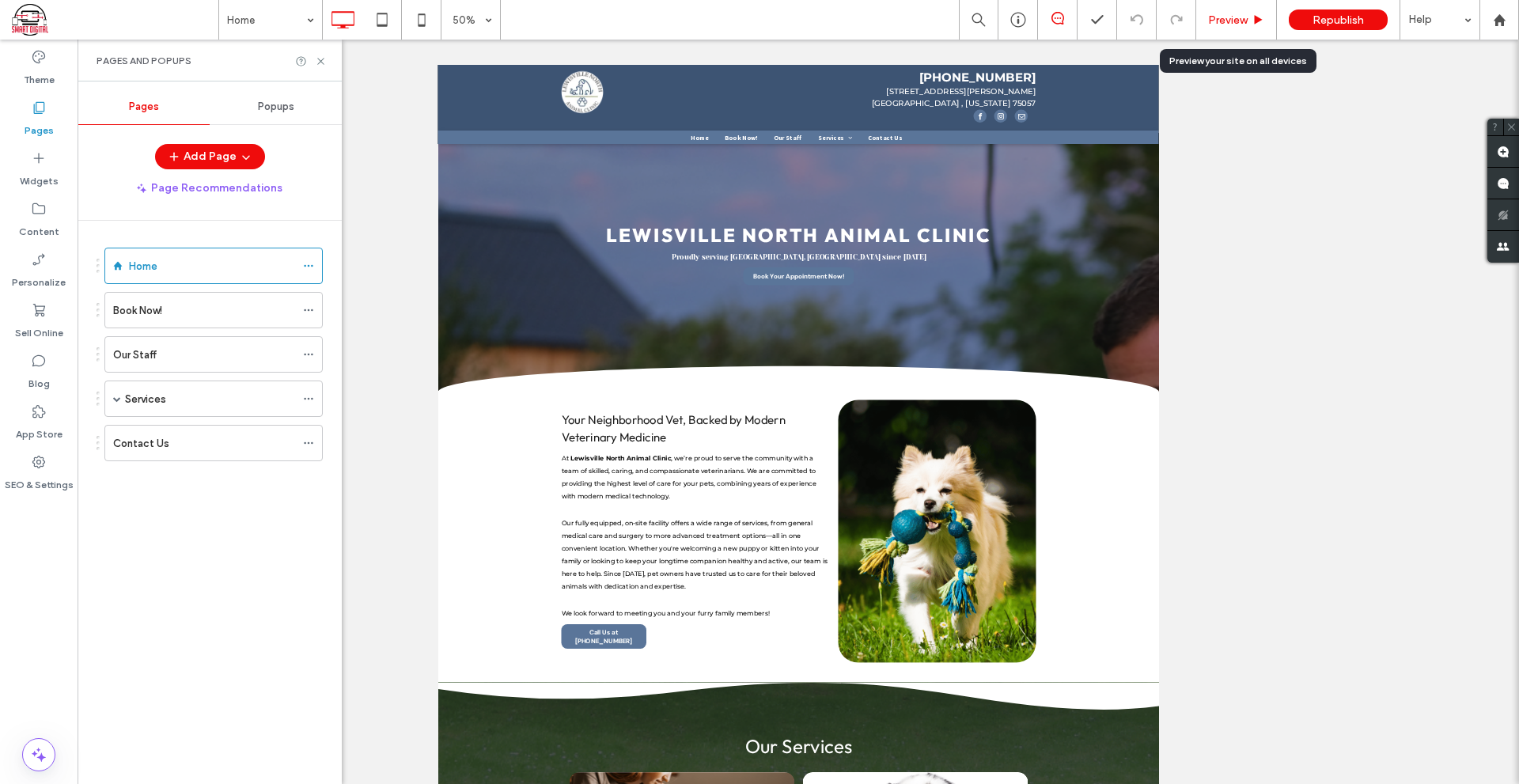
click at [1217, 15] on span "Preview" at bounding box center [1228, 19] width 40 height 13
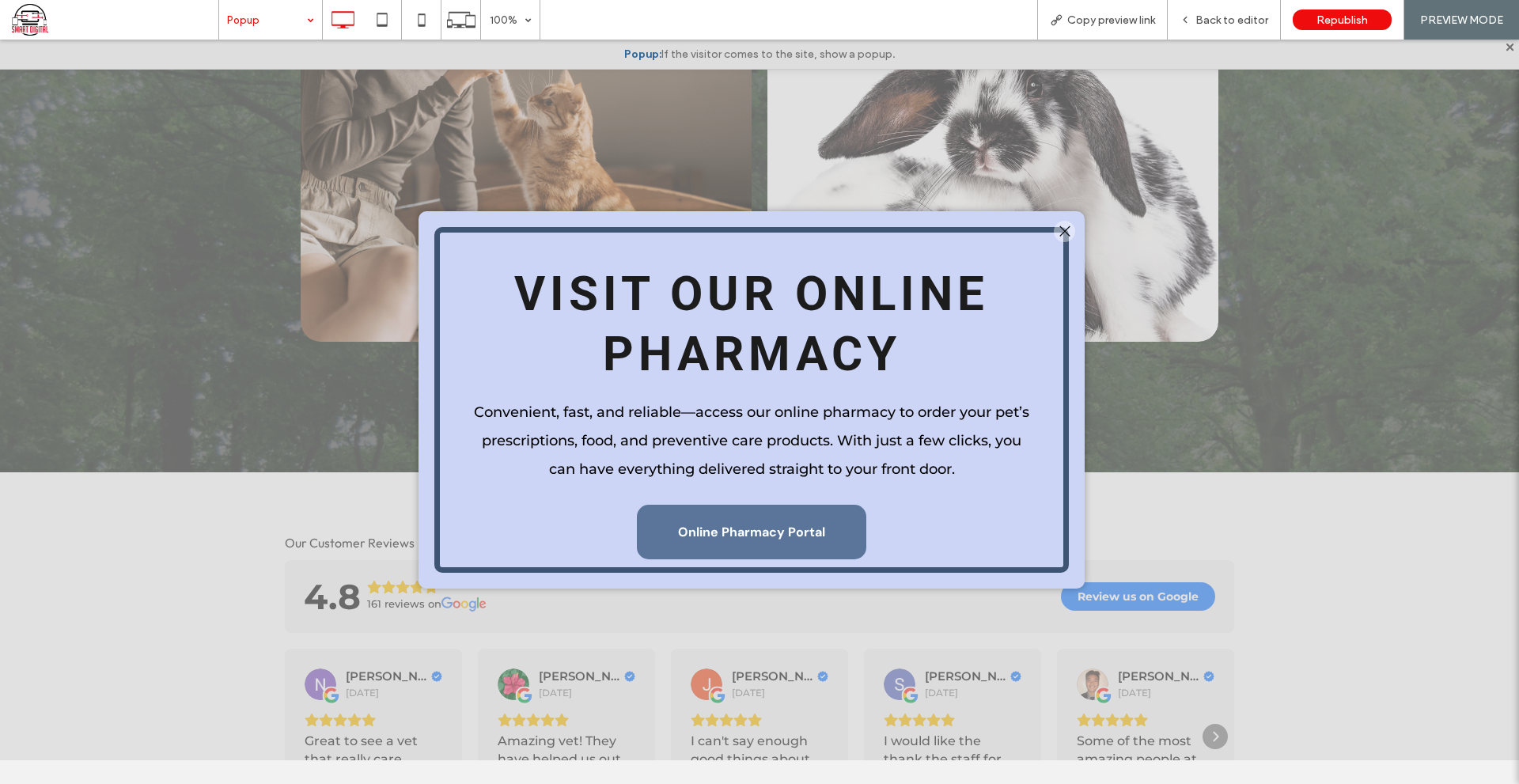
scroll to position [1264, 0]
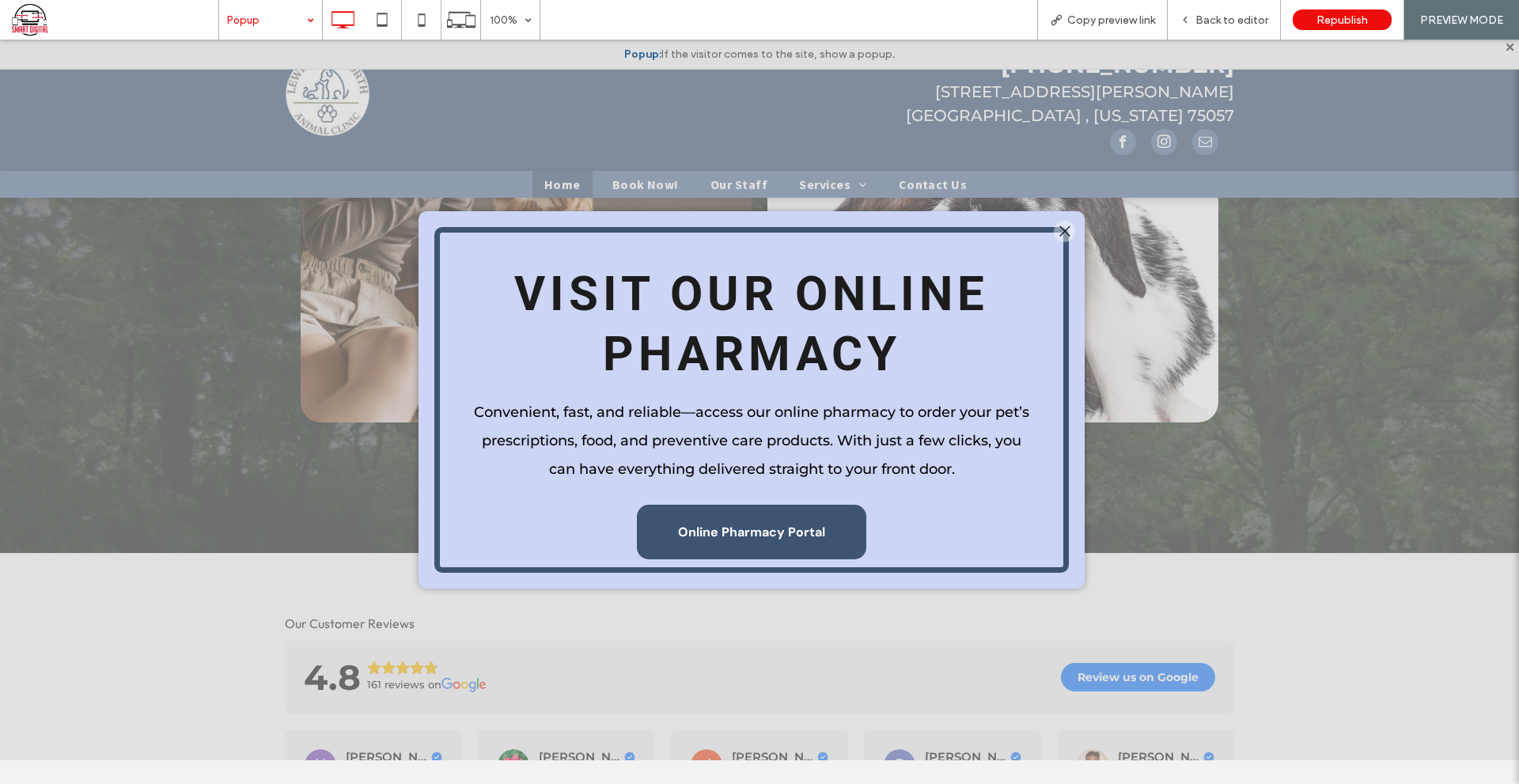
click at [799, 523] on span "Online Pharmacy Portal" at bounding box center [752, 532] width 147 height 33
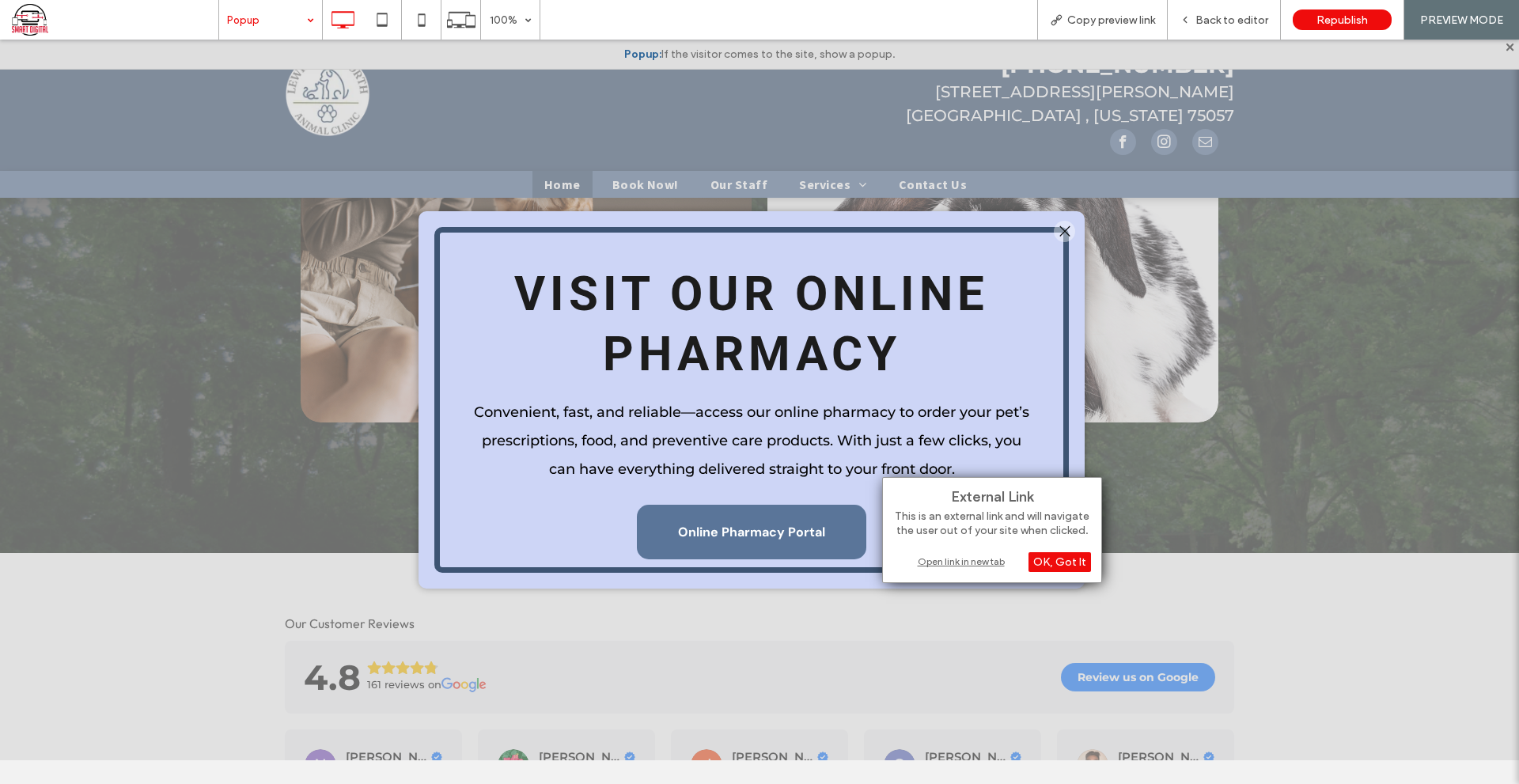
click at [973, 565] on div "Open link in new tab" at bounding box center [993, 561] width 198 height 17
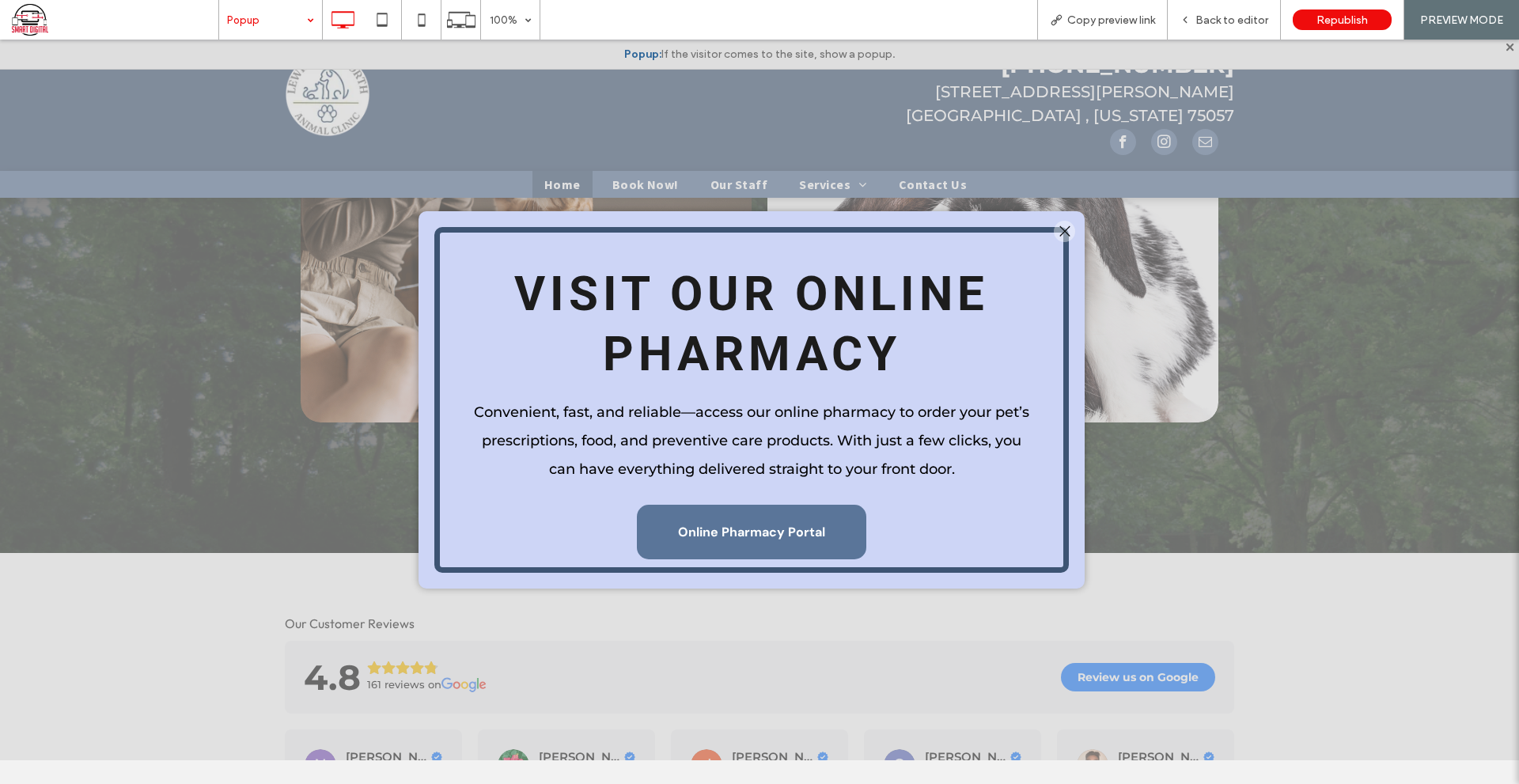
click at [1061, 232] on div at bounding box center [1065, 232] width 21 height 21
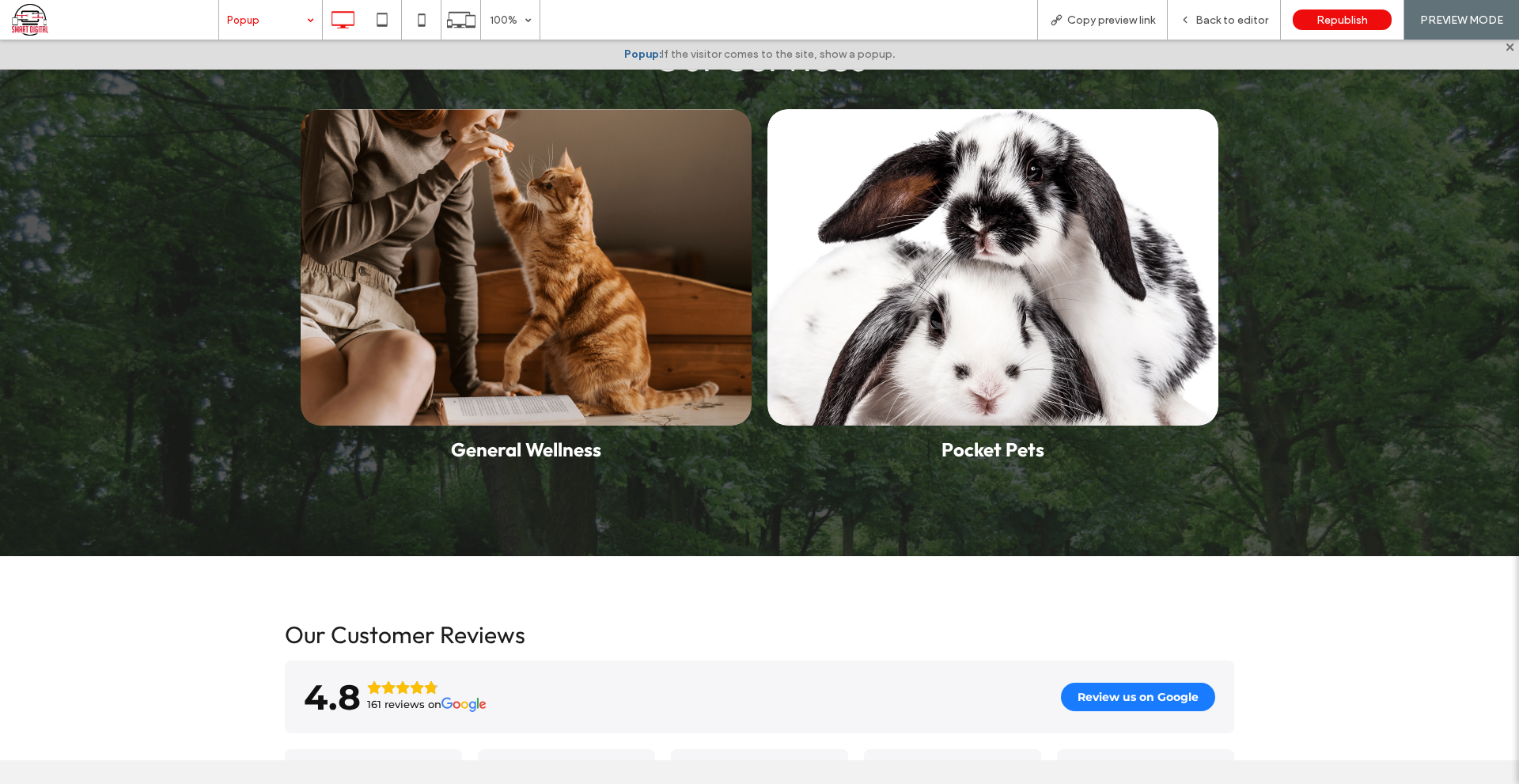
scroll to position [871, 0]
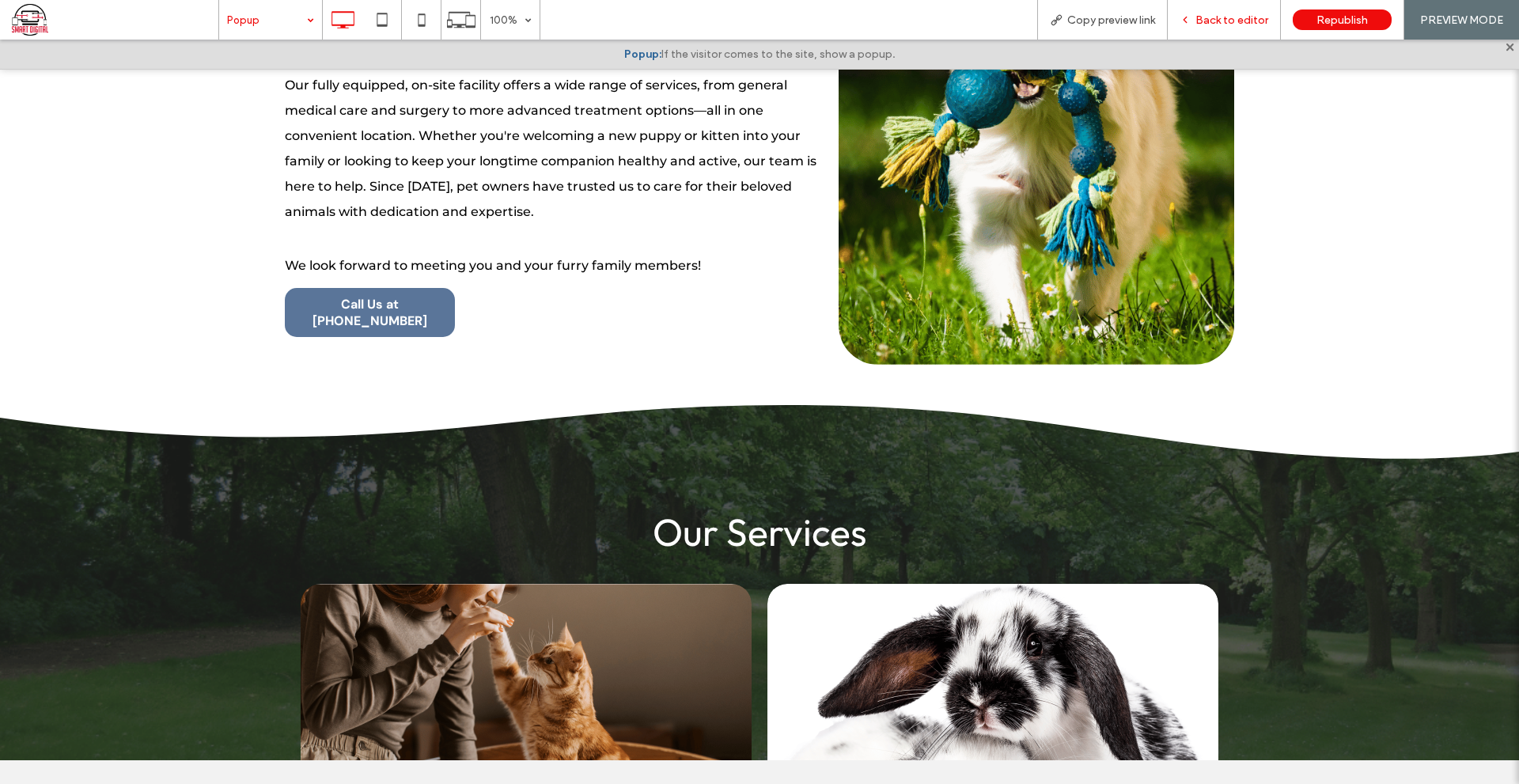
click at [1229, 19] on span "Back to editor" at bounding box center [1232, 19] width 73 height 13
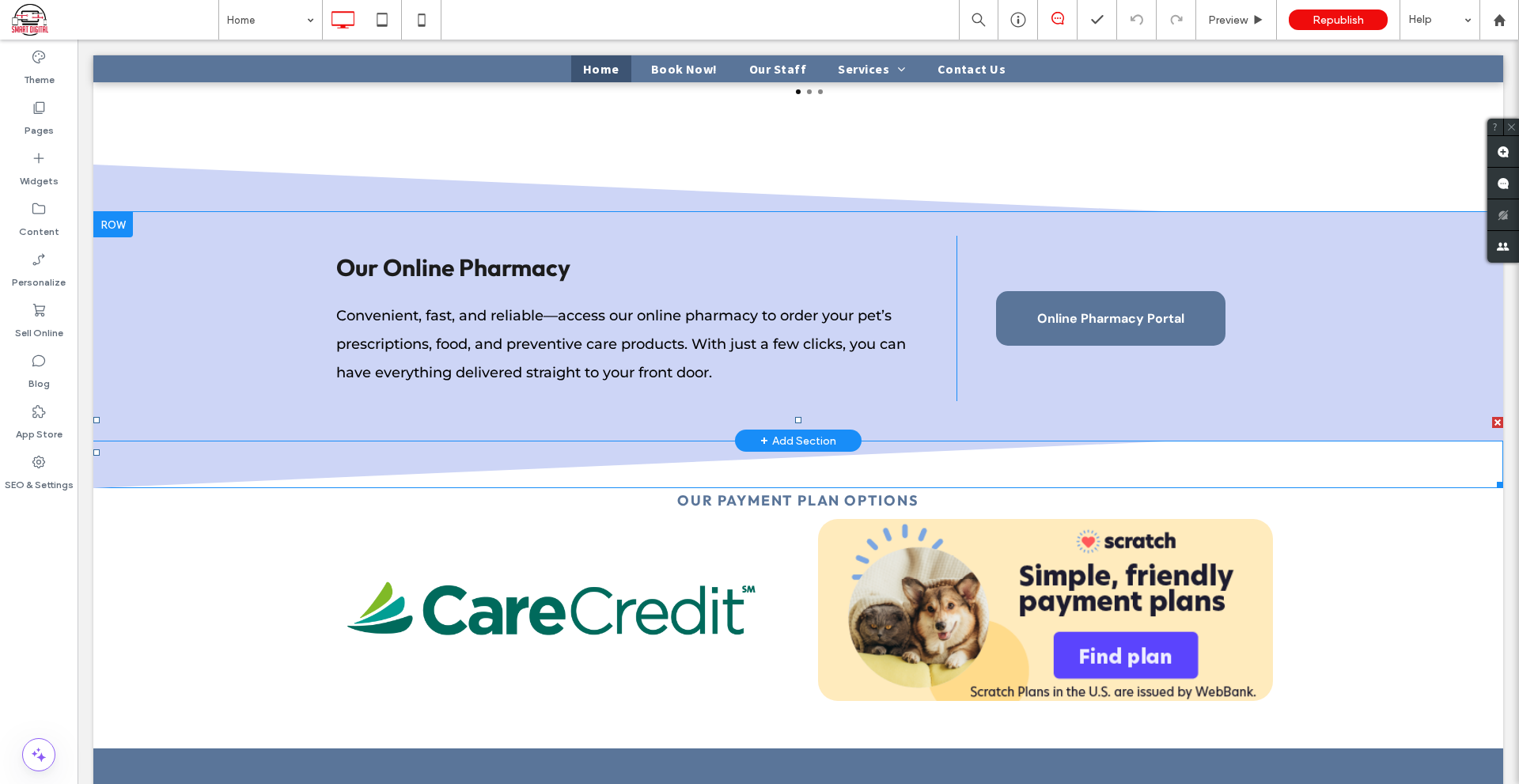
scroll to position [2057, 0]
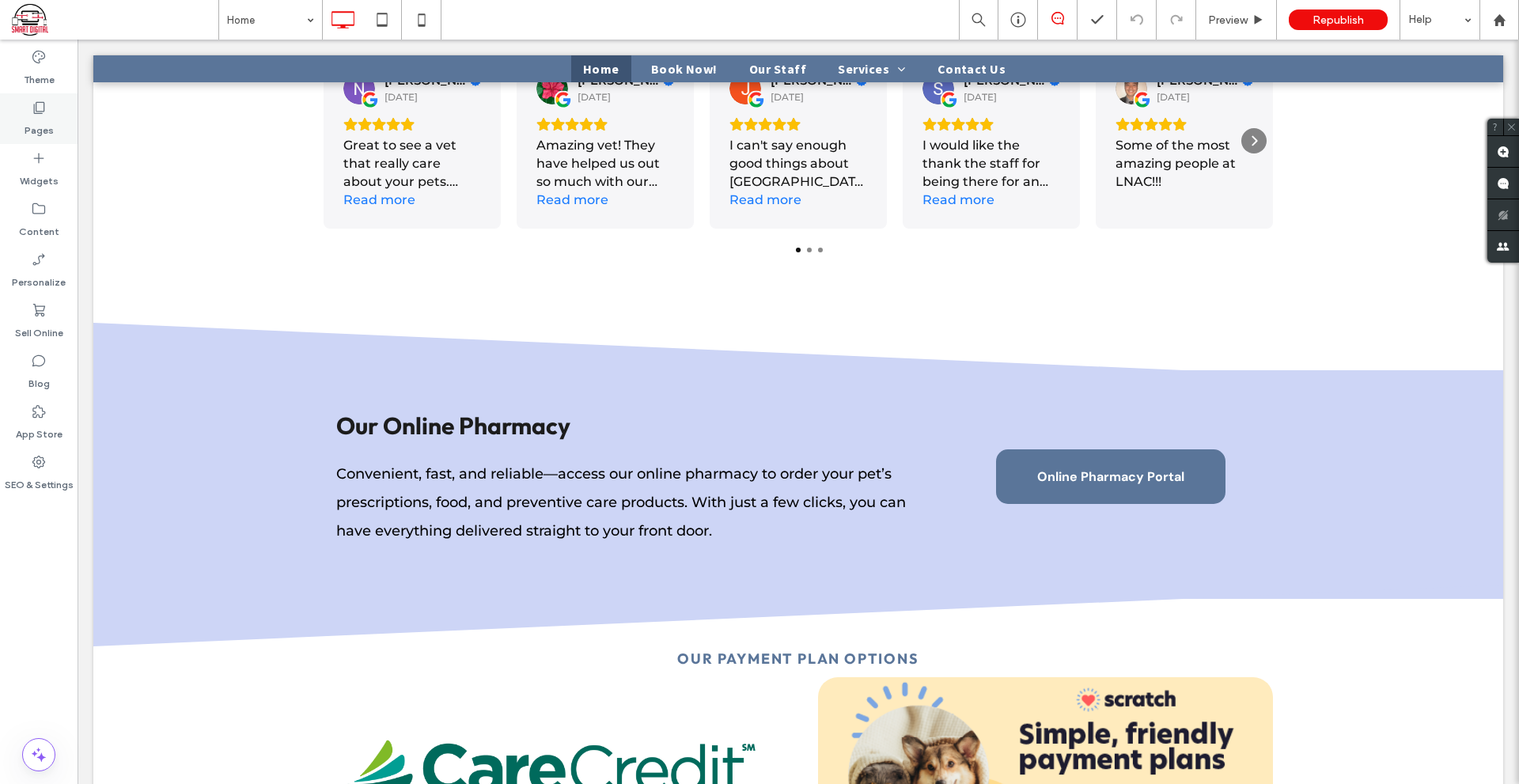
click at [45, 124] on label "Pages" at bounding box center [39, 126] width 29 height 22
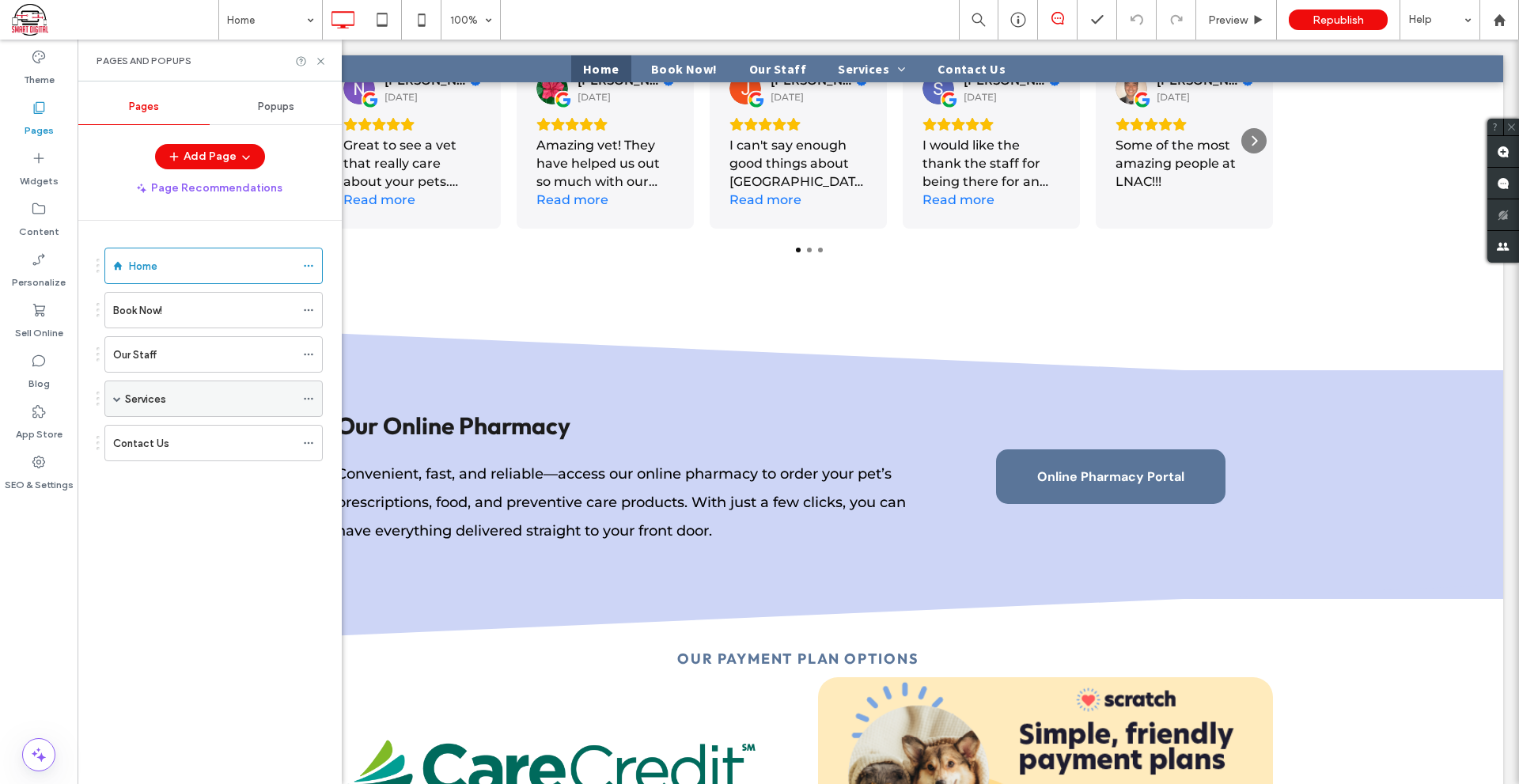
click at [110, 400] on div "Services" at bounding box center [213, 399] width 218 height 36
click at [119, 397] on span at bounding box center [117, 399] width 8 height 8
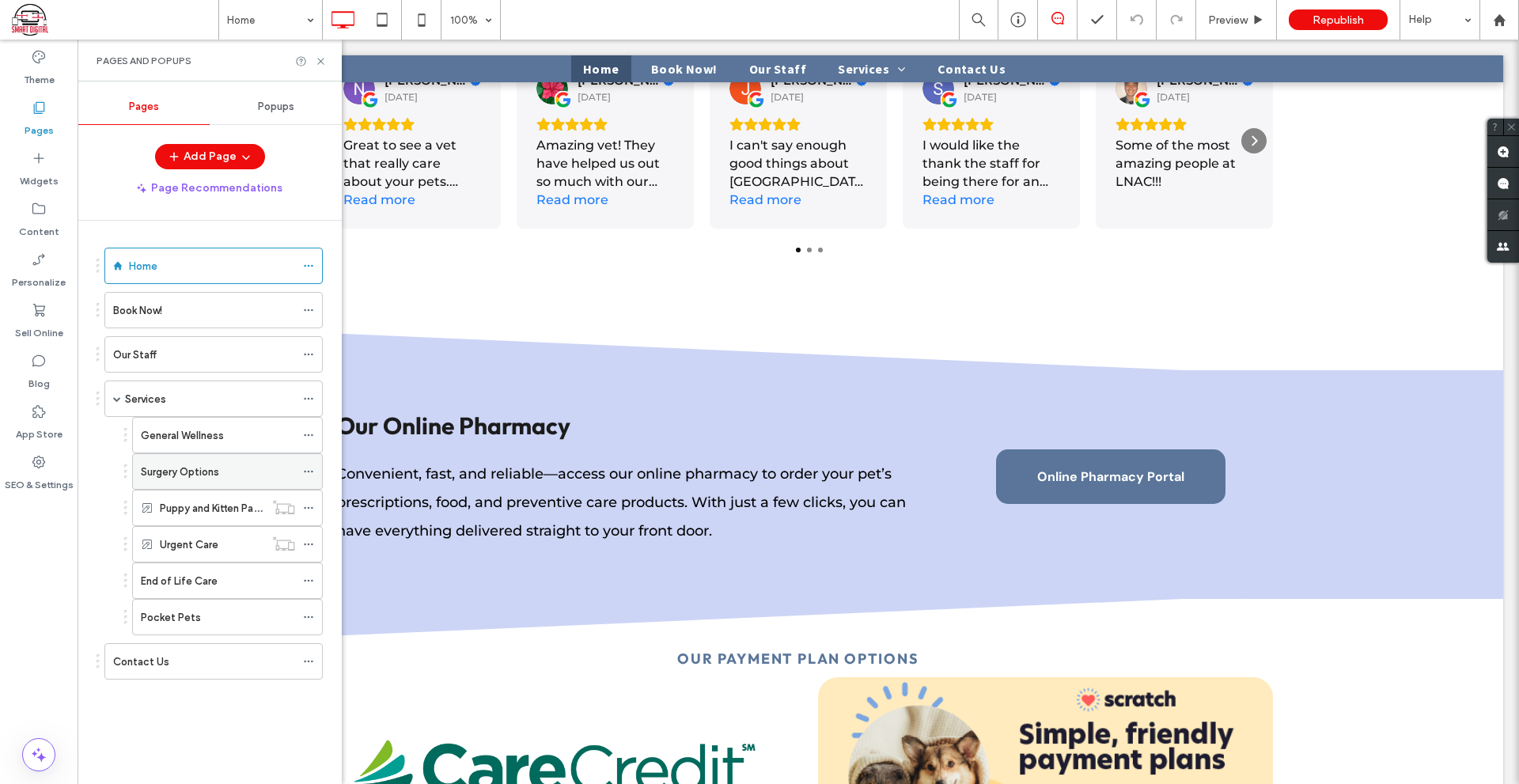
click at [188, 468] on label "Surgery Options" at bounding box center [179, 471] width 79 height 27
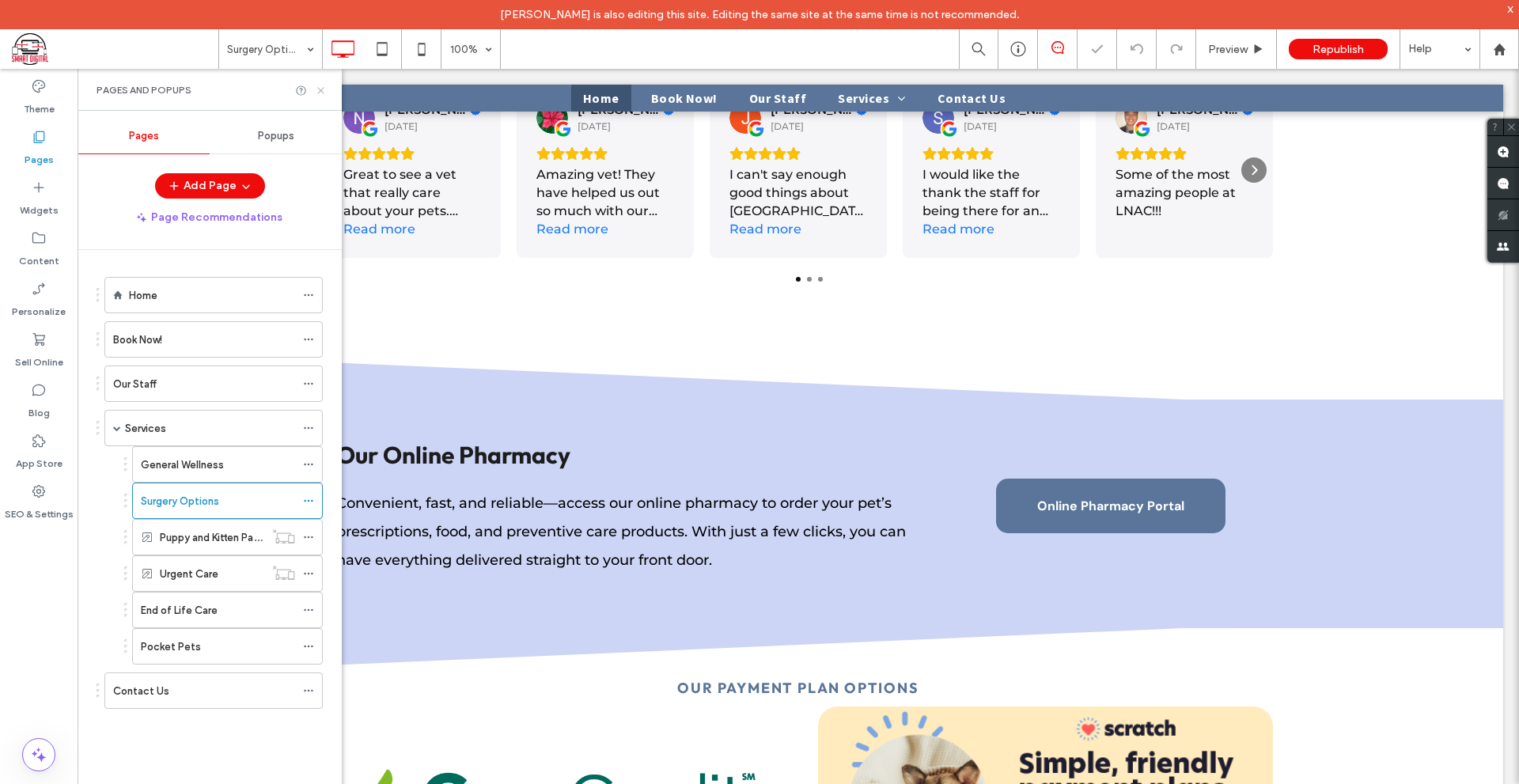
click at [318, 92] on icon at bounding box center [320, 90] width 11 height 11
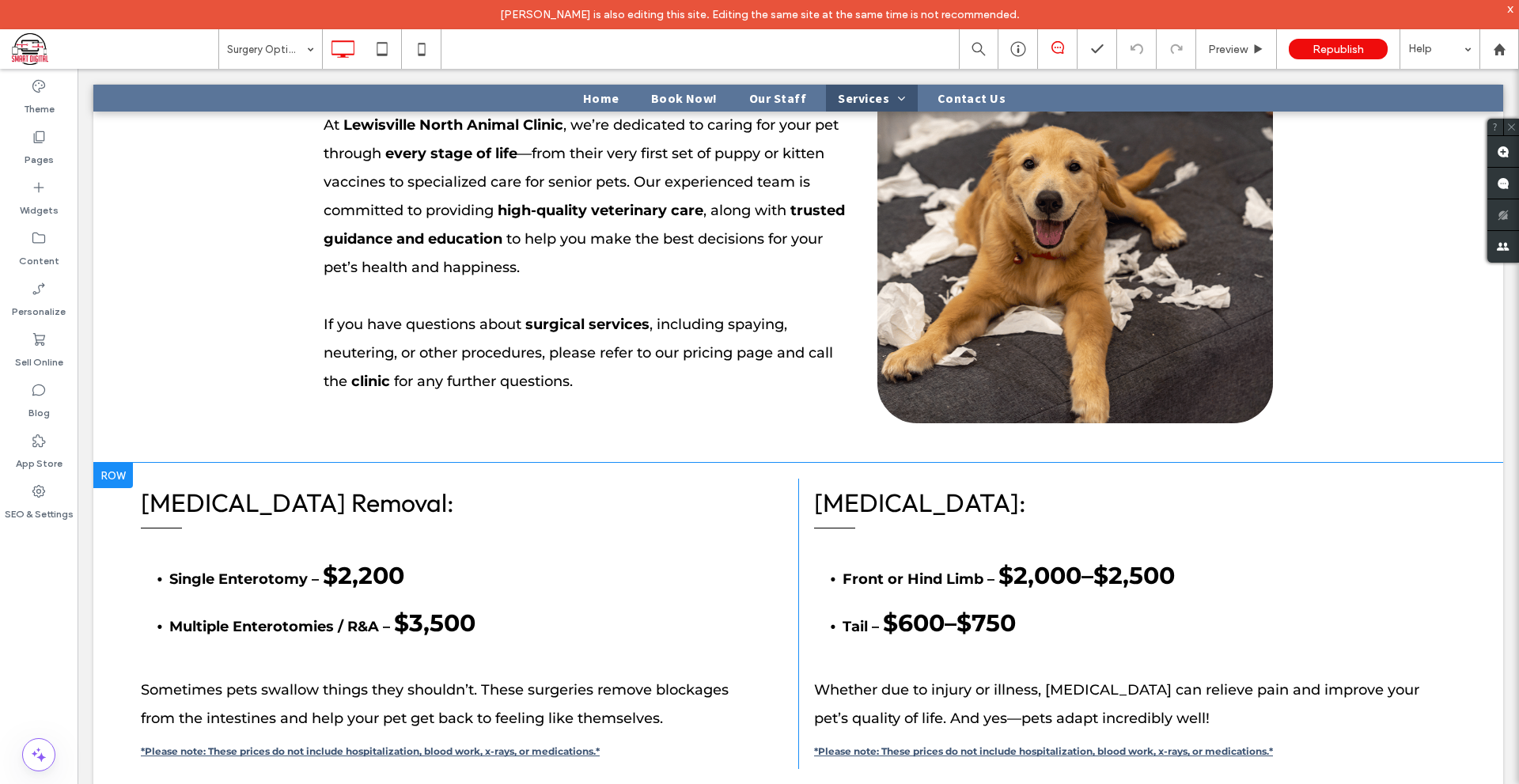
scroll to position [396, 0]
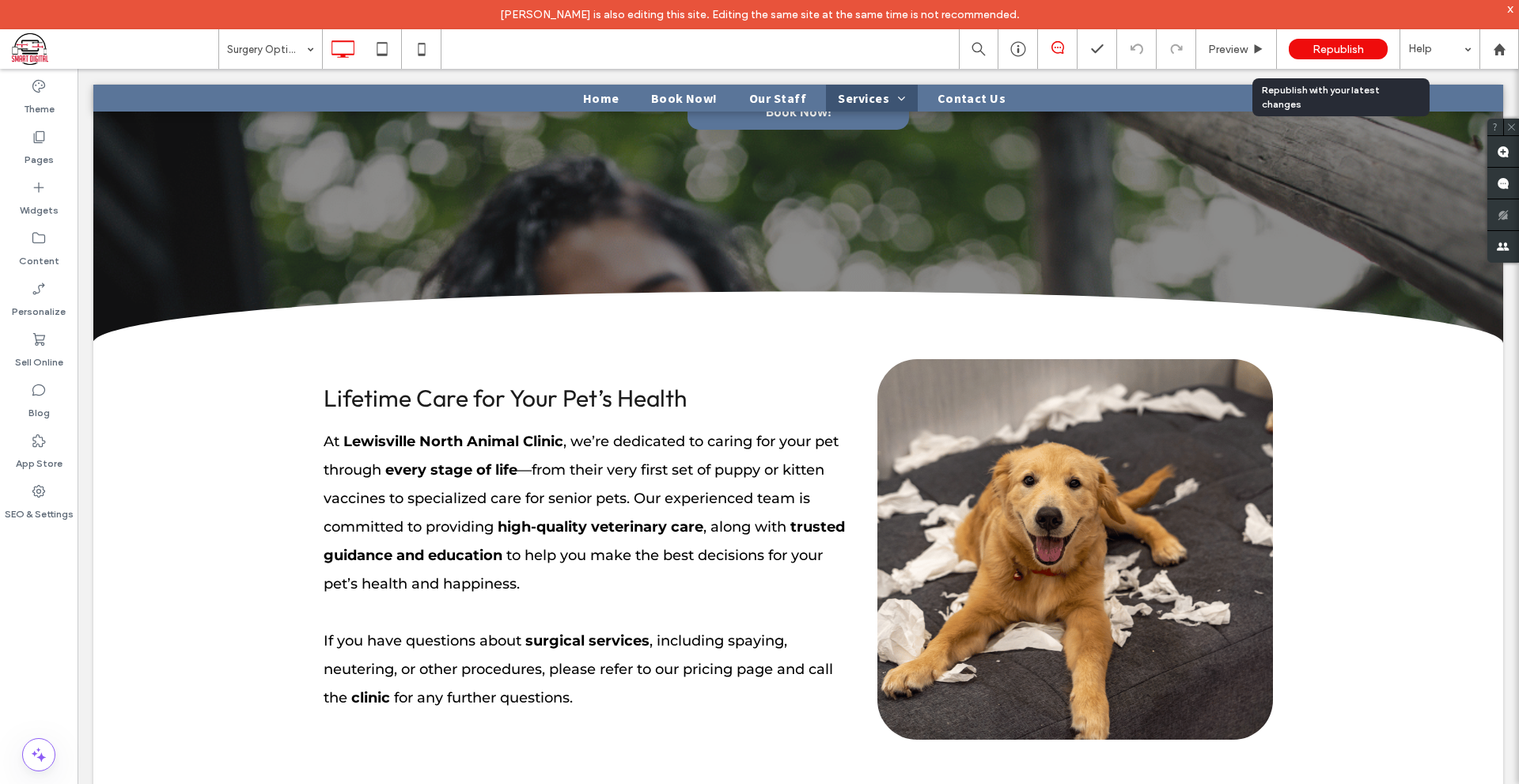
click at [1356, 42] on span "Republish" at bounding box center [1339, 49] width 51 height 13
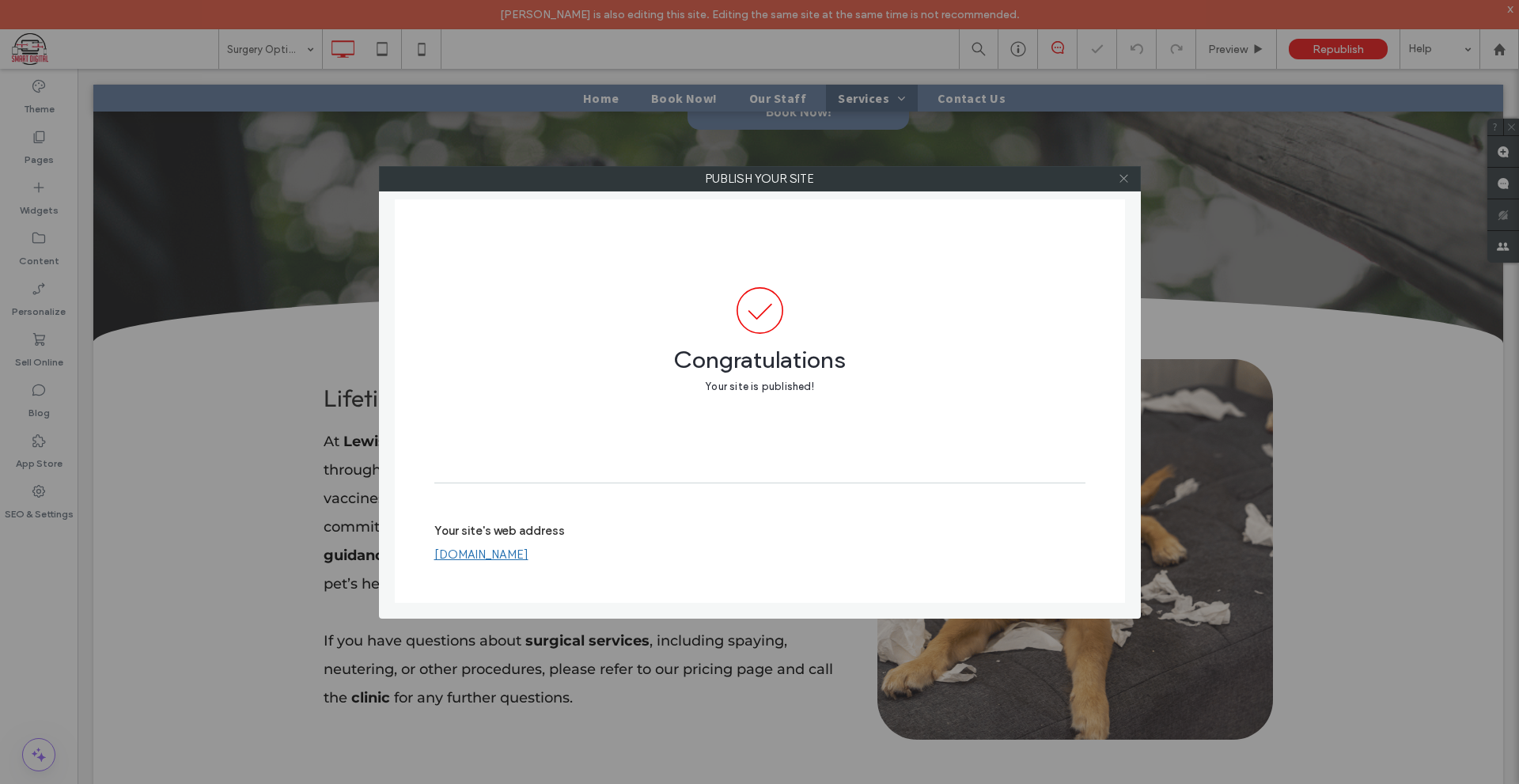
click at [1118, 186] on span at bounding box center [1124, 179] width 11 height 24
